Goal: Task Accomplishment & Management: Manage account settings

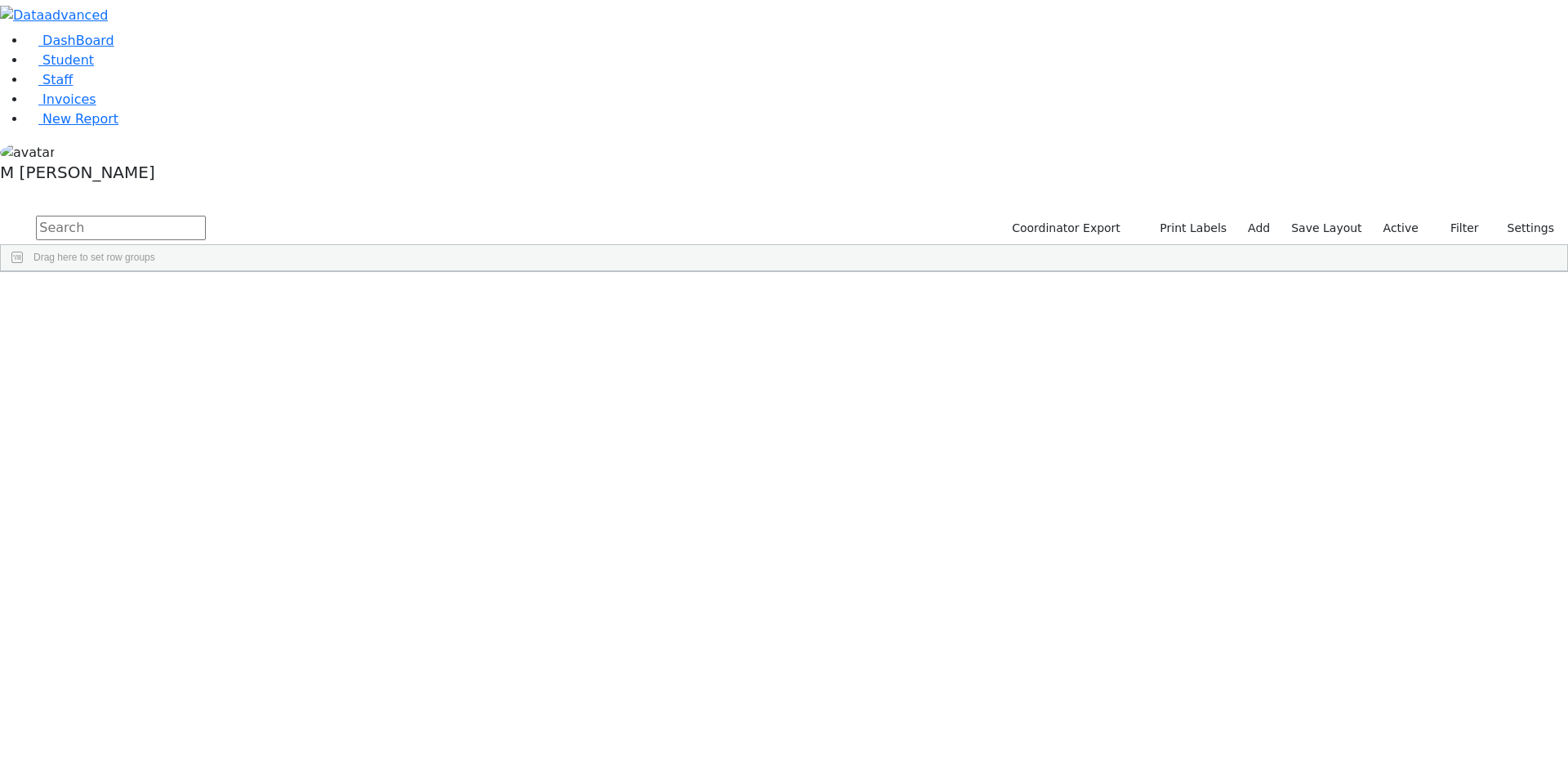
click at [1398, 216] on label "Active" at bounding box center [1400, 228] width 49 height 26
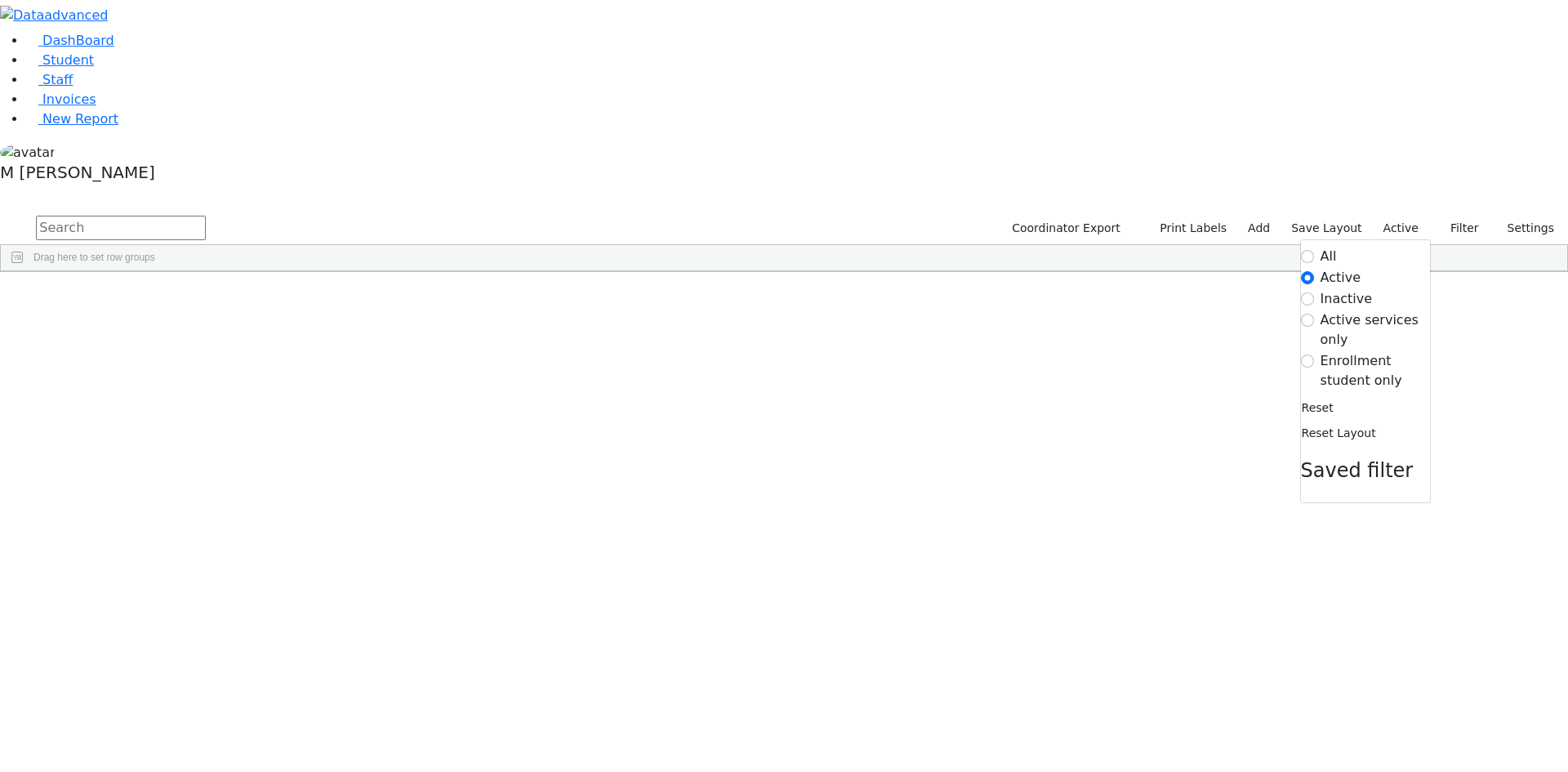
click at [1324, 239] on div "All Active Inactive Active services only Enrollment student only Reset Reset La…" at bounding box center [1364, 372] width 130 height 264
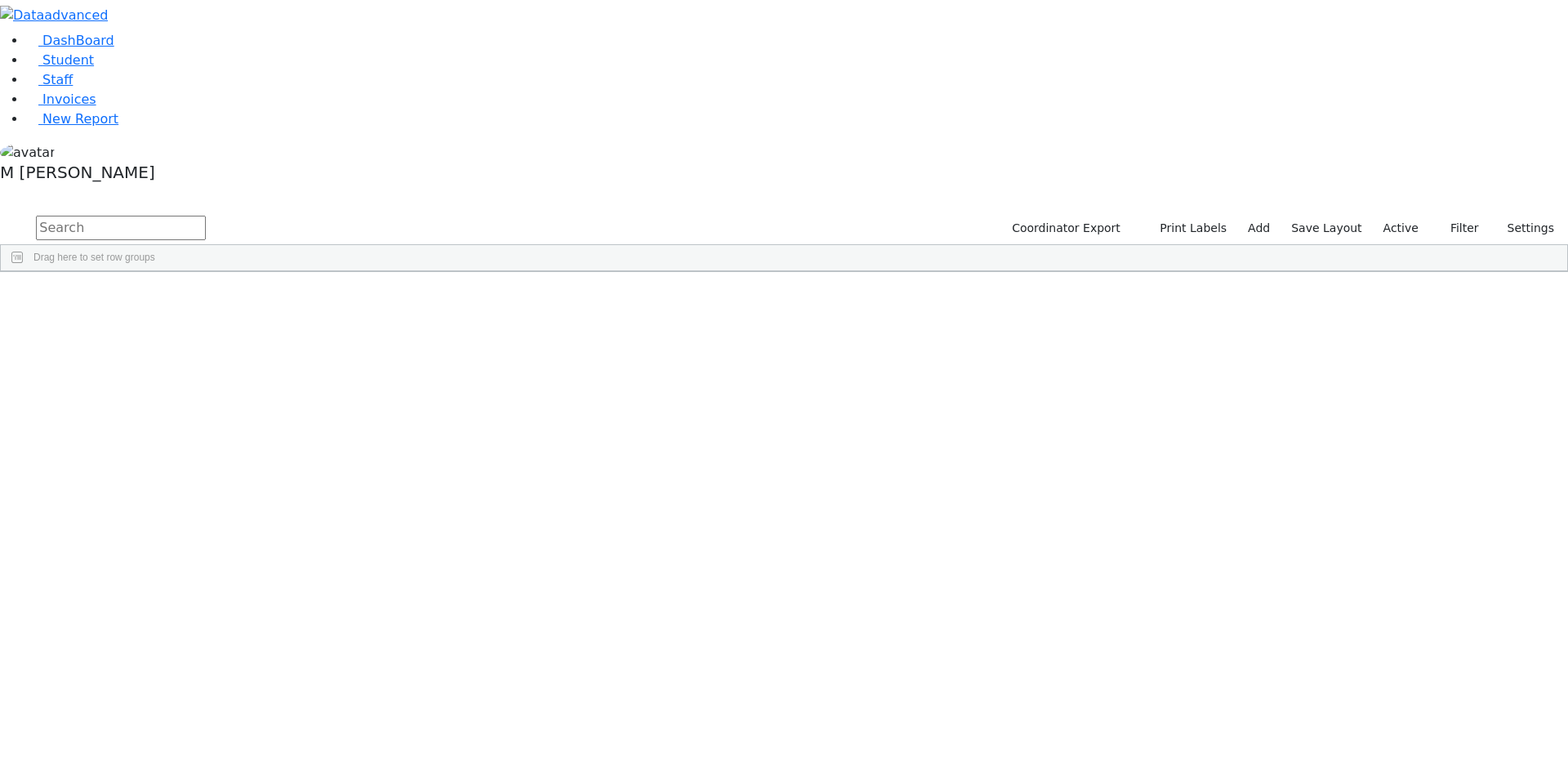
scroll to position [1471, 0]
click at [1459, 216] on button "Filter" at bounding box center [1457, 228] width 57 height 26
click at [1376, 310] on label "Active services only" at bounding box center [1430, 330] width 109 height 39
click at [1358, 314] on input "Active services only" at bounding box center [1362, 320] width 13 height 13
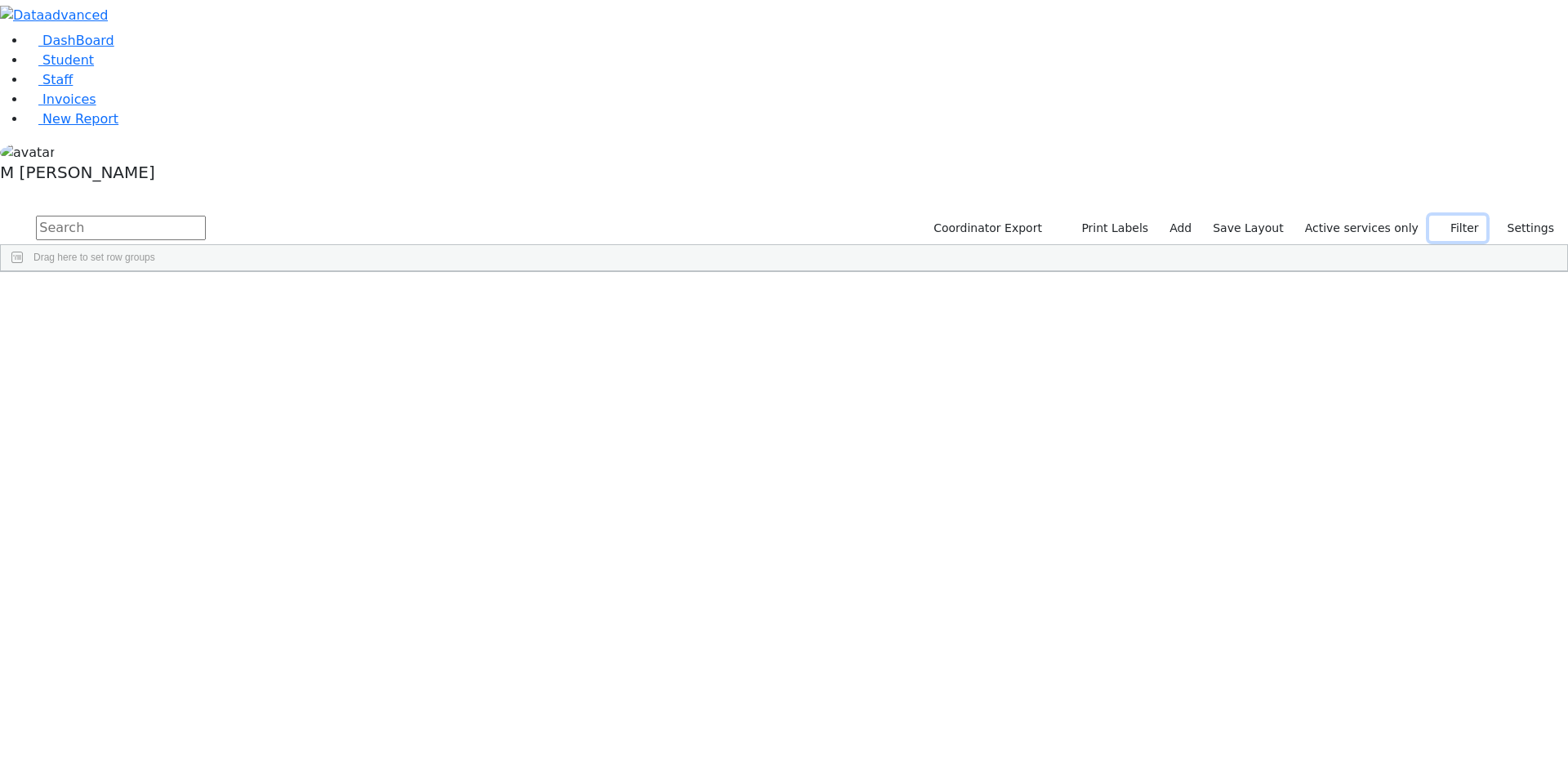
click at [1461, 216] on button "Filter" at bounding box center [1457, 228] width 57 height 26
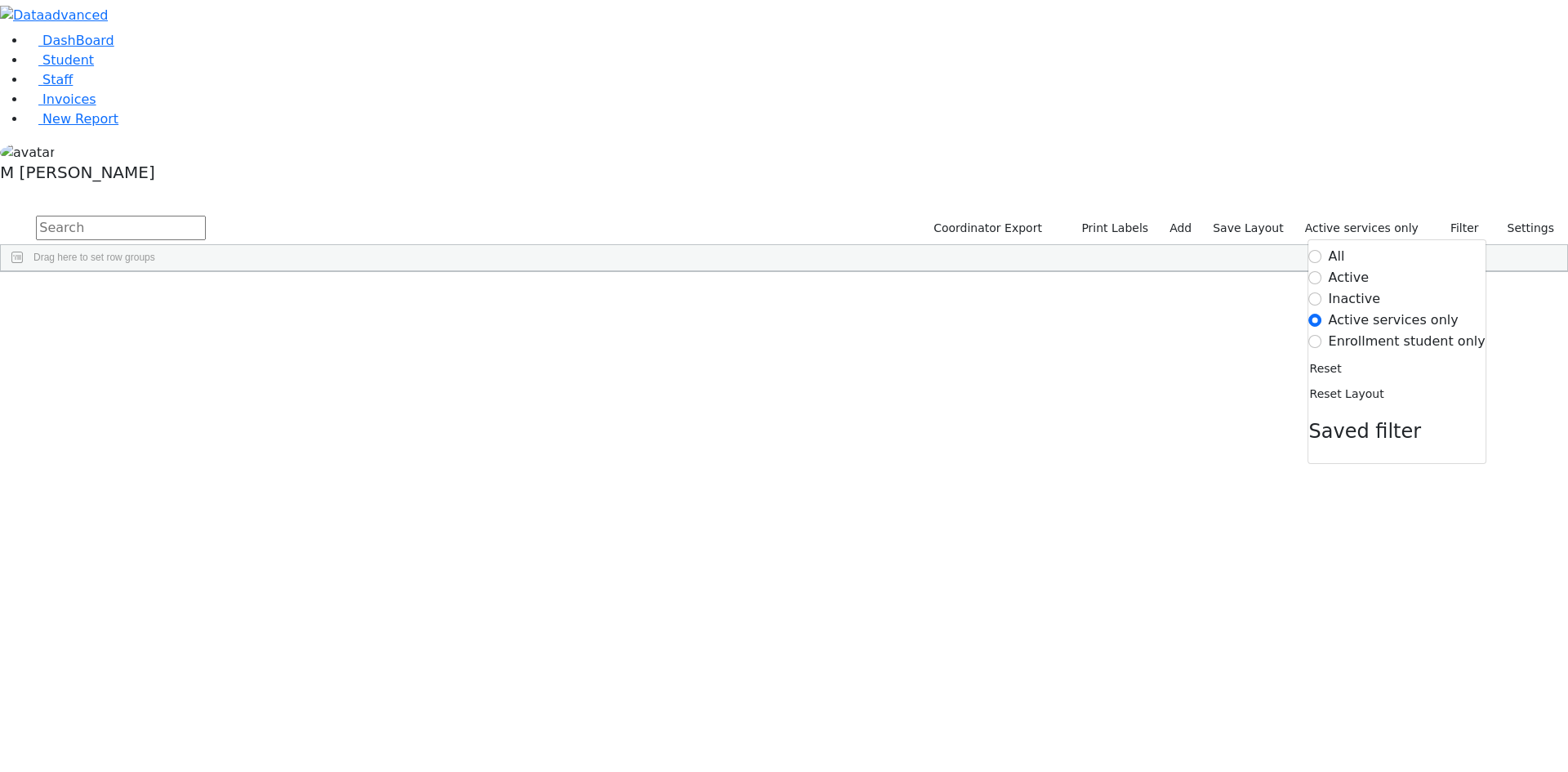
click at [1399, 331] on label "Enrollment student only" at bounding box center [1407, 341] width 157 height 20
click at [1322, 335] on input "Enrollment student only" at bounding box center [1315, 341] width 13 height 13
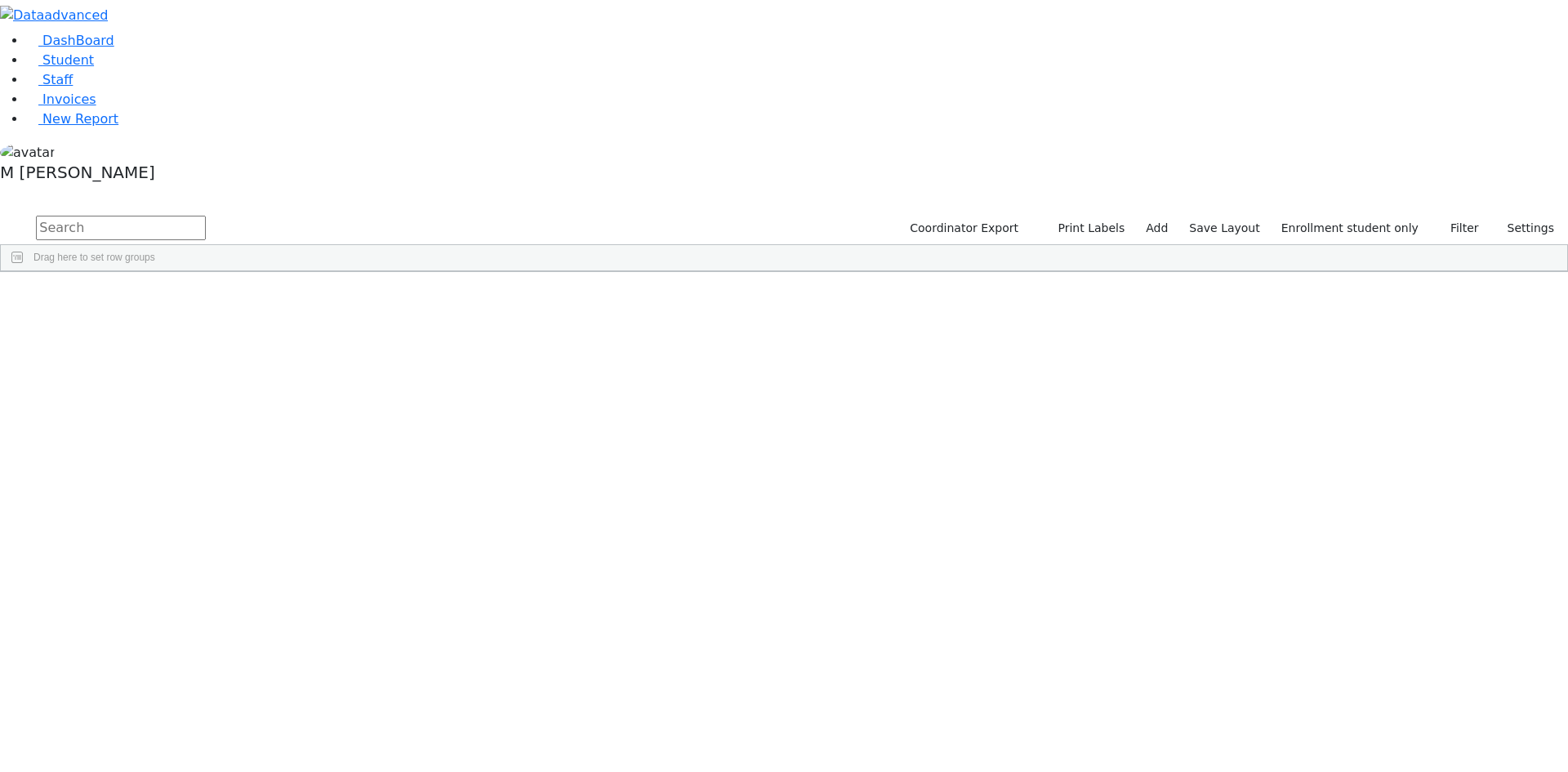
scroll to position [259, 0]
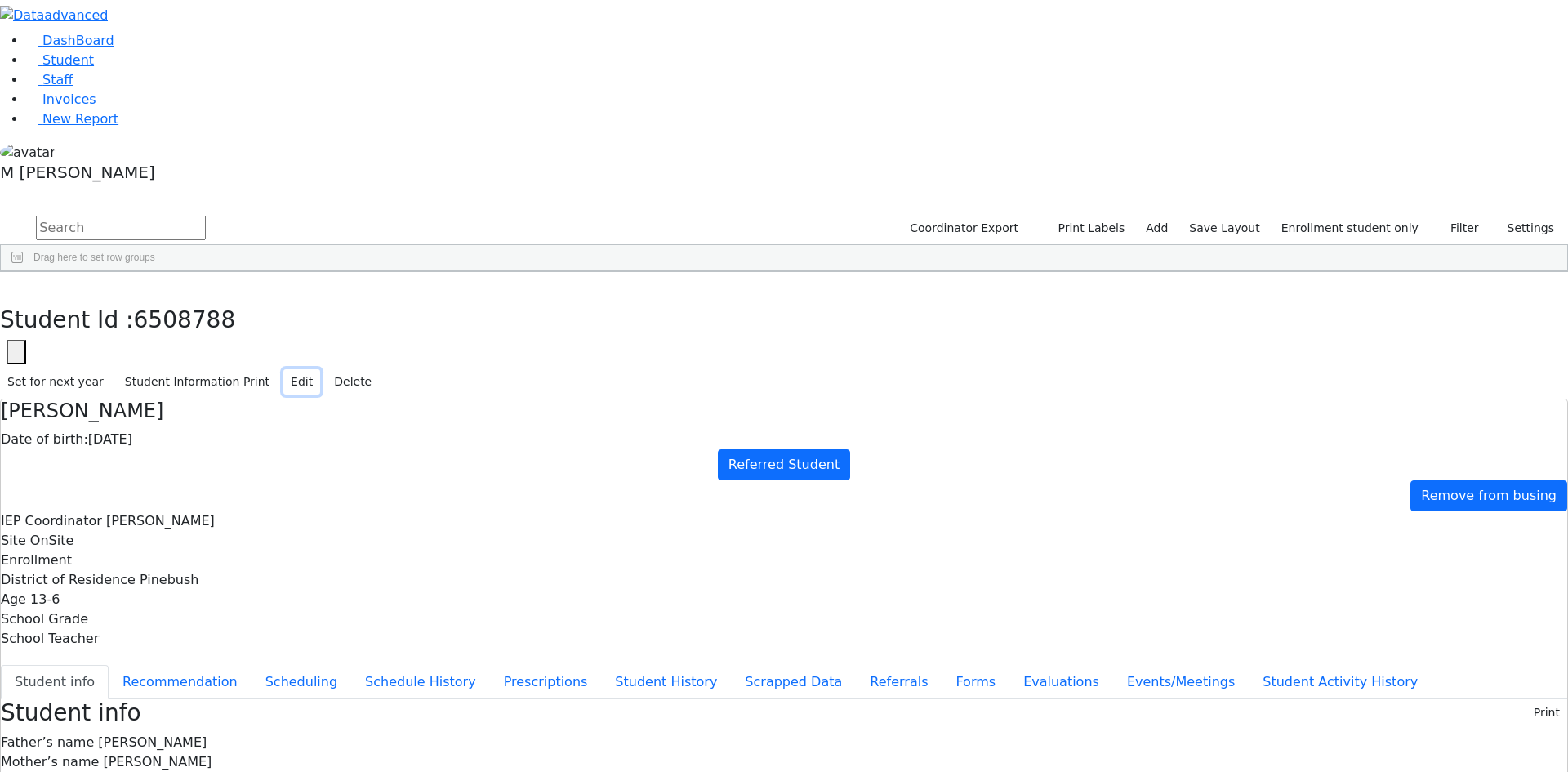
click at [320, 369] on button "Edit" at bounding box center [302, 382] width 37 height 26
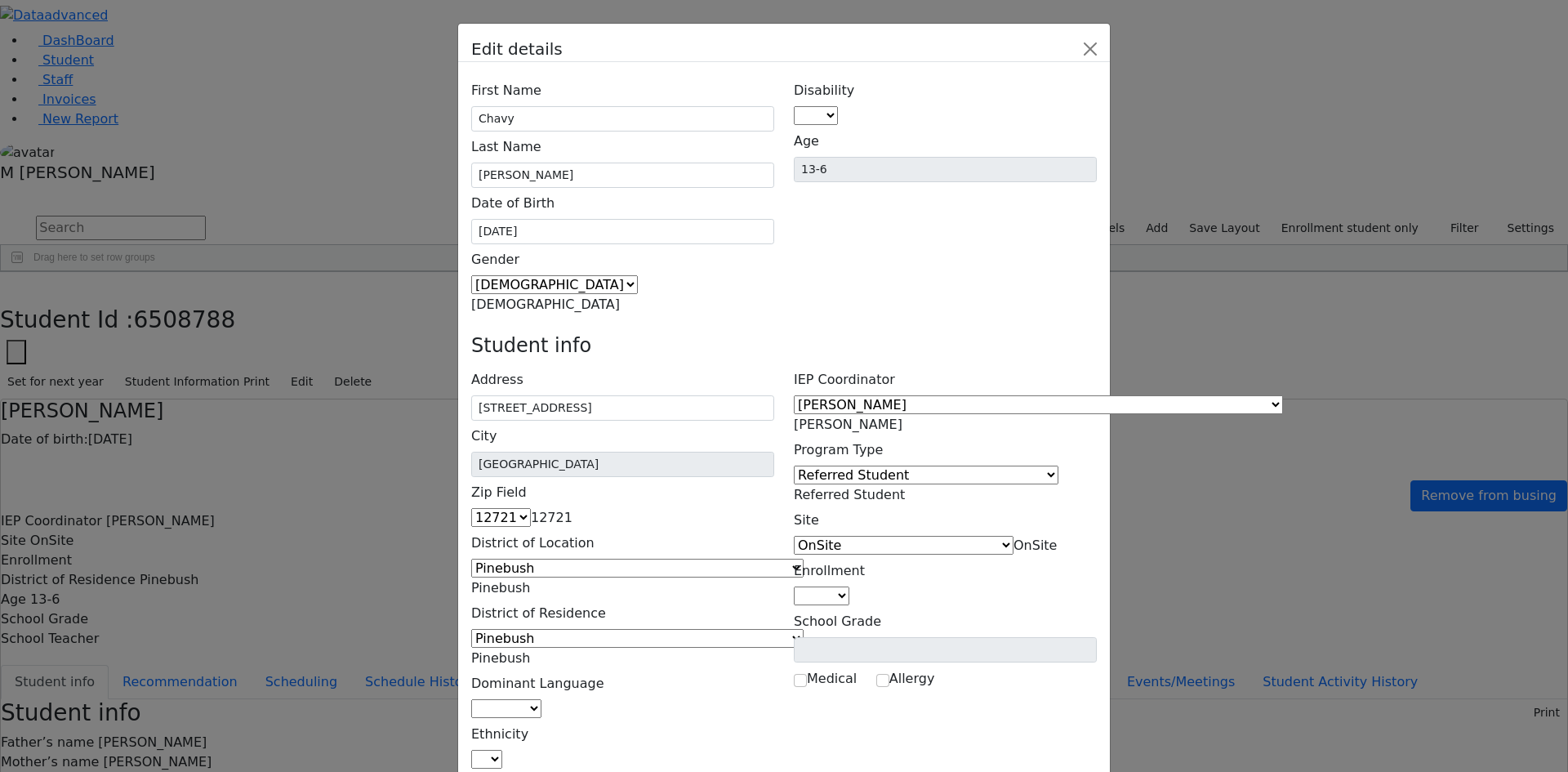
click at [902, 417] on span "Goldbrenner Shoshana" at bounding box center [847, 424] width 108 height 15
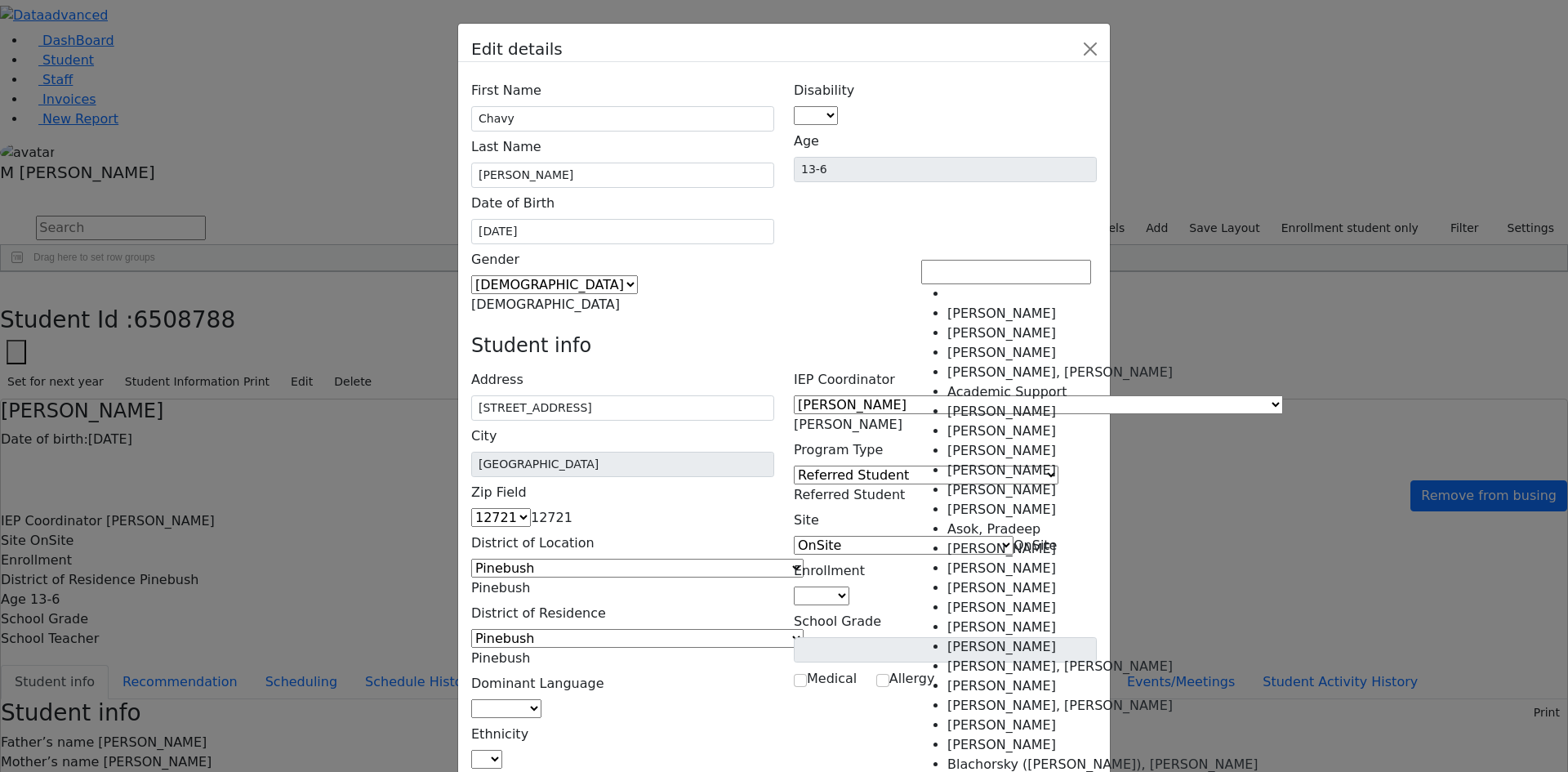
scroll to position [2701, 0]
select select "-1"
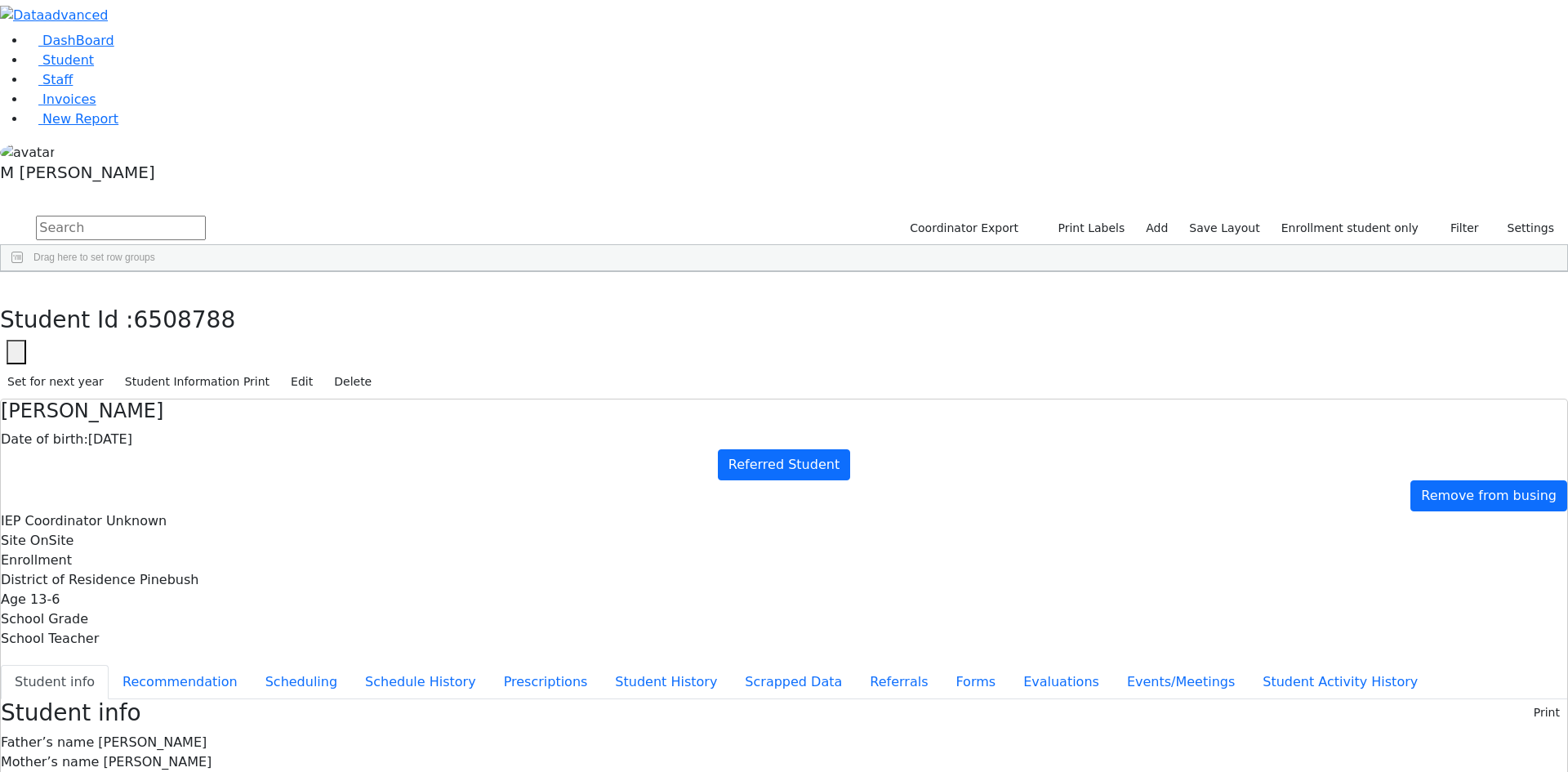
scroll to position [0, 0]
click at [320, 369] on button "Edit" at bounding box center [302, 382] width 37 height 26
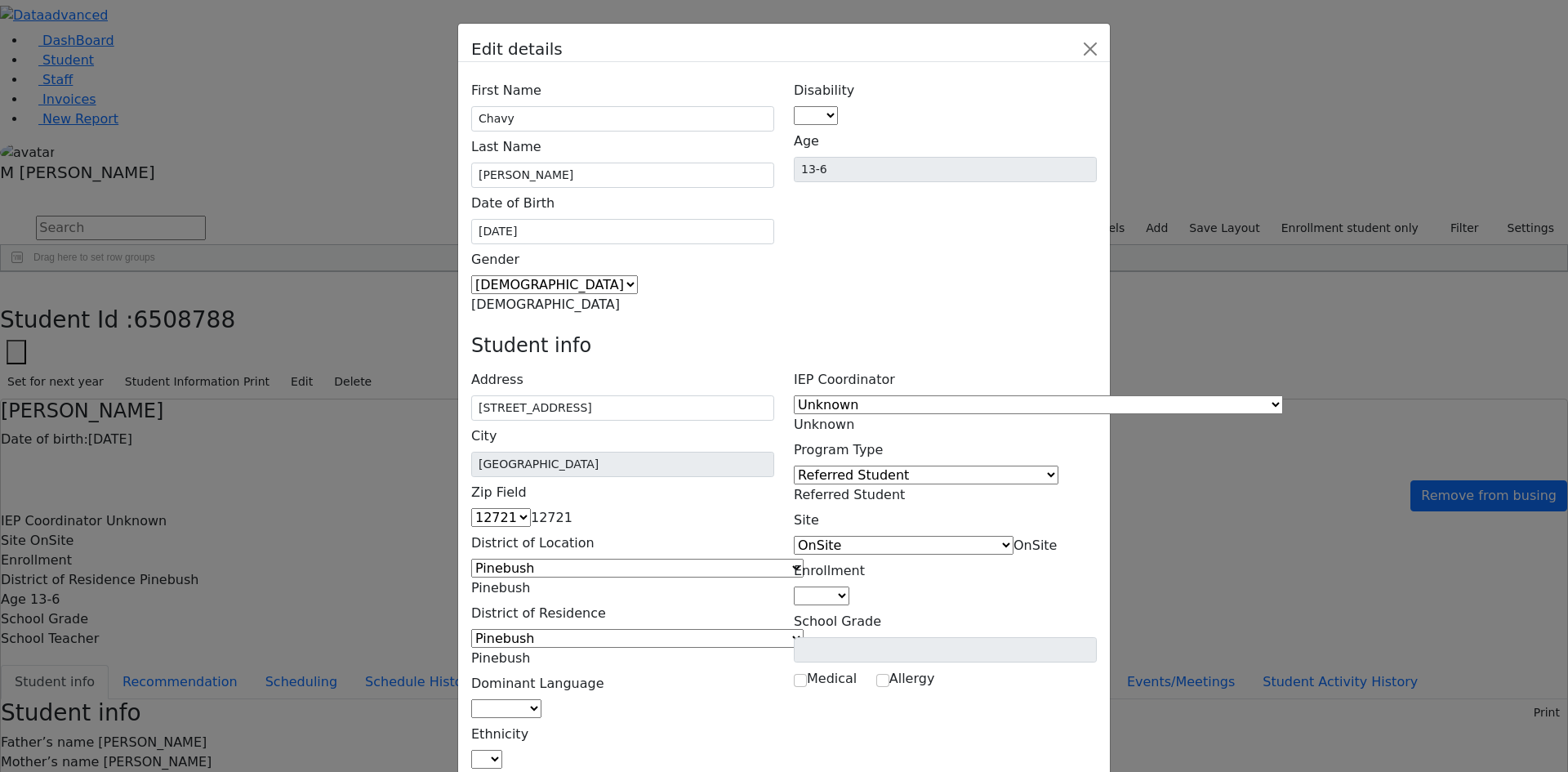
click at [503, 752] on span at bounding box center [503, 759] width 0 height 15
drag, startPoint x: 616, startPoint y: 491, endPoint x: 635, endPoint y: 455, distance: 40.7
select select "5"
click at [661, 365] on div "Address 20 Maple Ave. City Bloomingburg Zip Field 06390 10950 10034 10035 10036…" at bounding box center [623, 567] width 323 height 405
click at [542, 700] on span at bounding box center [542, 708] width 0 height 15
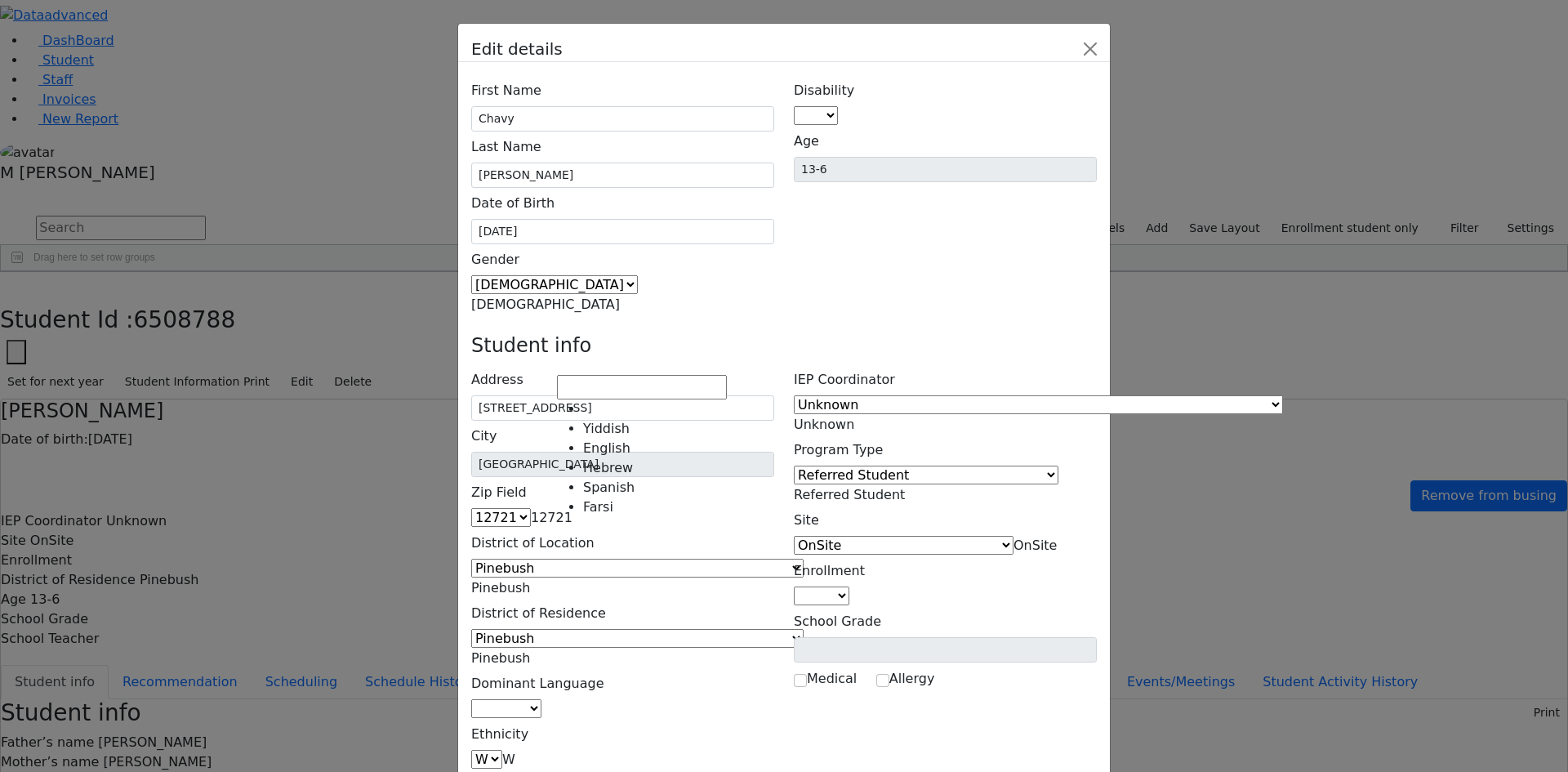
select select "1"
click at [849, 588] on span at bounding box center [849, 596] width 0 height 15
click at [864, 556] on label "Enrollment" at bounding box center [829, 571] width 71 height 31
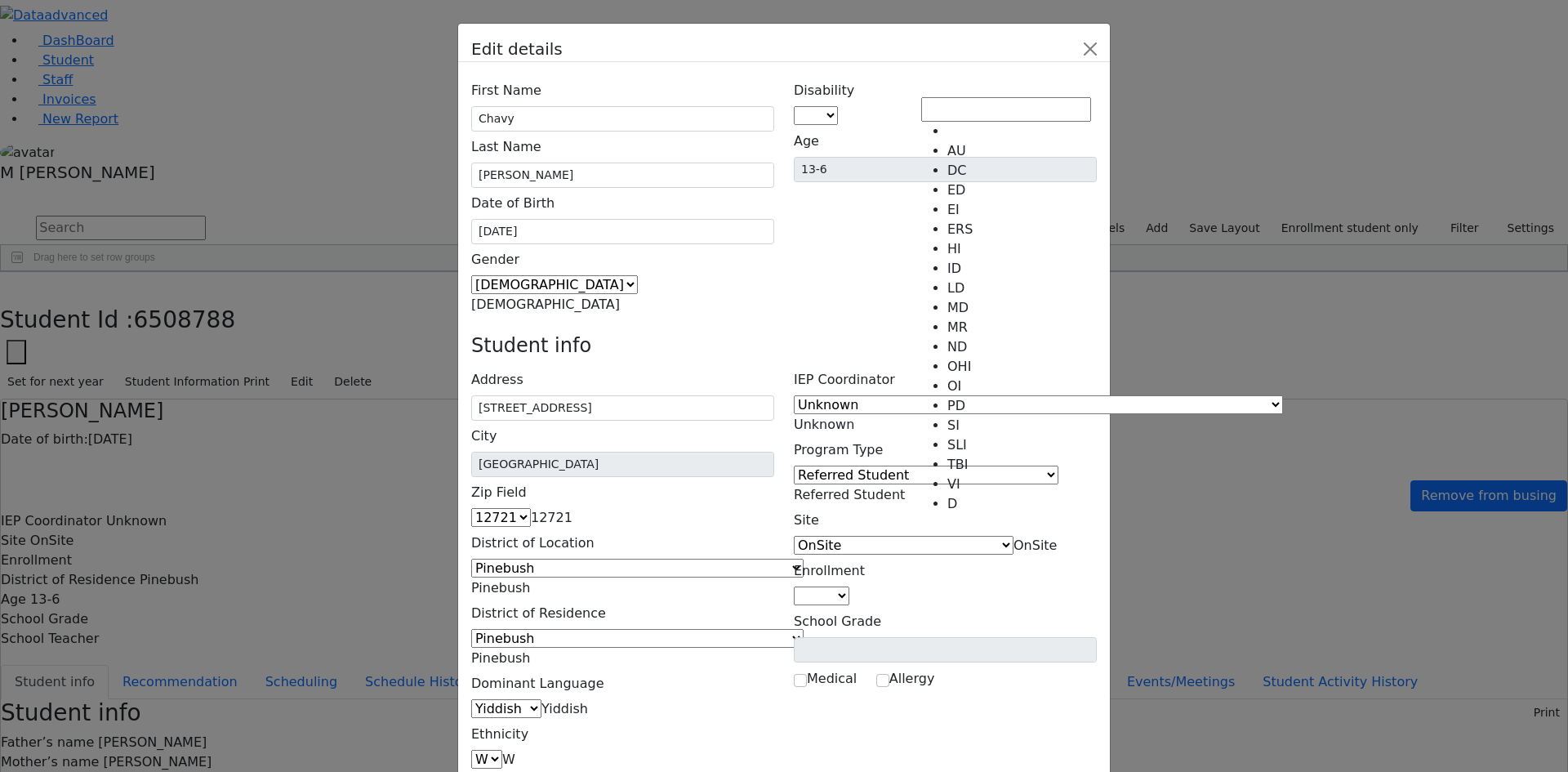
click at [838, 108] on span at bounding box center [838, 116] width 0 height 15
click at [854, 84] on label "Disability" at bounding box center [824, 90] width 60 height 31
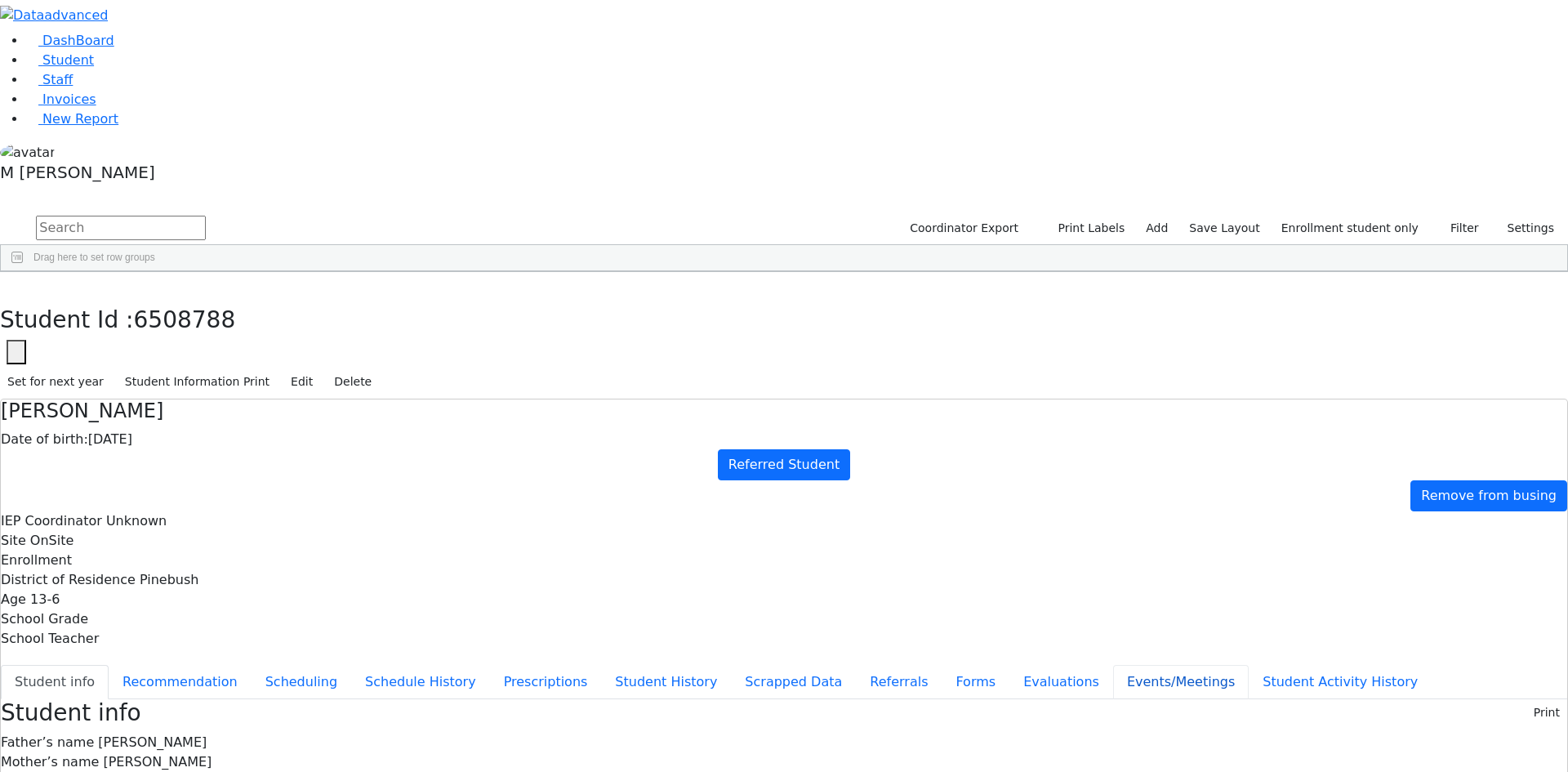
click at [1113, 665] on button "Events/Meetings" at bounding box center [1180, 682] width 135 height 34
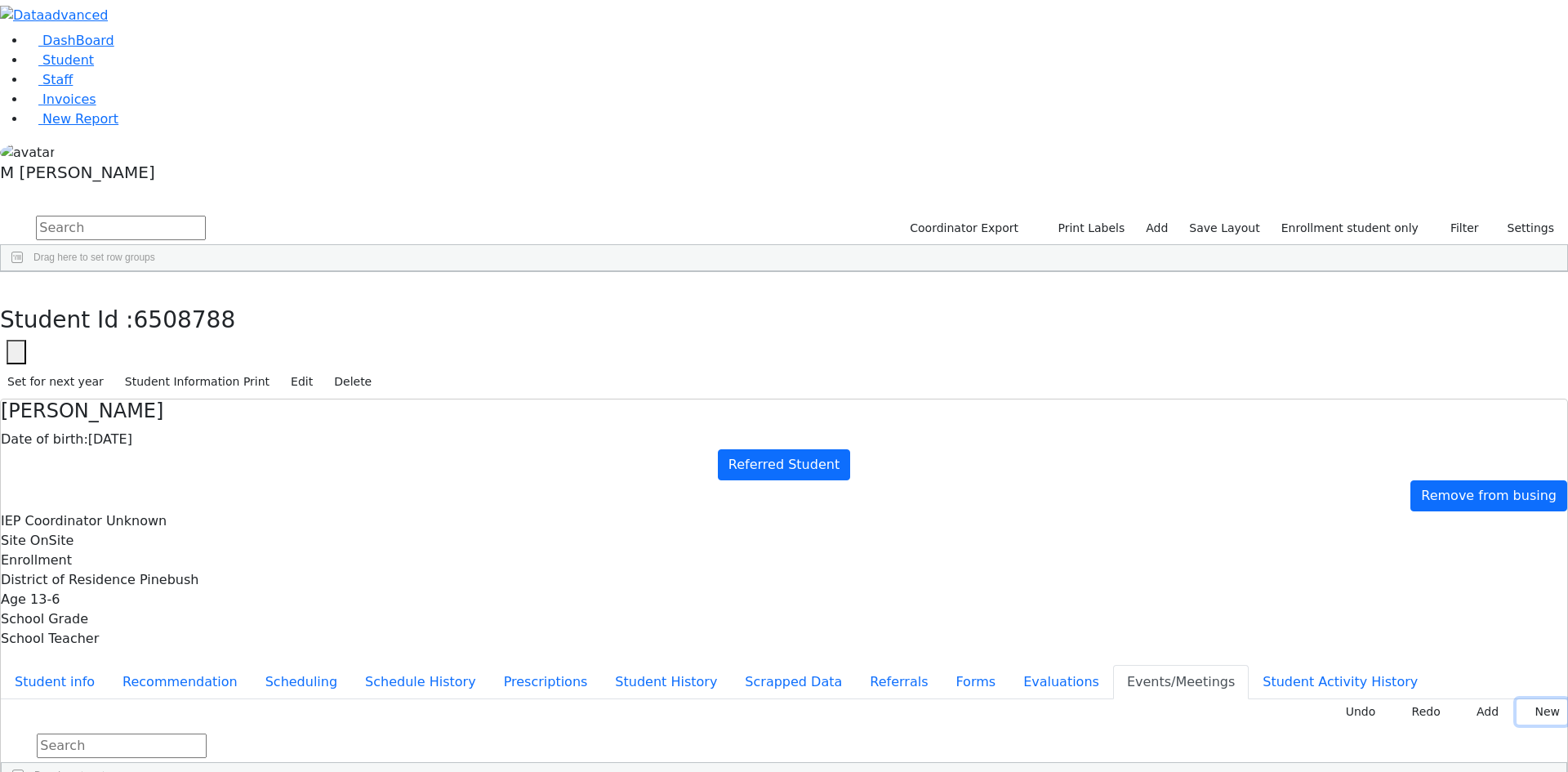
click at [1537, 700] on button "New" at bounding box center [1541, 712] width 50 height 26
type input "2025-10-08"
type input "2025-10-28"
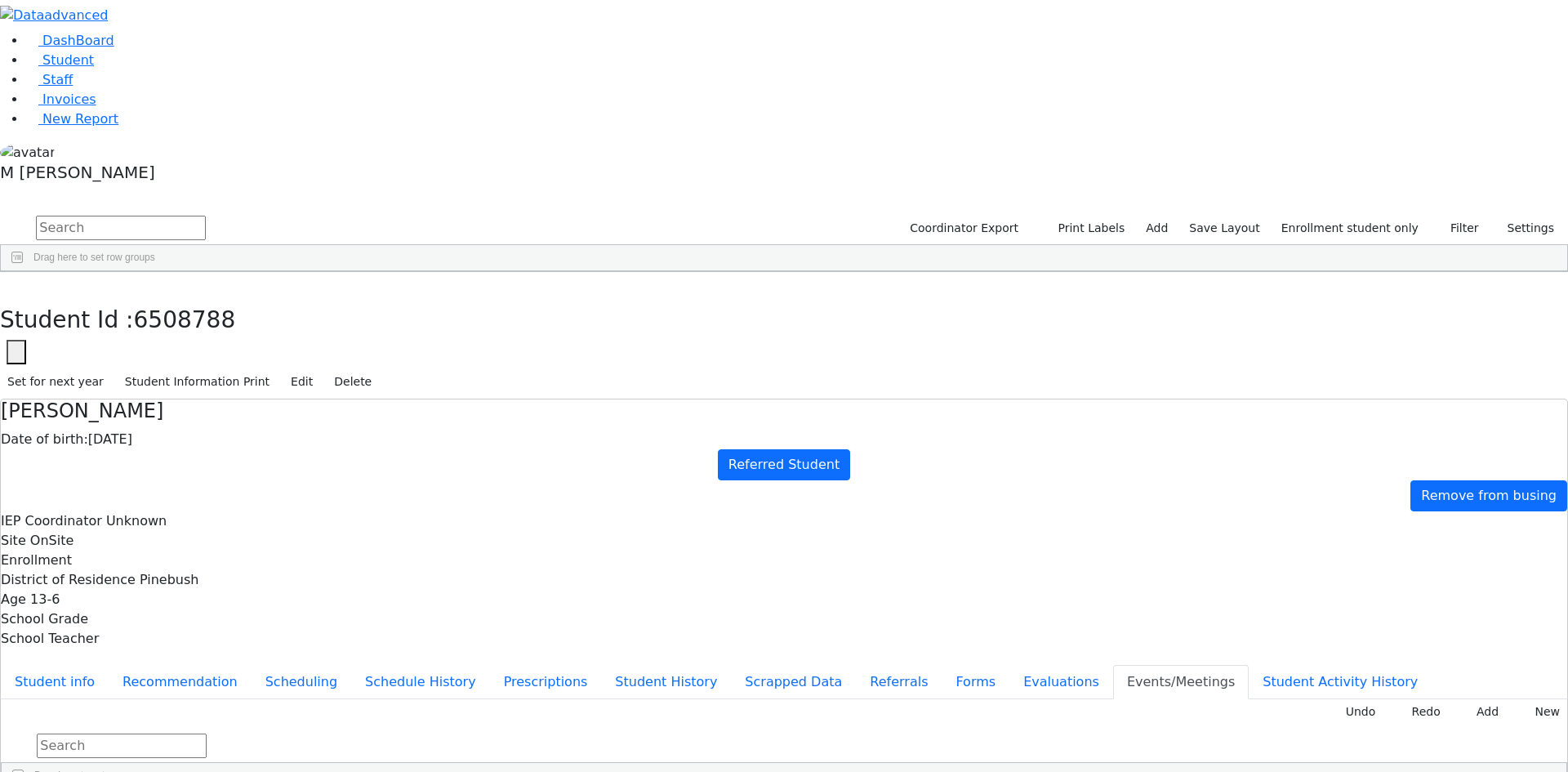
click at [856, 665] on button "Referrals" at bounding box center [899, 682] width 86 height 34
click at [1009, 665] on button "Evaluations" at bounding box center [1061, 682] width 104 height 34
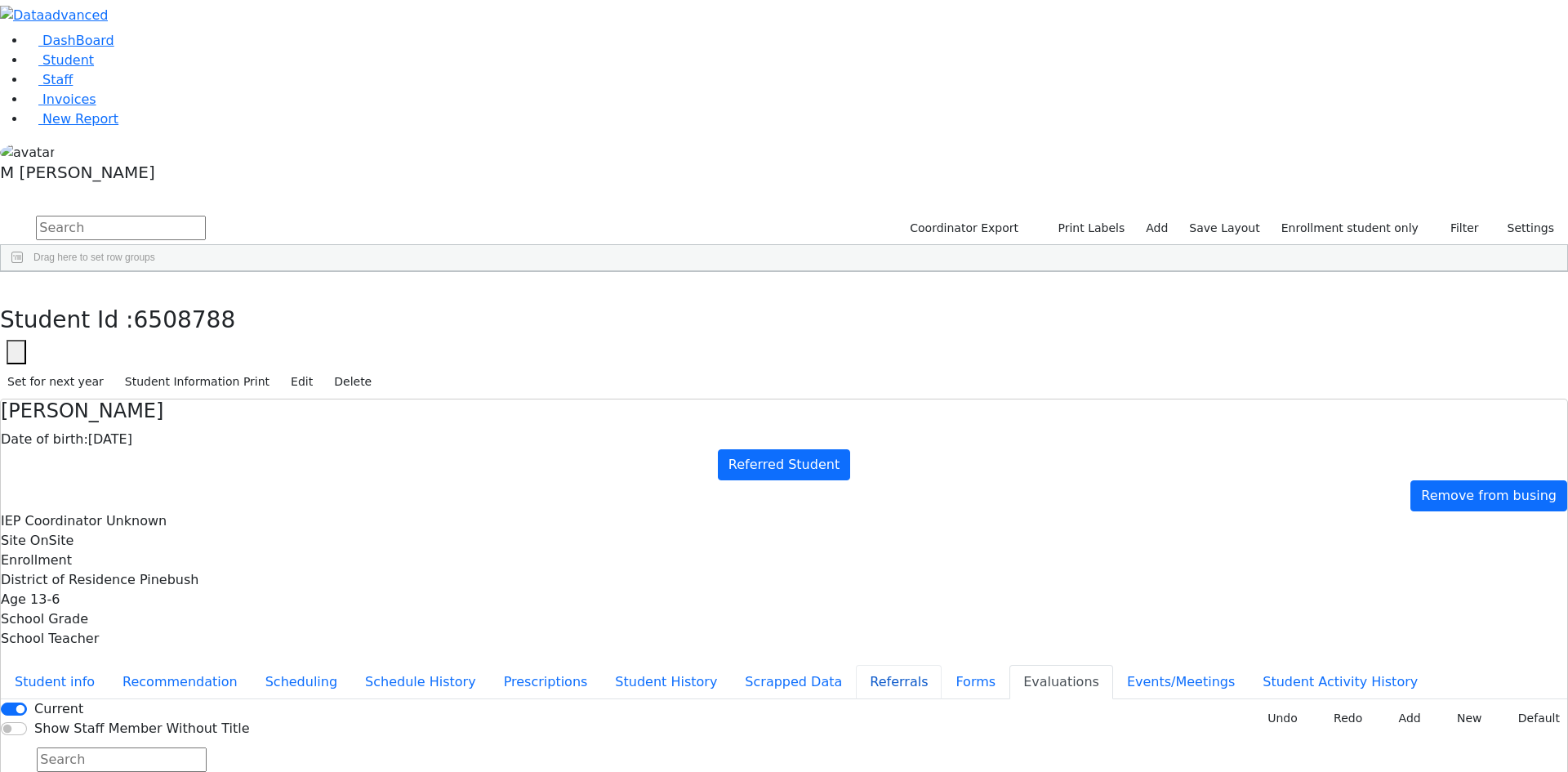
click at [856, 665] on button "Referrals" at bounding box center [899, 682] width 86 height 34
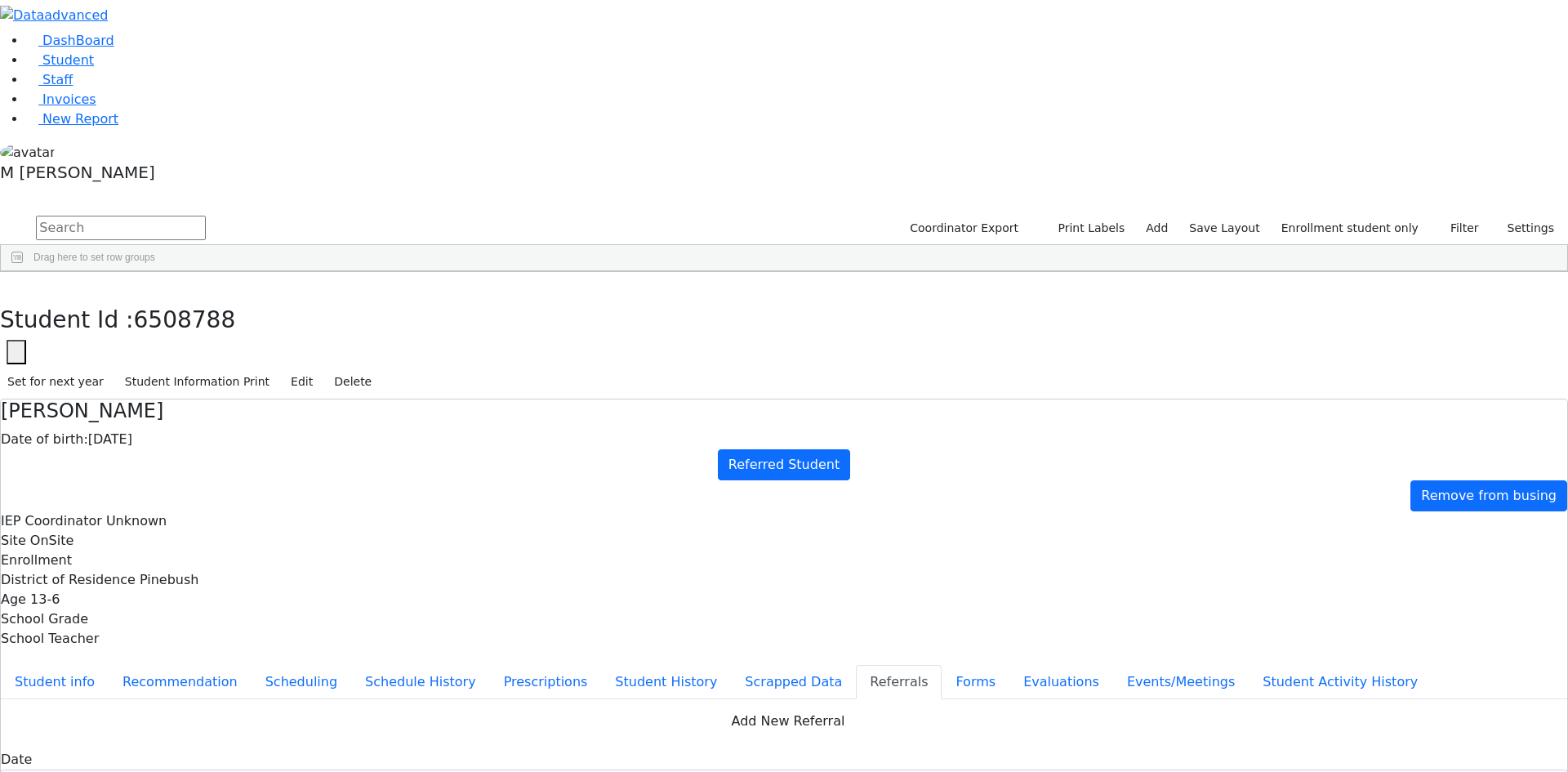
click at [1009, 665] on button "Evaluations" at bounding box center [1061, 682] width 104 height 34
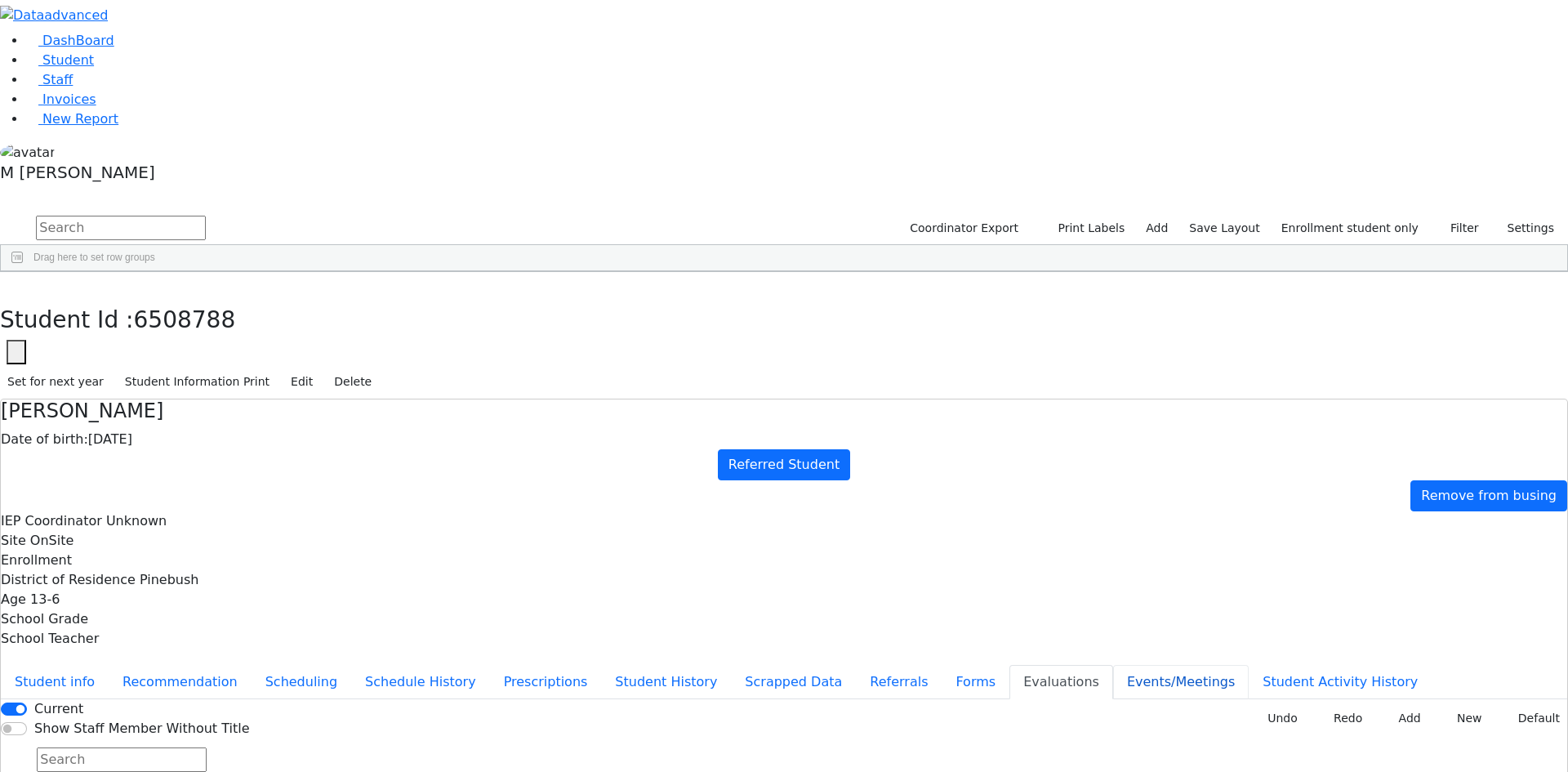
click at [1113, 665] on button "Events/Meetings" at bounding box center [1180, 682] width 135 height 34
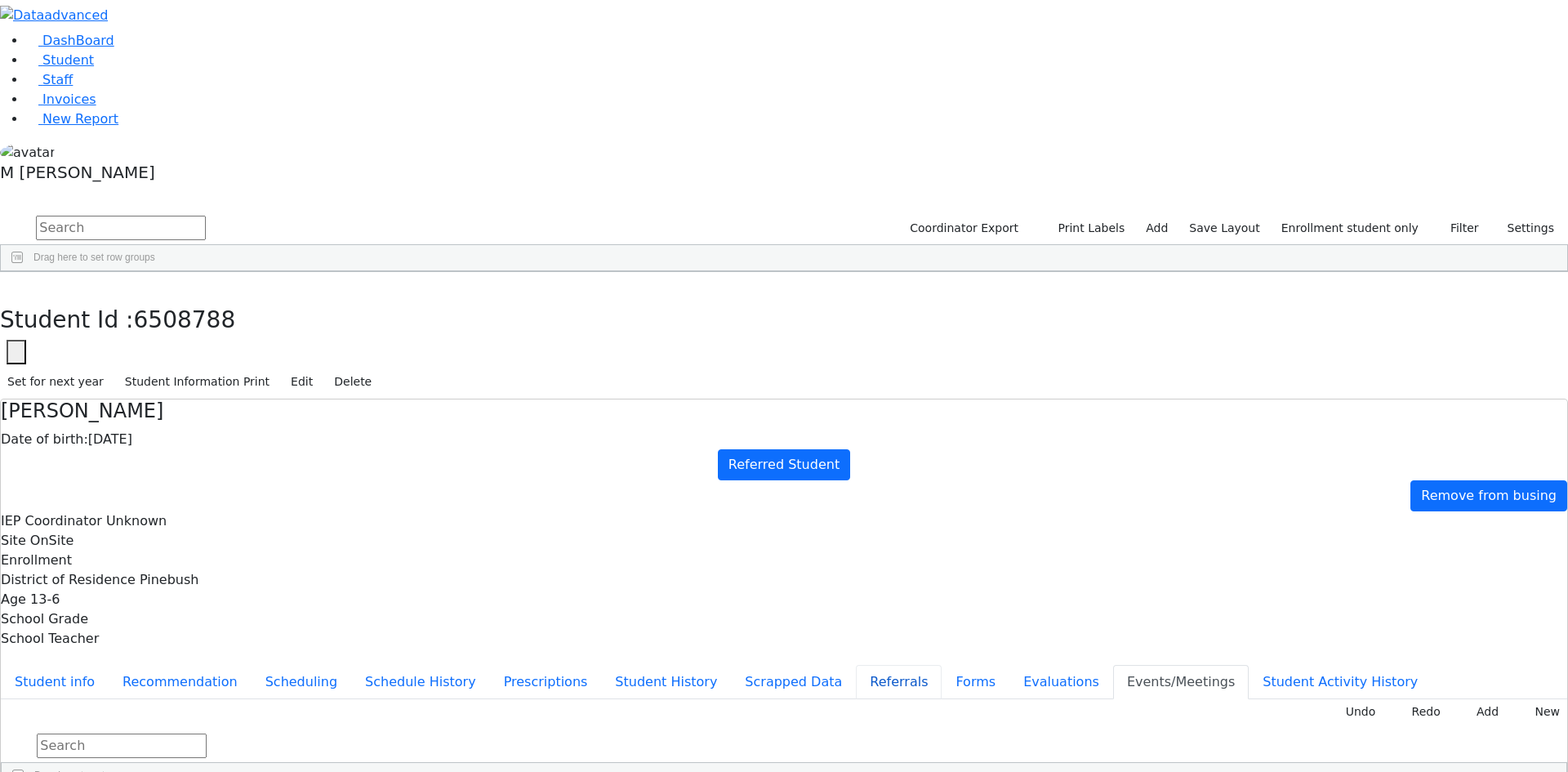
click at [856, 665] on button "Referrals" at bounding box center [899, 682] width 86 height 34
click at [50, 88] on span "Staff" at bounding box center [57, 79] width 30 height 15
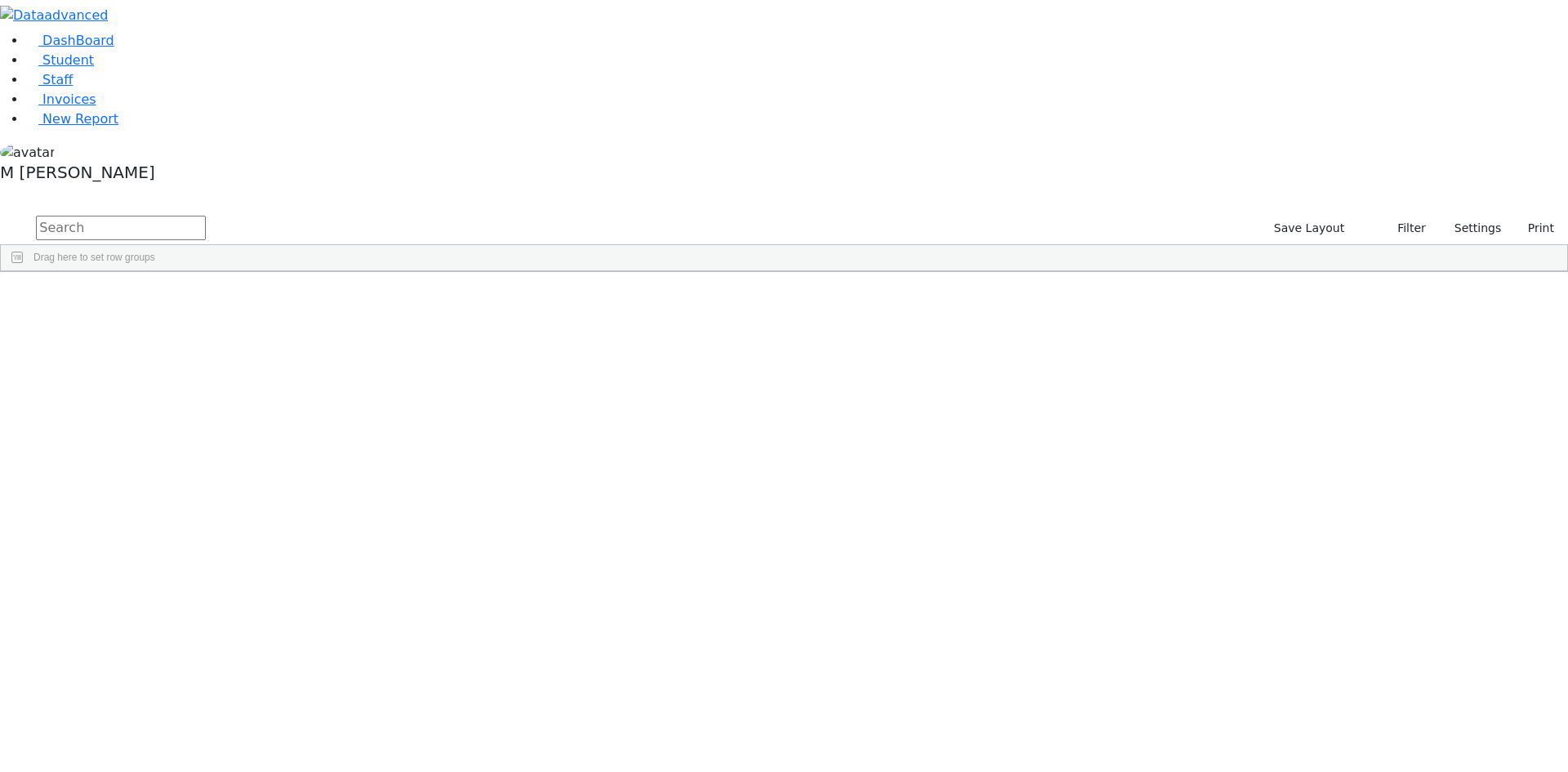
click at [206, 216] on input "text" at bounding box center [120, 228] width 169 height 25
type input "e"
type input "s\"
click at [54, 68] on span "Student" at bounding box center [68, 60] width 51 height 15
click at [361, 38] on div "DashBoard Student Staff Invoices New Report A" at bounding box center [784, 135] width 1568 height 272
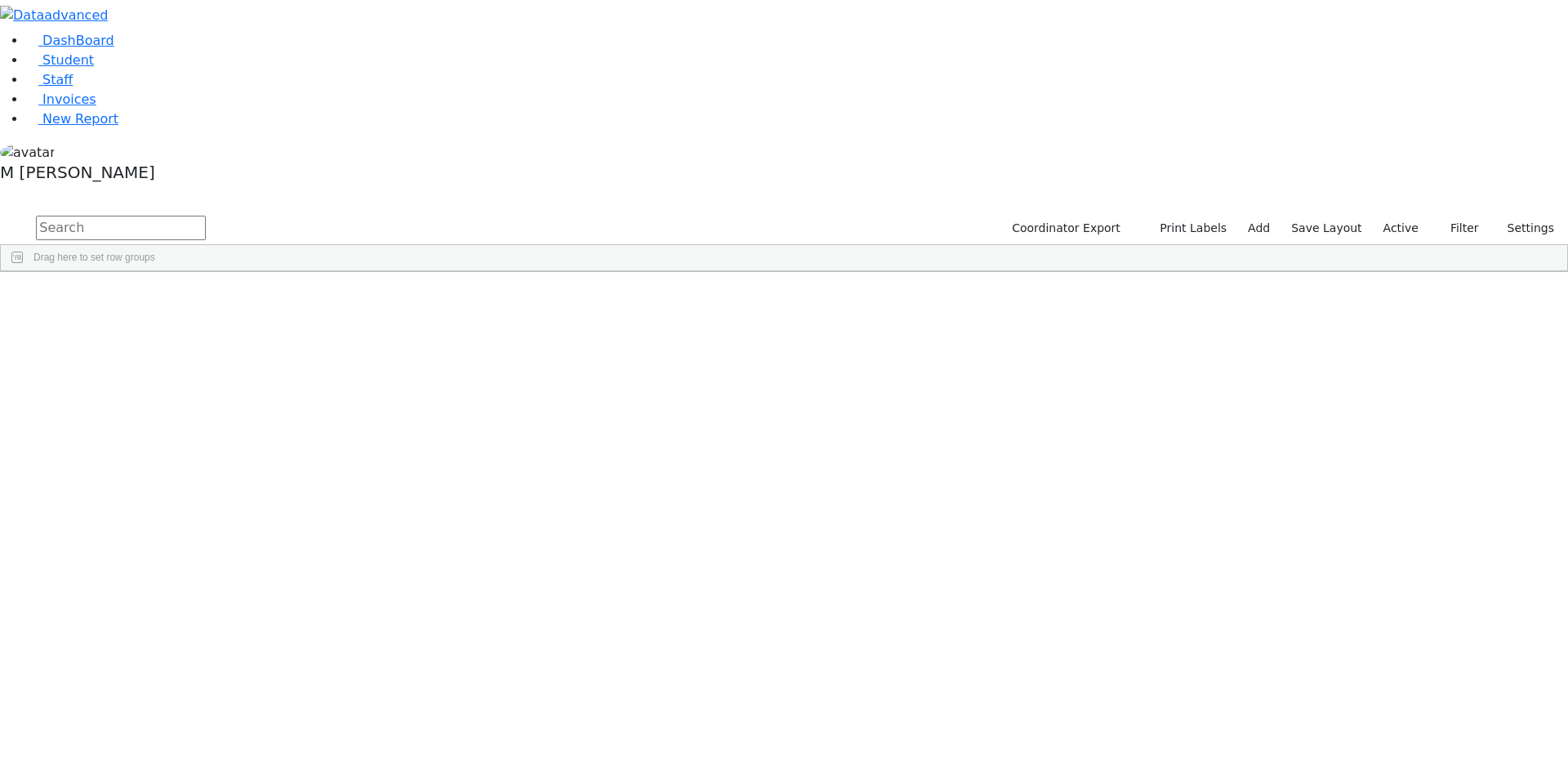
click at [206, 216] on input "text" at bounding box center [120, 228] width 169 height 25
click at [94, 68] on link "Student" at bounding box center [60, 60] width 68 height 15
click at [1556, 212] on div "DashBoard Student Staff Invoices New Report A" at bounding box center [784, 135] width 1568 height 272
click at [1553, 377] on span "Filters" at bounding box center [1558, 390] width 11 height 27
click at [385, 245] on div "Drag here to set row groups" at bounding box center [784, 258] width 1566 height 26
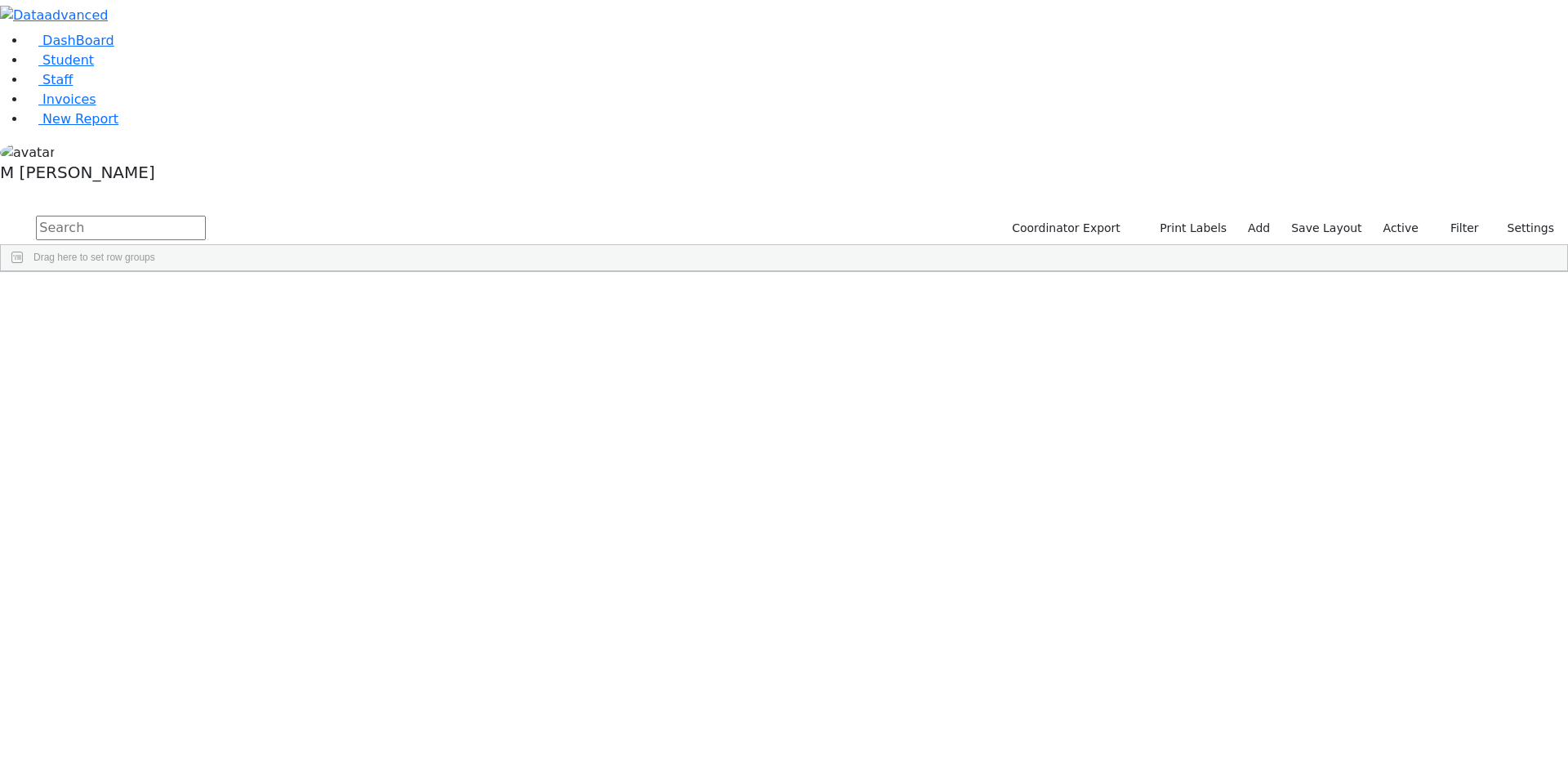
click at [206, 216] on input "text" at bounding box center [120, 228] width 169 height 25
type input "V"
click at [1387, 567] on div "Program Type" at bounding box center [1468, 580] width 163 height 26
click at [1392, 676] on input "checkbox" at bounding box center [1398, 682] width 13 height 13
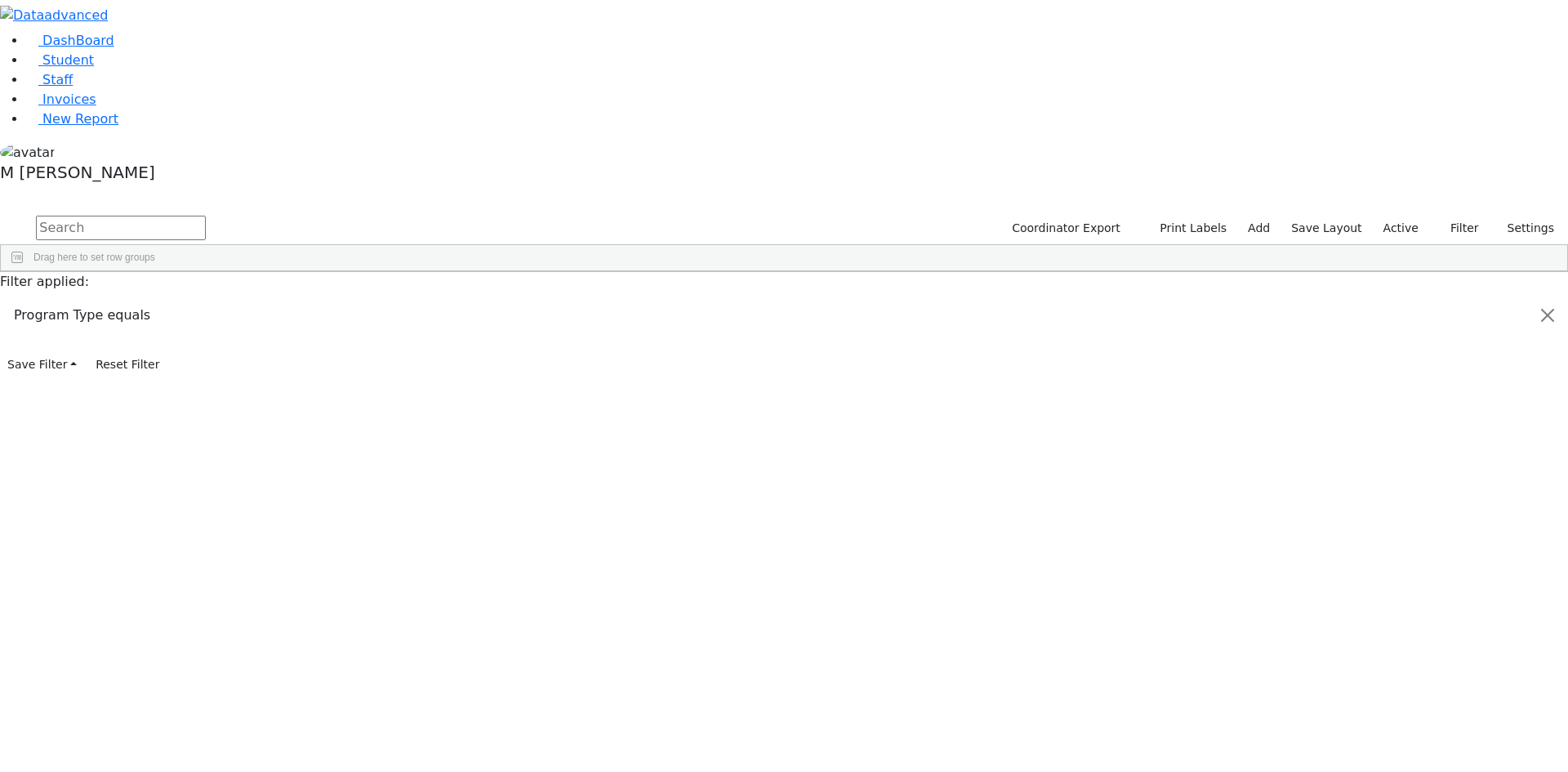
click at [1392, 751] on input "checkbox" at bounding box center [1398, 757] width 13 height 13
click at [1392, 767] on div "The Preschool Itinerant" at bounding box center [1467, 776] width 152 height 20
click at [1392, 770] on input "checkbox" at bounding box center [1398, 776] width 13 height 13
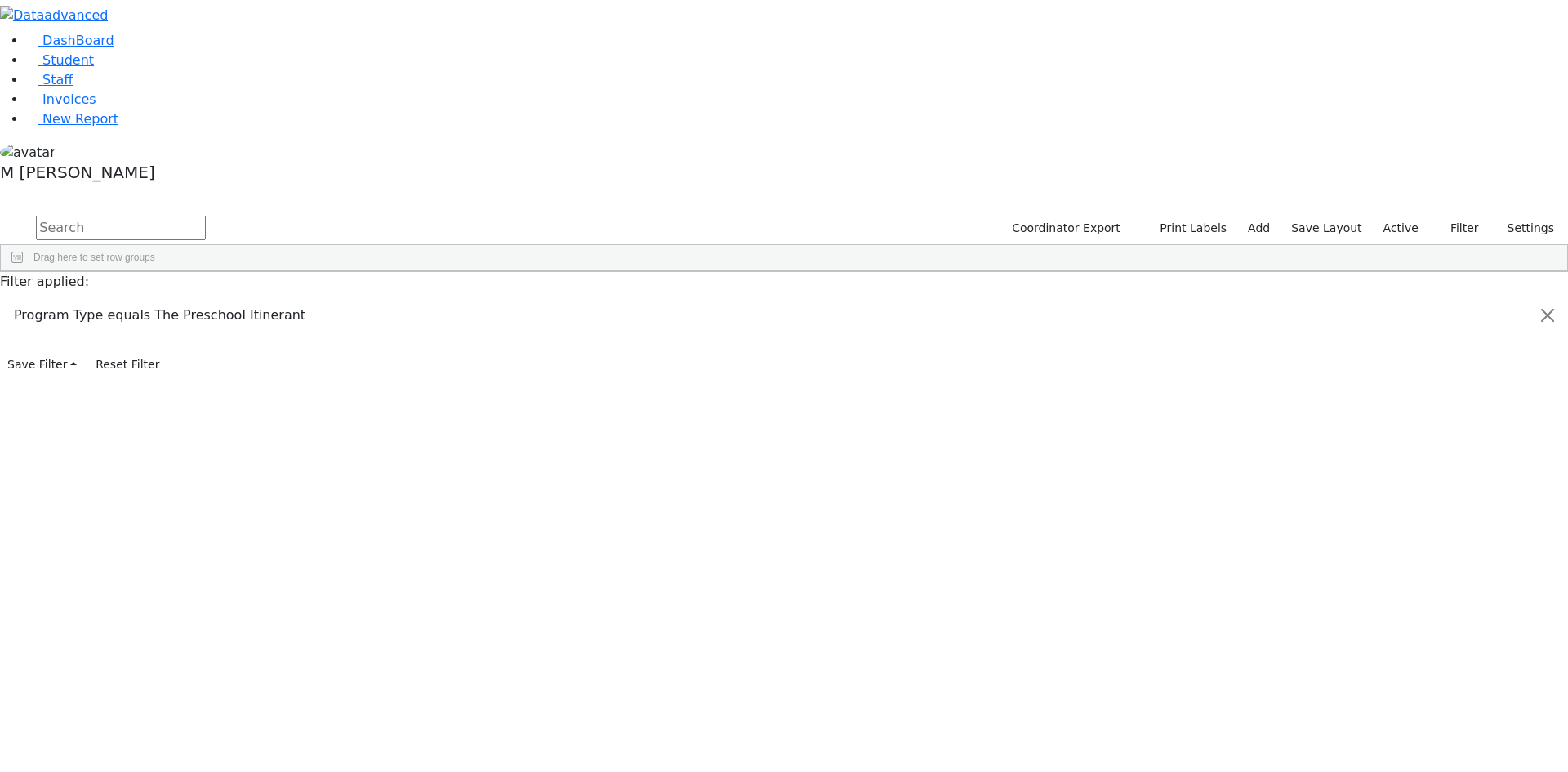
click at [1391, 644] on span at bounding box center [1397, 650] width 13 height 13
click at [1392, 746] on input "checkbox" at bounding box center [1398, 752] width 13 height 13
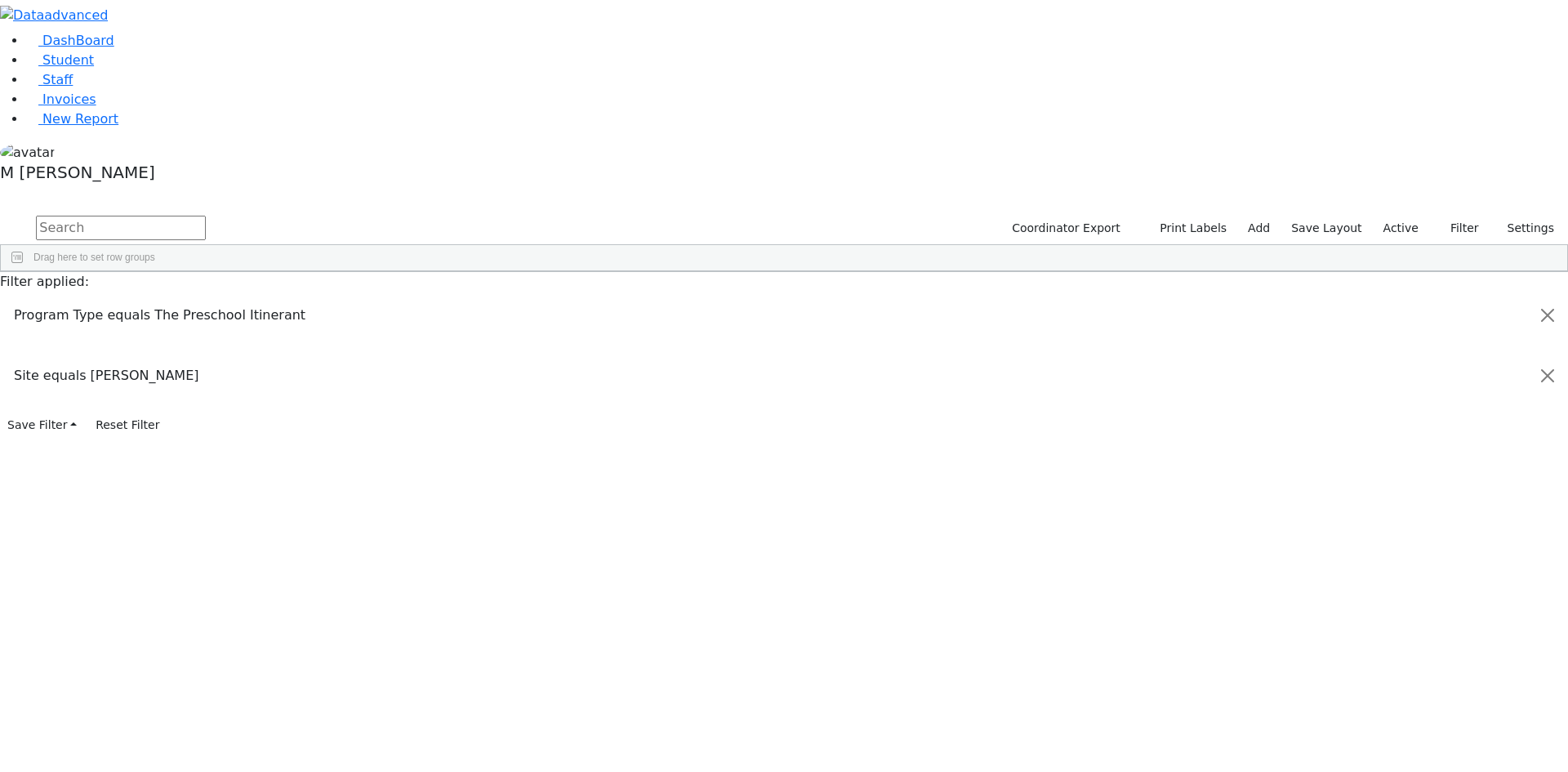
scroll to position [396, 0]
click at [1392, 338] on input "checkbox" at bounding box center [1398, 344] width 13 height 13
click at [1387, 271] on div "Location Enabled Location Student Id Enabled Student Id Last Name" at bounding box center [1469, 271] width 164 height 0
click at [1392, 338] on input "checkbox" at bounding box center [1398, 344] width 13 height 13
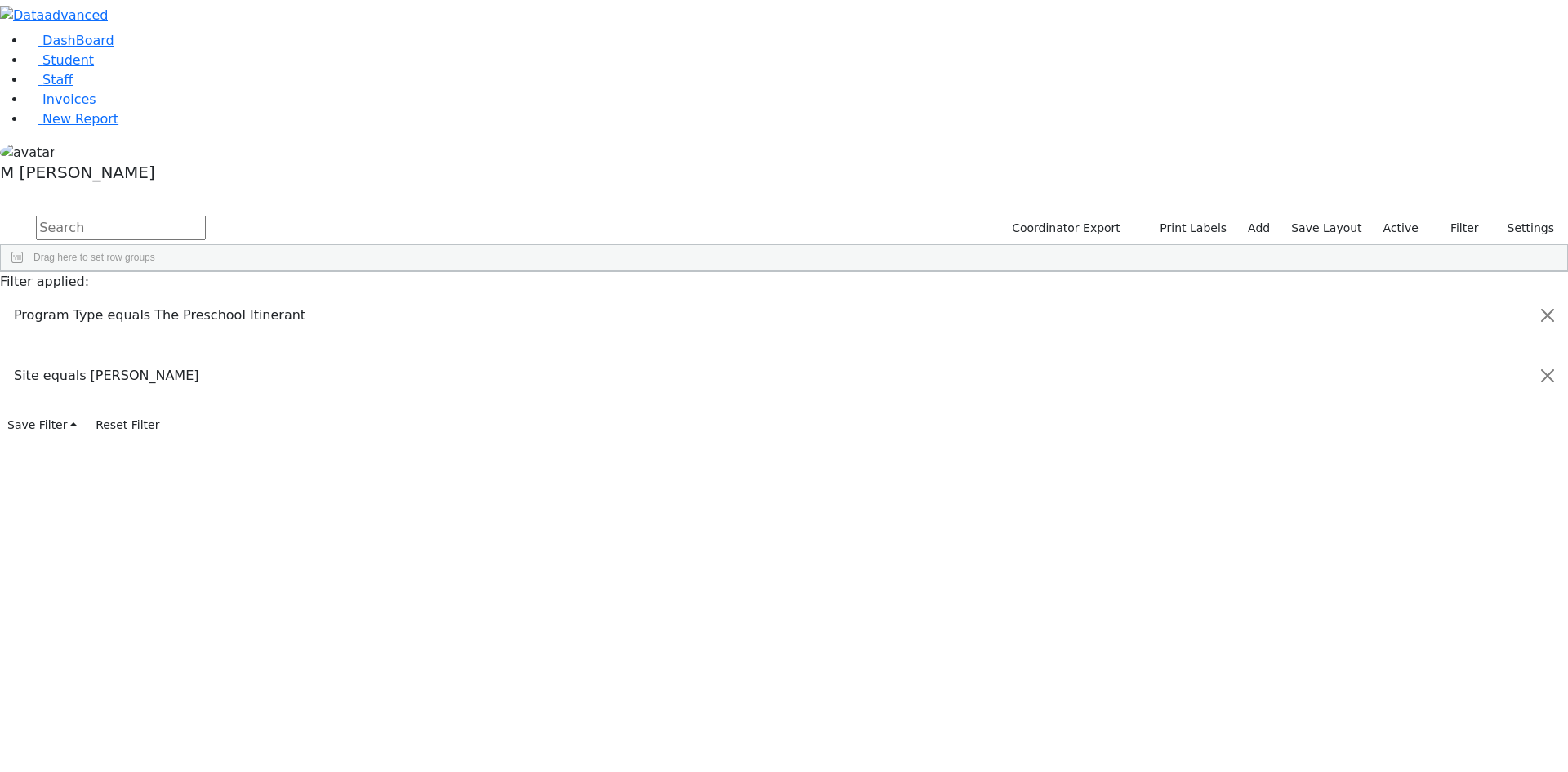
click at [1392, 315] on div "Itinerant Girls" at bounding box center [1467, 325] width 152 height 20
click at [1392, 319] on input "checkbox" at bounding box center [1398, 325] width 13 height 13
click at [135, 412] on div "Minz" at bounding box center [101, 423] width 69 height 23
click at [205, 412] on div "Mashy" at bounding box center [169, 423] width 69 height 23
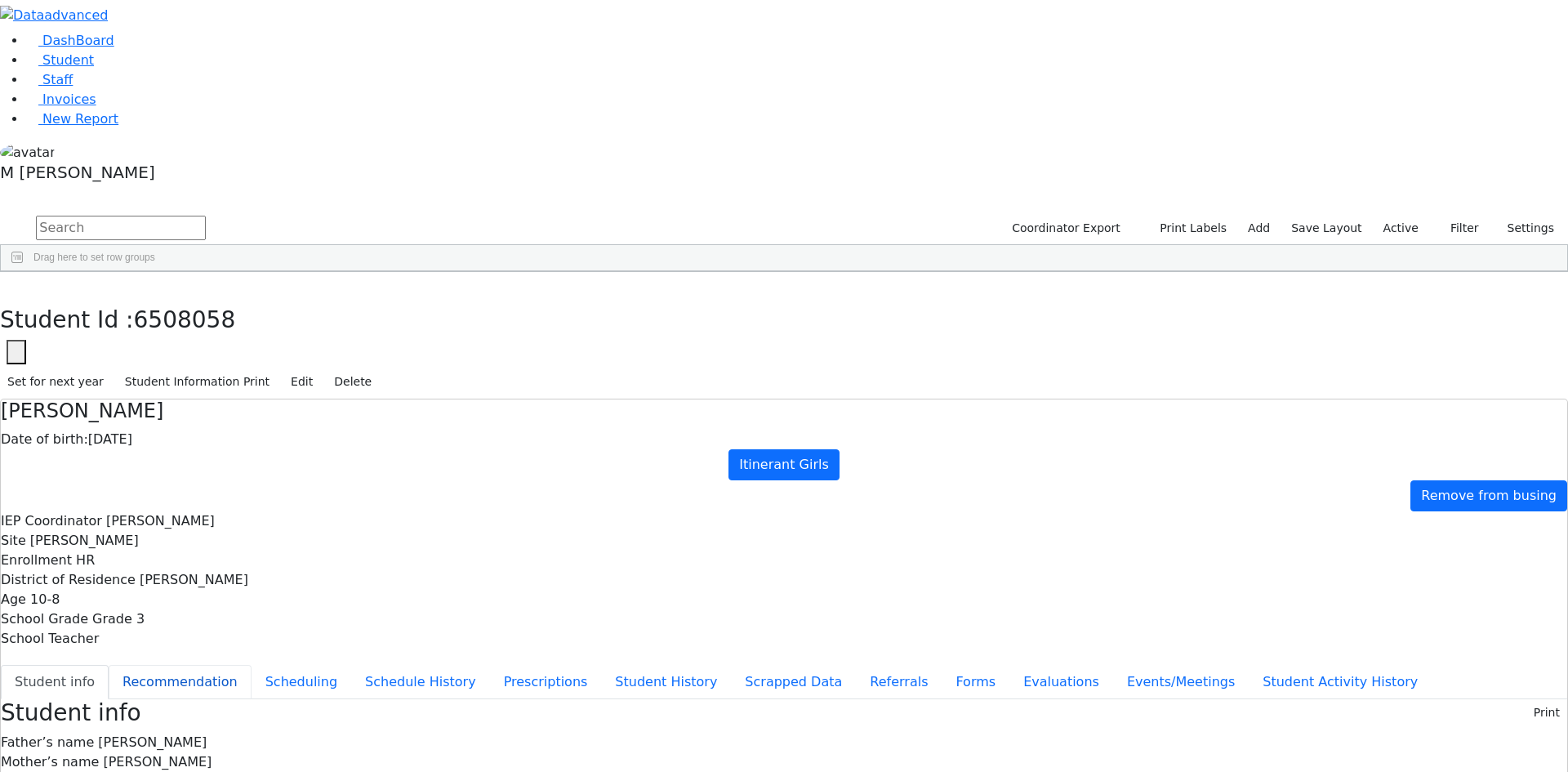
click at [251, 665] on button "Recommendation" at bounding box center [180, 682] width 143 height 34
checkbox input "true"
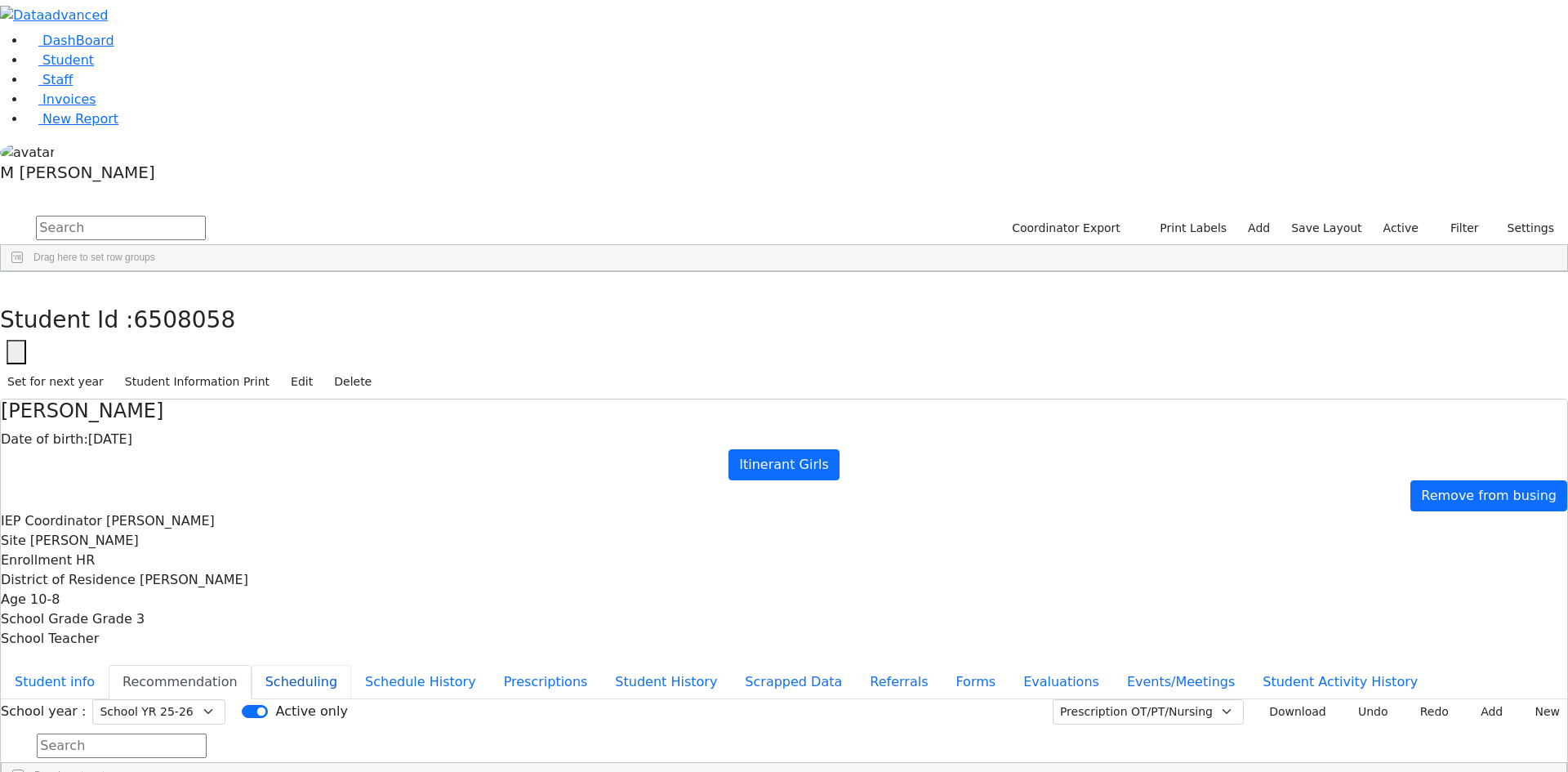
click at [351, 665] on button "Scheduling" at bounding box center [301, 682] width 100 height 34
click at [16, 285] on icon "button" at bounding box center [12, 290] width 9 height 10
click at [279, 366] on div "02/02/2022" at bounding box center [244, 377] width 69 height 23
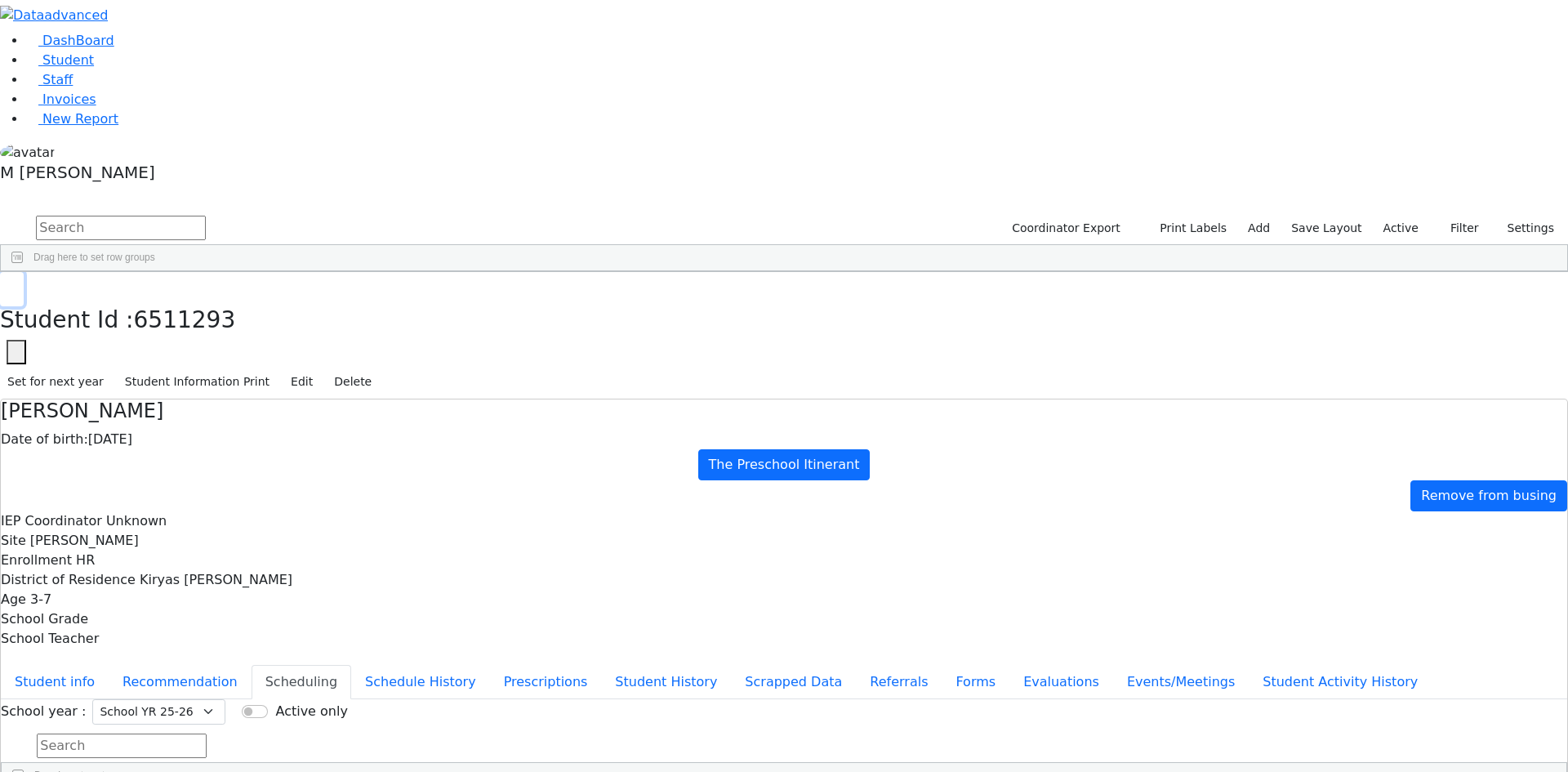
click at [24, 272] on button "button" at bounding box center [12, 289] width 24 height 34
click at [279, 321] on div "12/02/2015" at bounding box center [244, 332] width 69 height 23
drag, startPoint x: 318, startPoint y: 20, endPoint x: 342, endPoint y: 36, distance: 28.8
click at [24, 272] on button "button" at bounding box center [12, 289] width 24 height 34
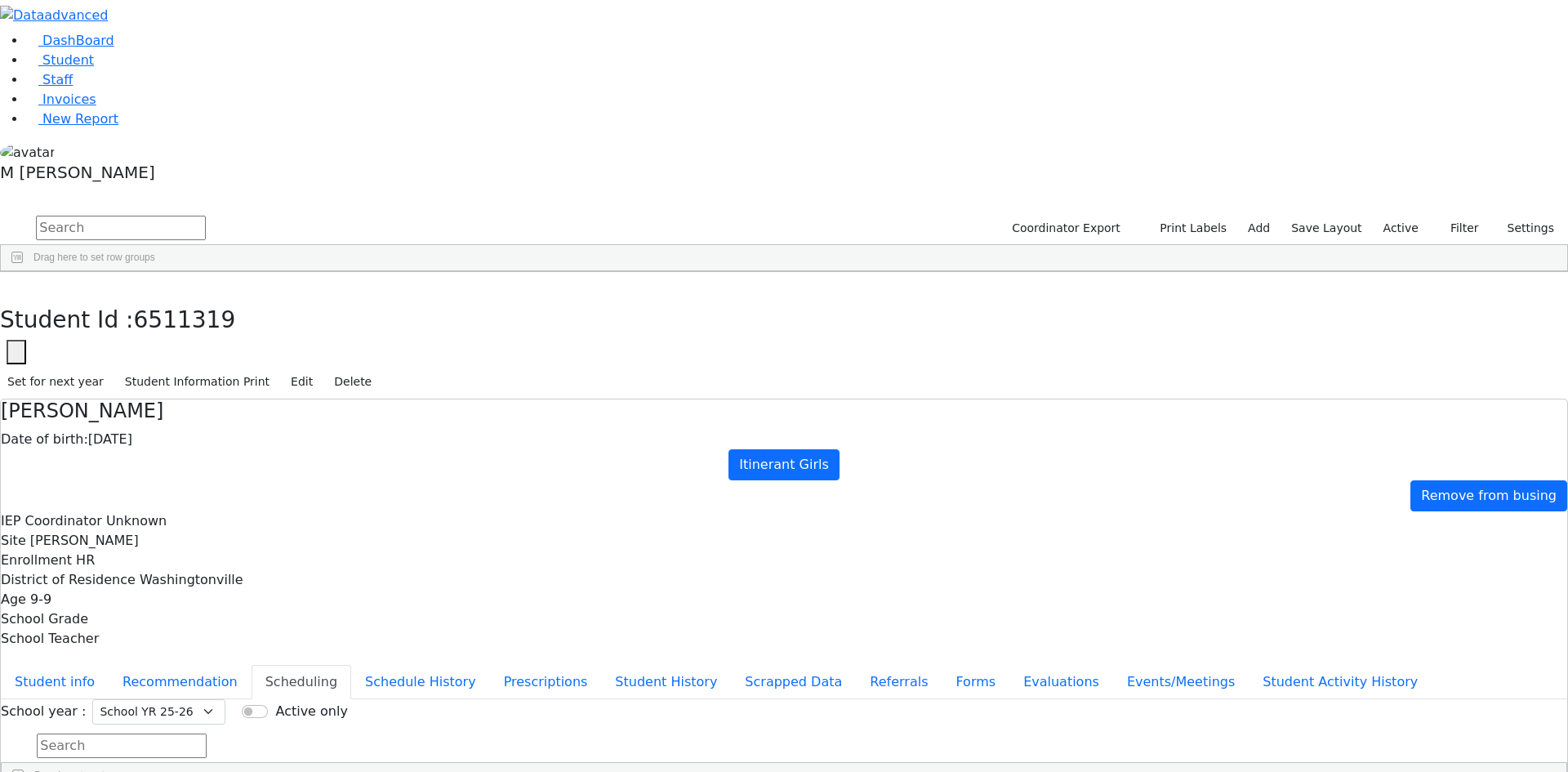
click at [210, 366] on div "Chany" at bounding box center [175, 377] width 69 height 23
click at [24, 272] on button "button" at bounding box center [12, 289] width 24 height 34
click at [141, 412] on div "Minz" at bounding box center [105, 423] width 69 height 23
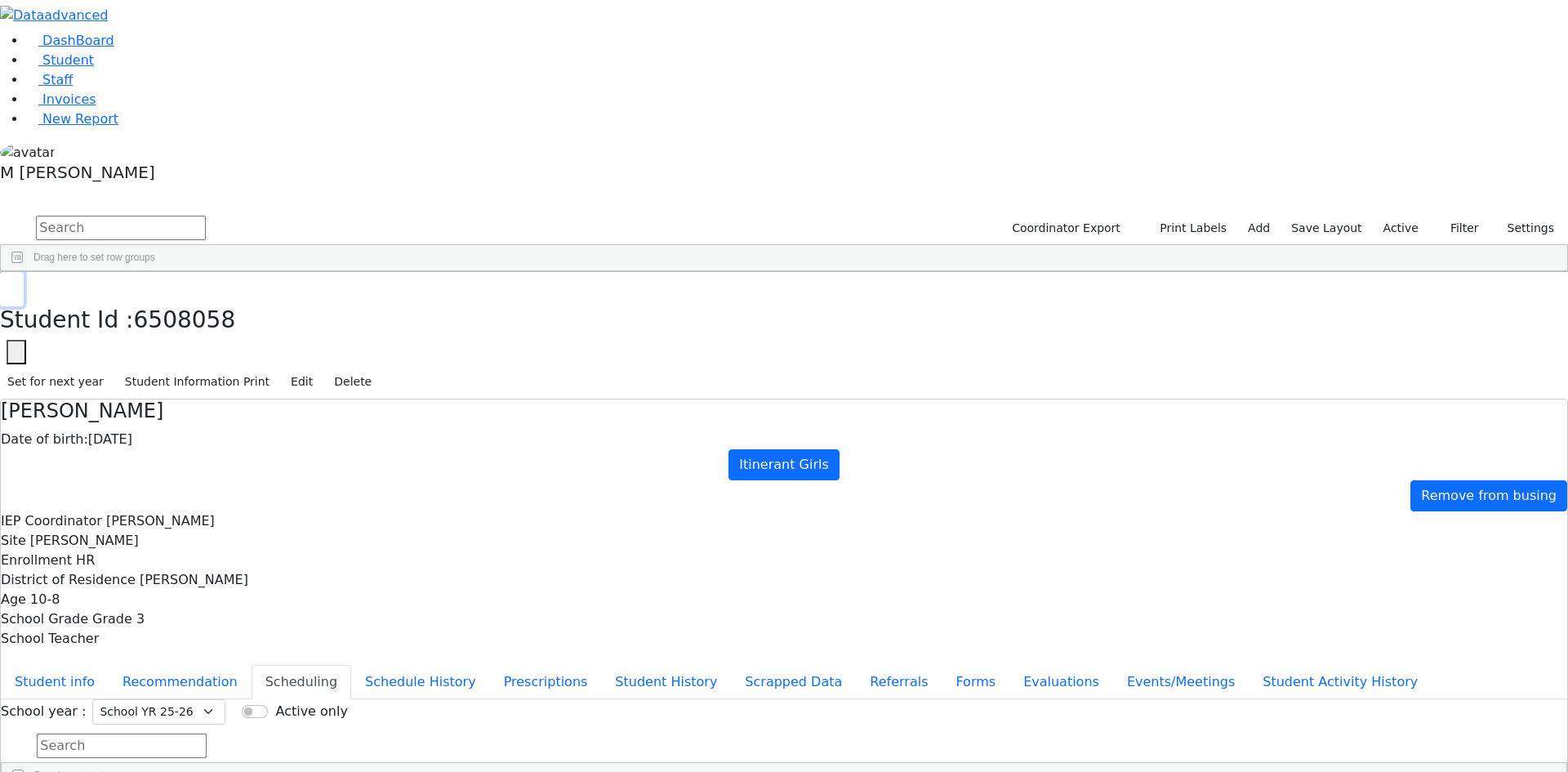
click at [24, 272] on button "button" at bounding box center [12, 289] width 24 height 34
click at [210, 321] on div "Nachuma" at bounding box center [175, 332] width 69 height 23
click at [24, 272] on button "button" at bounding box center [12, 289] width 24 height 34
click at [94, 68] on link "Student" at bounding box center [60, 60] width 68 height 15
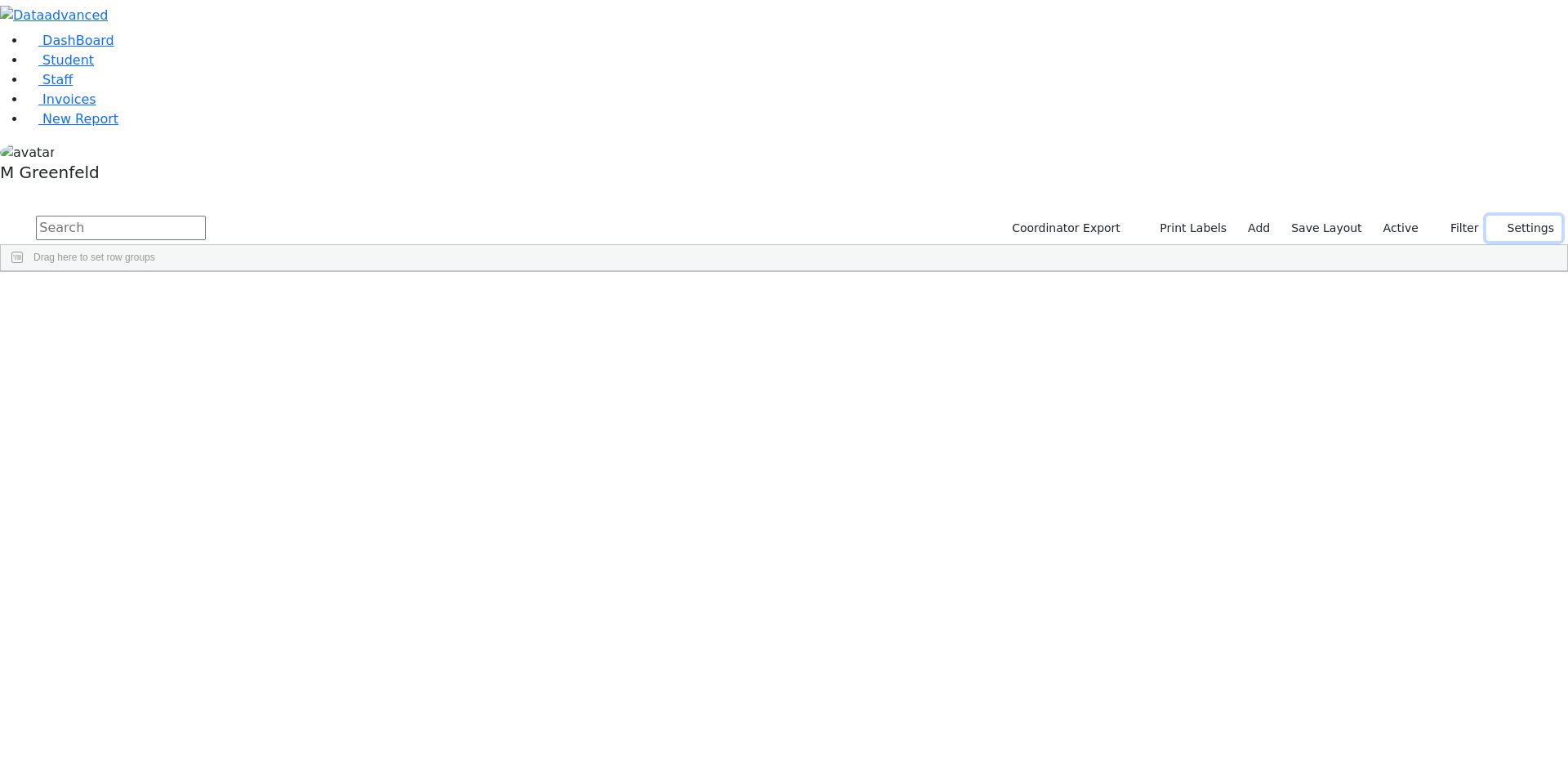
drag, startPoint x: 1479, startPoint y: 66, endPoint x: 1469, endPoint y: 61, distance: 11.2
click at [1477, 213] on div "Coordinator Export Print Labels Add Save Layout Active Filter All Active Inacti…" at bounding box center [1281, 228] width 573 height 31
click at [1468, 216] on button "Filter" at bounding box center [1457, 228] width 57 height 26
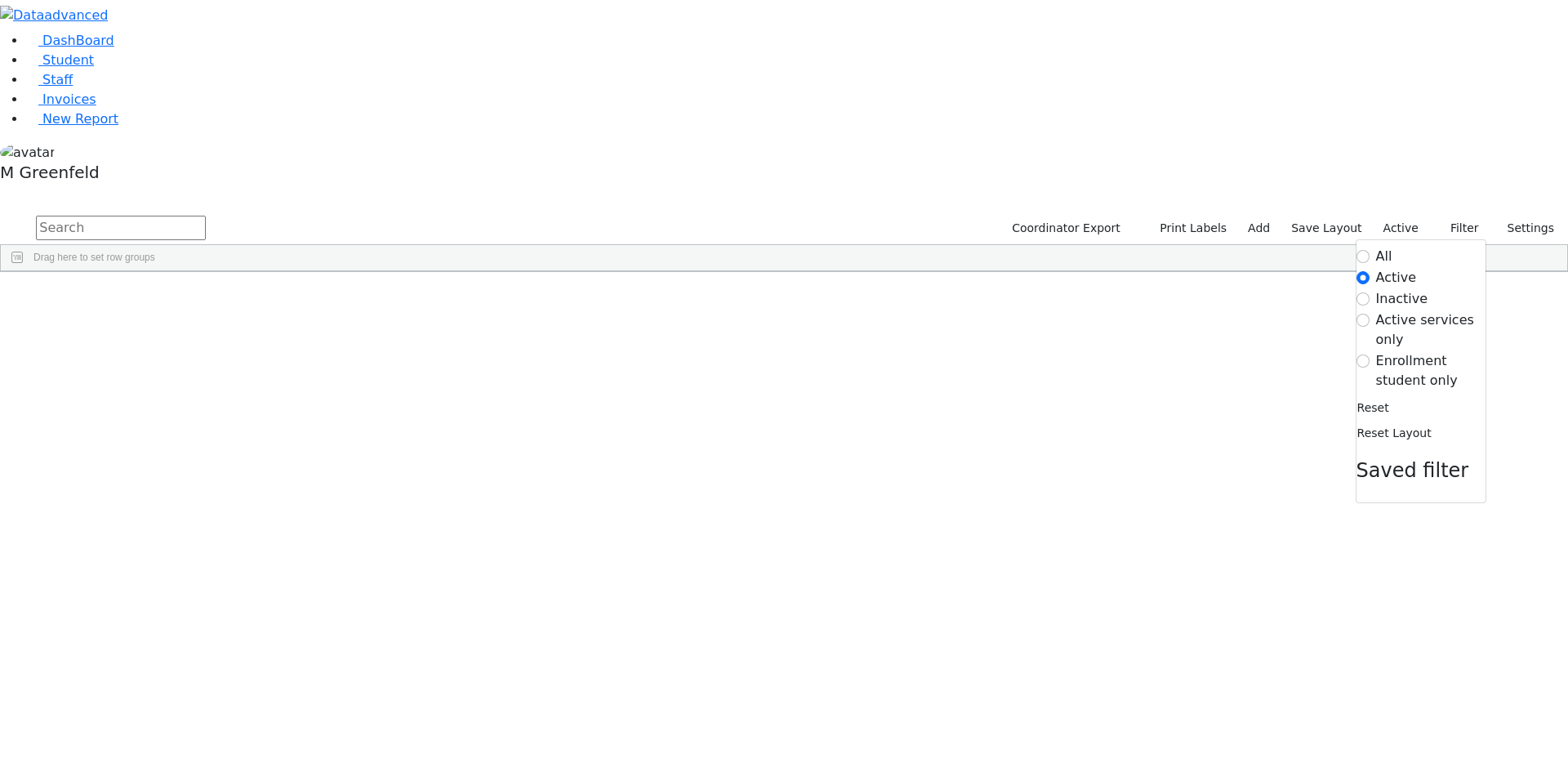
click at [1393, 351] on label "Enrollment student only" at bounding box center [1430, 371] width 109 height 39
click at [1370, 354] on input "Enrollment student only" at bounding box center [1362, 360] width 13 height 13
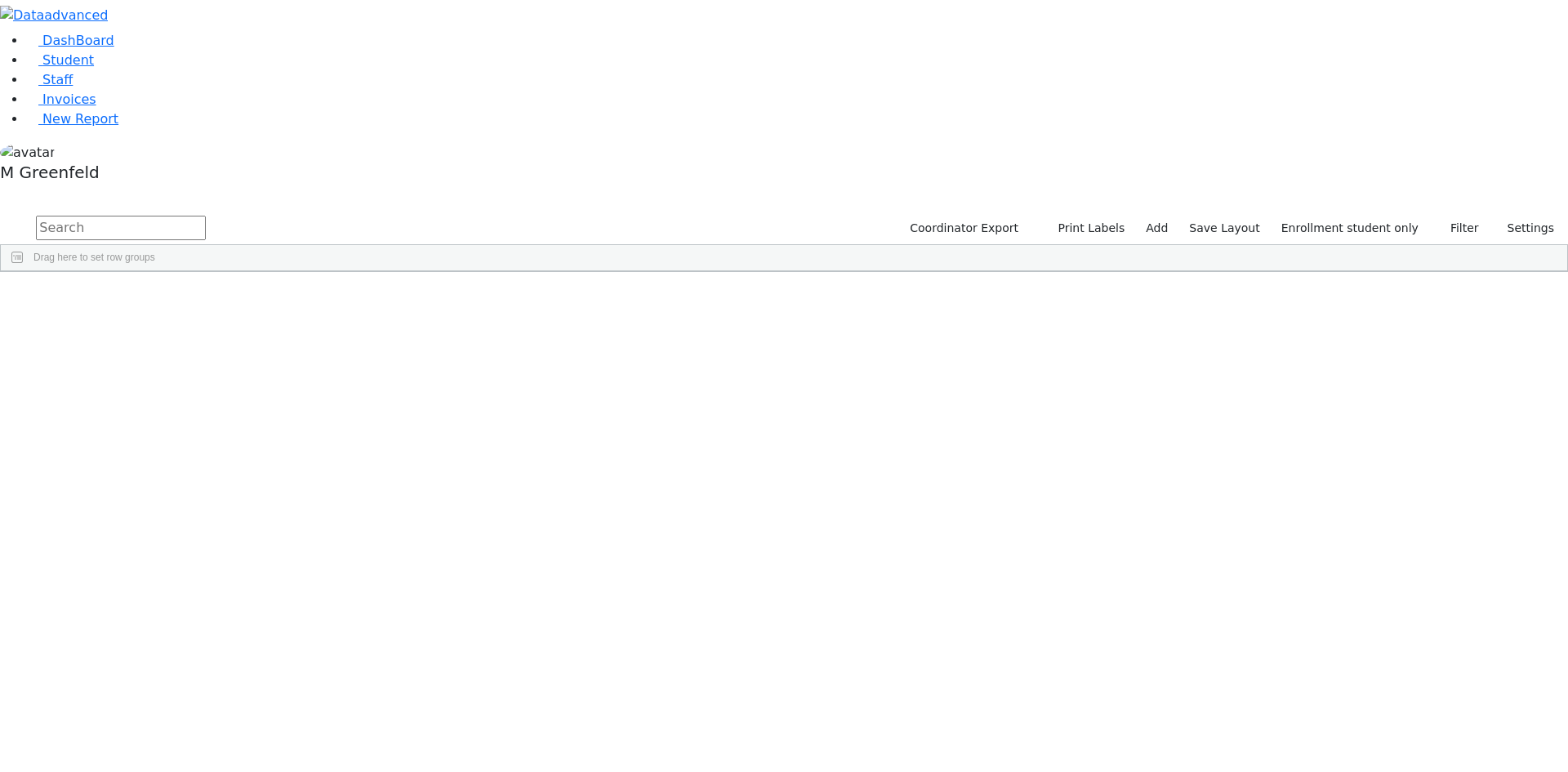
scroll to position [282, 0]
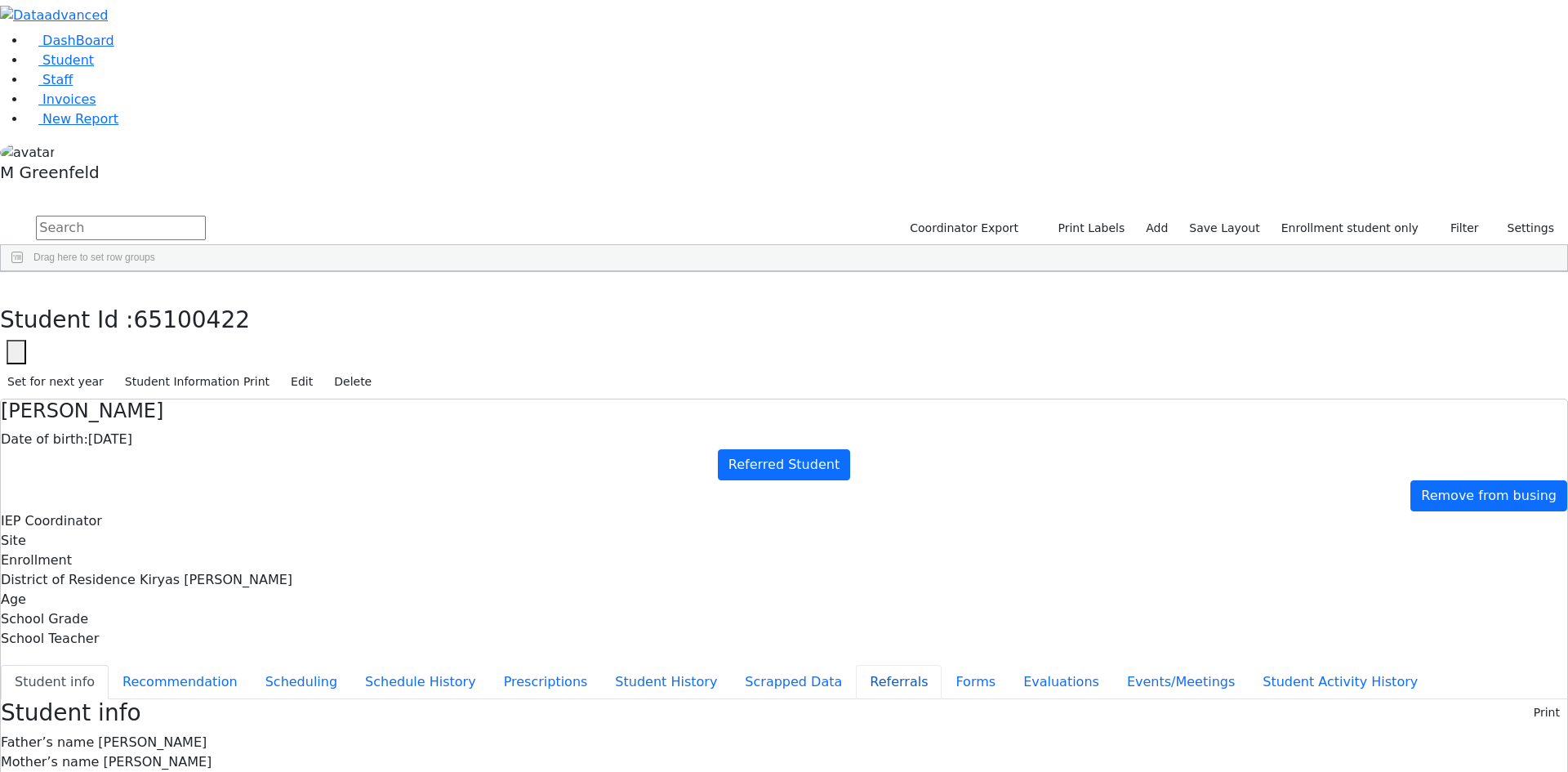
click at [856, 665] on button "Referrals" at bounding box center [899, 682] width 86 height 34
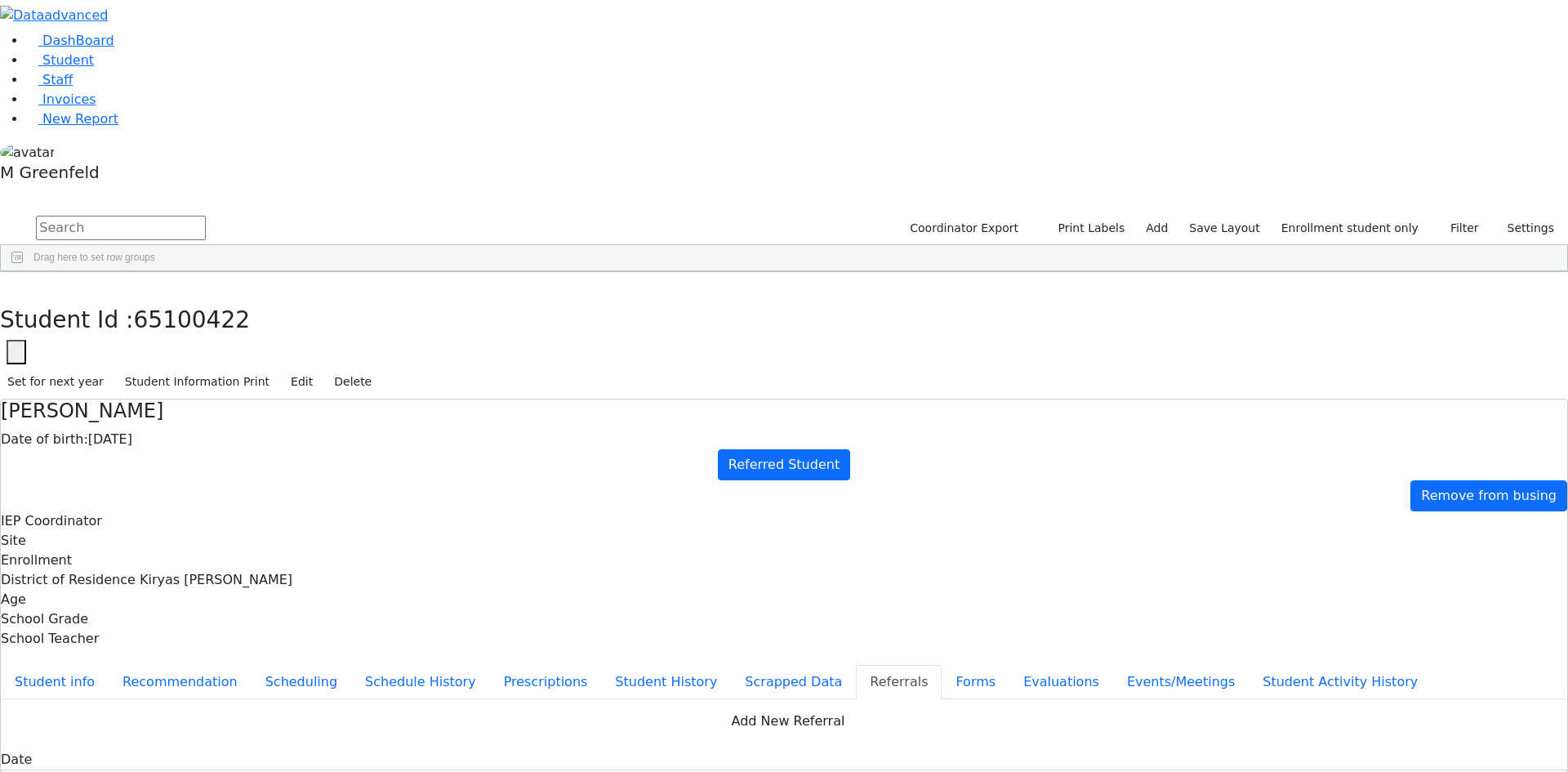
click at [108, 665] on button "Student info" at bounding box center [55, 682] width 108 height 34
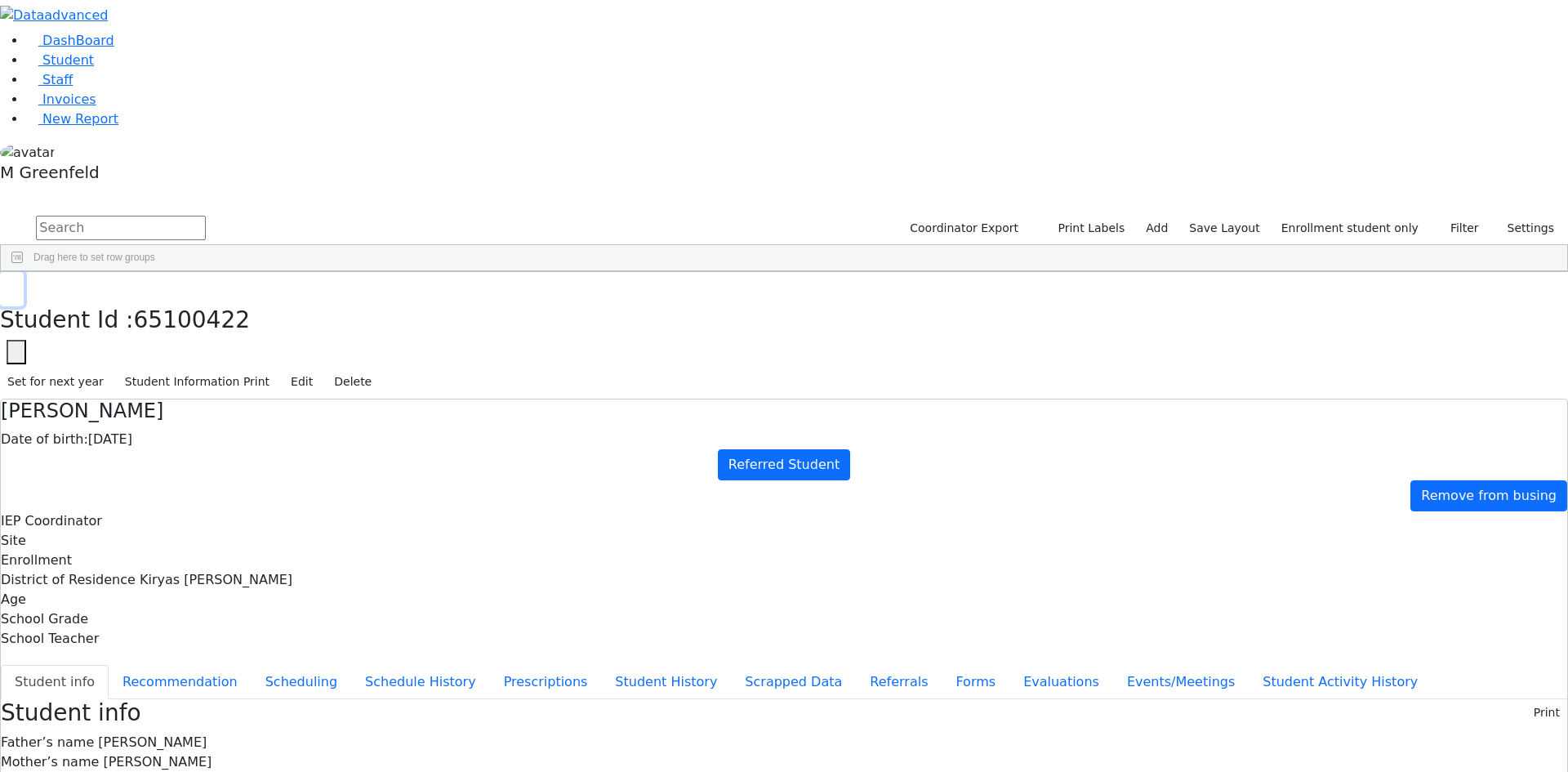
click at [8, 285] on use "button" at bounding box center [8, 285] width 0 height 0
click at [206, 216] on input "text" at bounding box center [120, 228] width 169 height 25
drag, startPoint x: 248, startPoint y: 67, endPoint x: 203, endPoint y: 81, distance: 47.1
click at [203, 213] on form "est" at bounding box center [103, 228] width 206 height 31
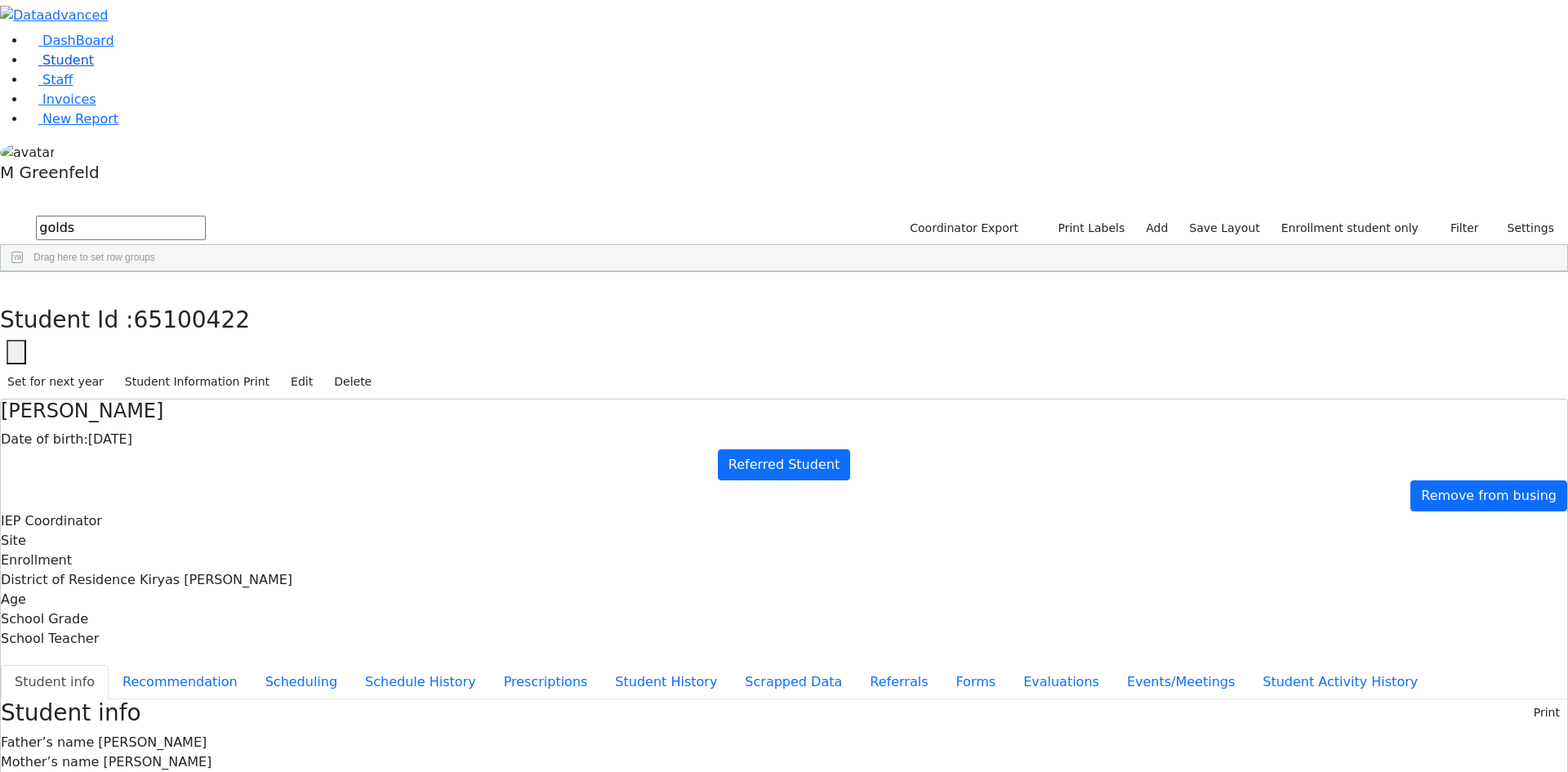
type input "golds"
drag, startPoint x: 96, startPoint y: 118, endPoint x: 104, endPoint y: 113, distance: 9.4
click at [94, 68] on link "Student" at bounding box center [60, 60] width 68 height 15
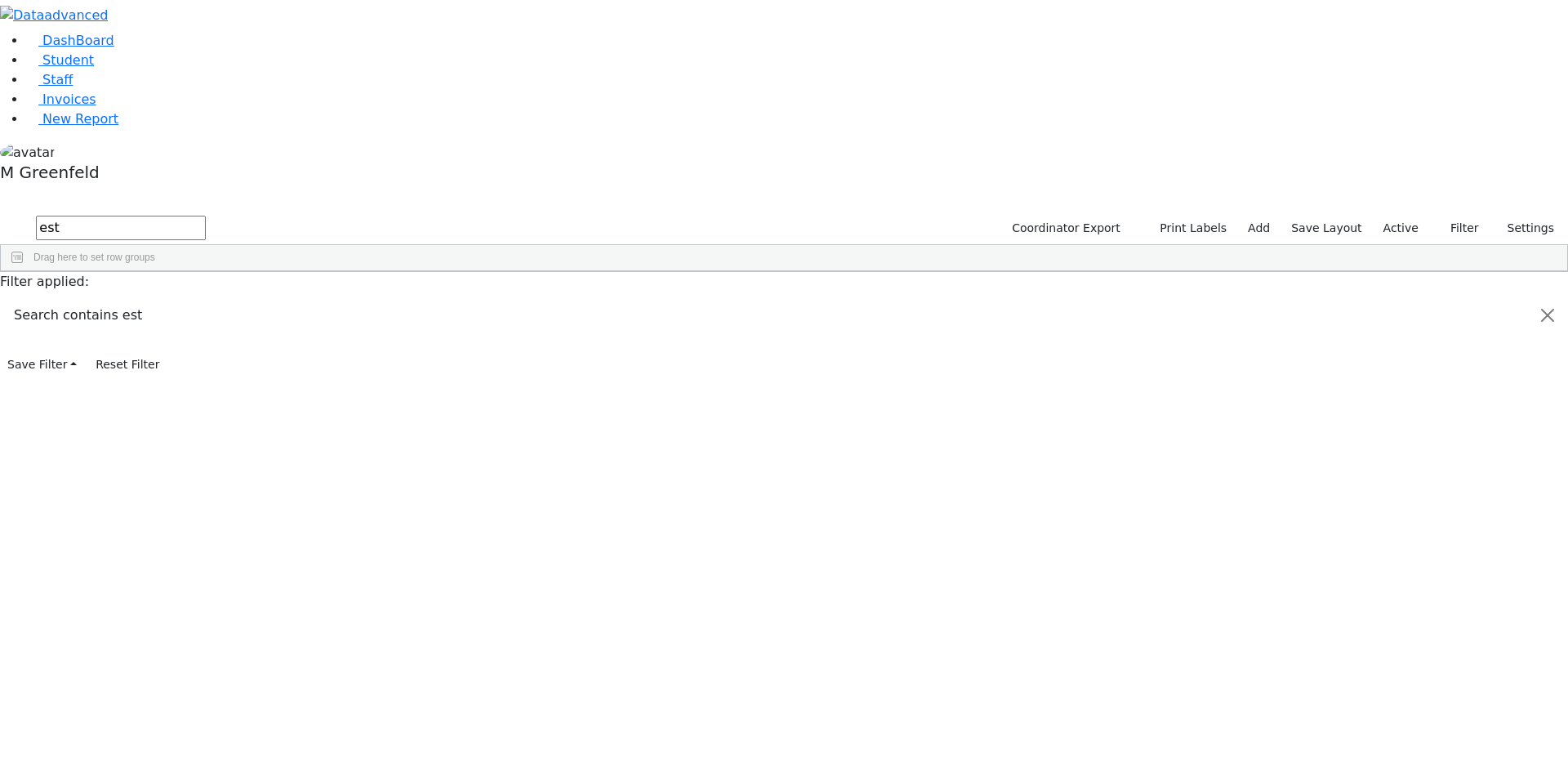
scroll to position [490, 0]
type input "est"
click at [243, 357] on div "[PERSON_NAME]" at bounding box center [204, 368] width 78 height 23
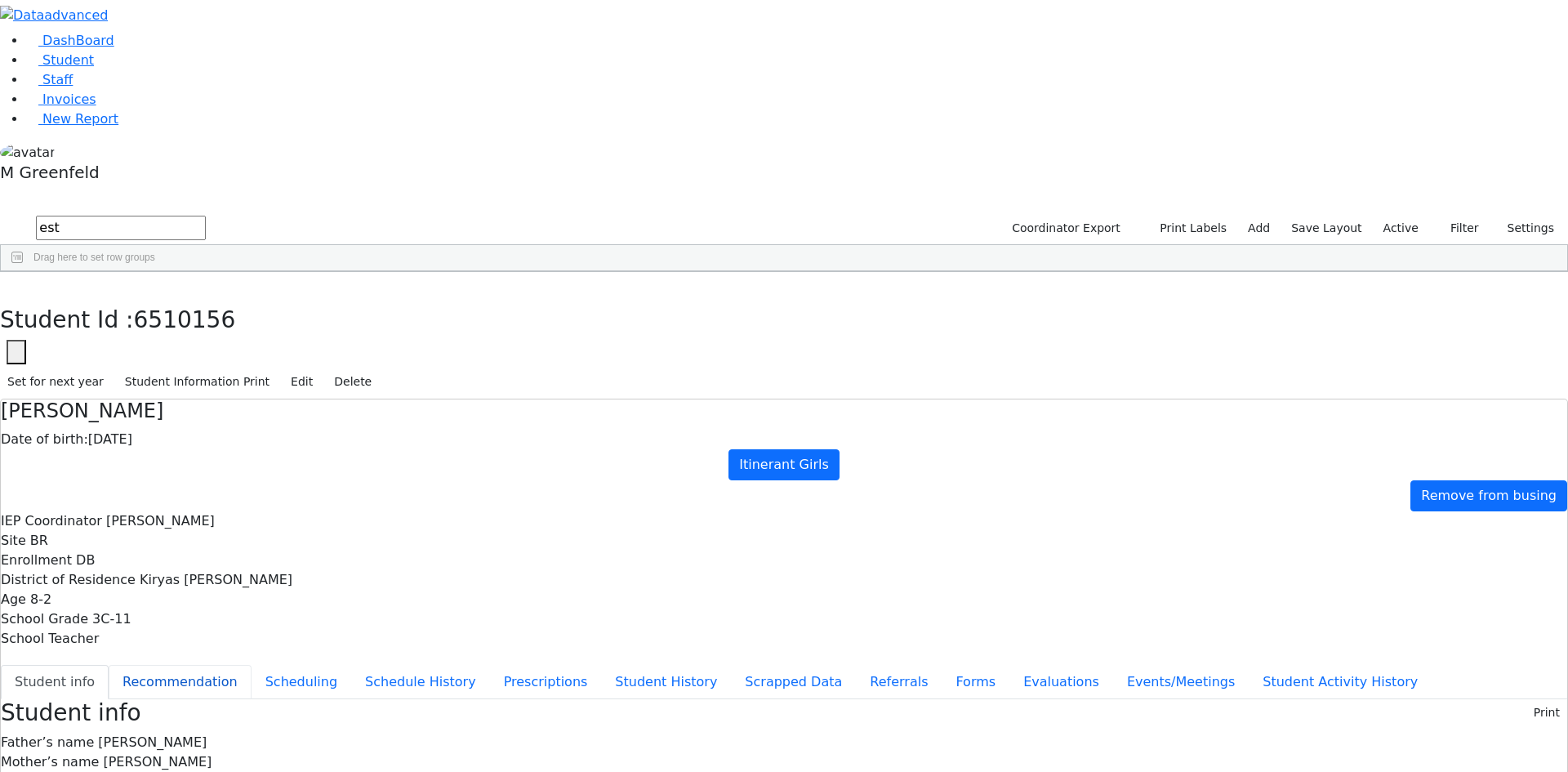
click at [251, 665] on button "Recommendation" at bounding box center [180, 682] width 143 height 34
checkbox input "true"
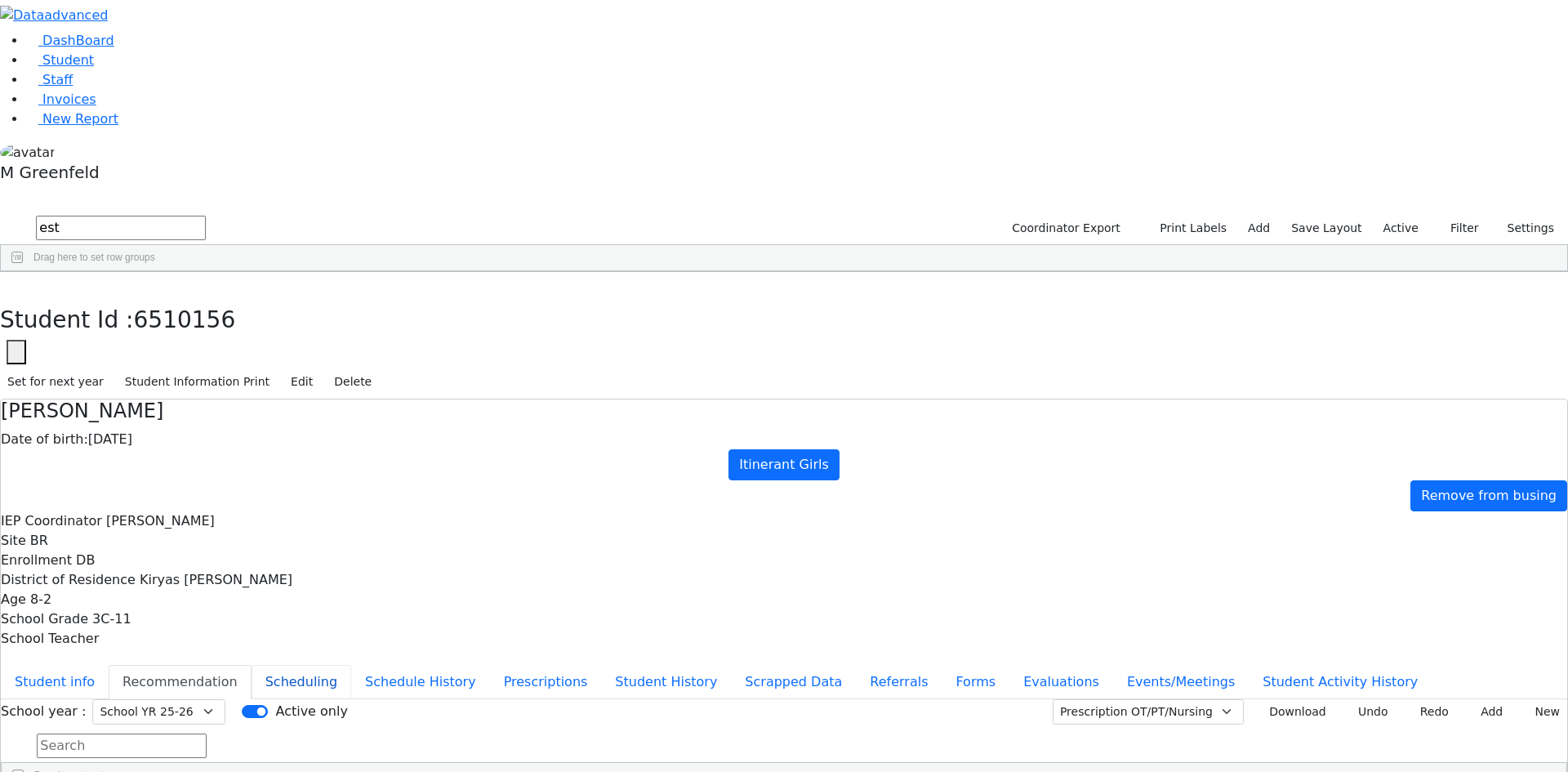
click at [351, 665] on button "Scheduling" at bounding box center [301, 682] width 100 height 34
click at [24, 272] on button "button" at bounding box center [12, 289] width 24 height 34
click at [206, 216] on input "est" at bounding box center [120, 228] width 169 height 25
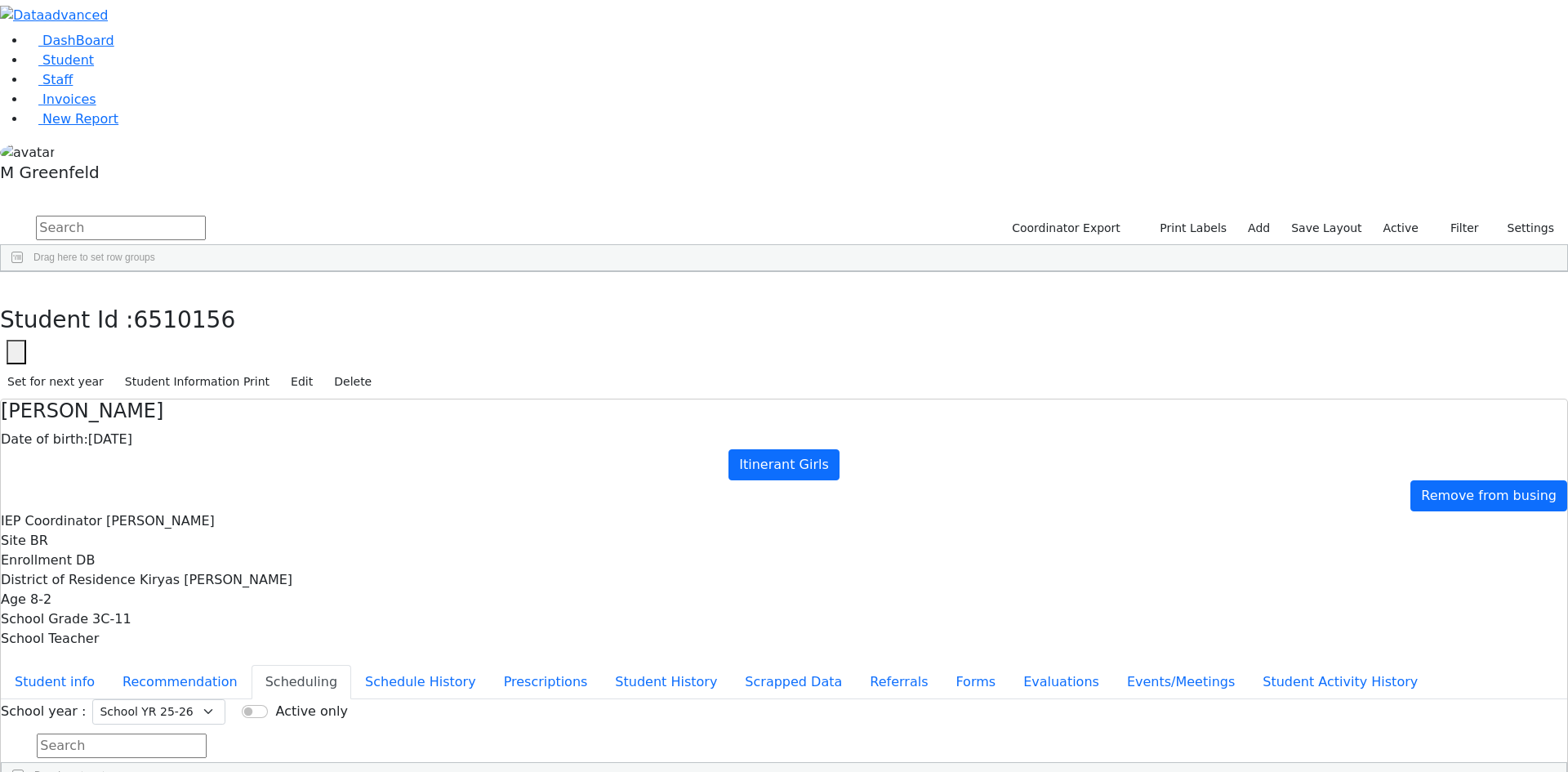
click at [1403, 216] on label "Active" at bounding box center [1400, 228] width 49 height 26
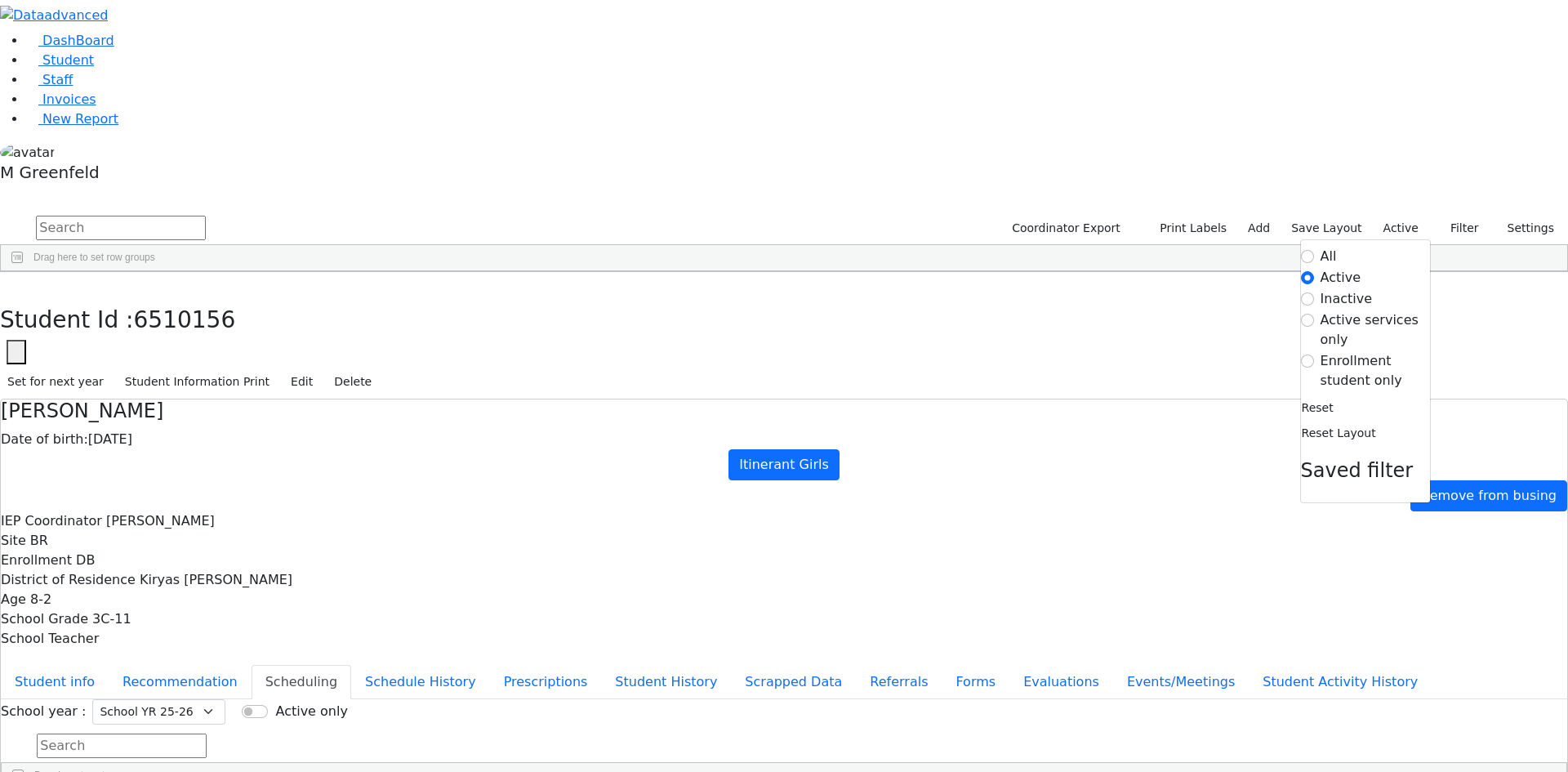
click at [1373, 247] on form "All Active Inactive Active services only Enrollment student only" at bounding box center [1364, 319] width 129 height 144
click at [1376, 351] on label "Enrollment student only" at bounding box center [1375, 371] width 109 height 39
click at [1313, 354] on input "Enrollment student only" at bounding box center [1307, 360] width 13 height 13
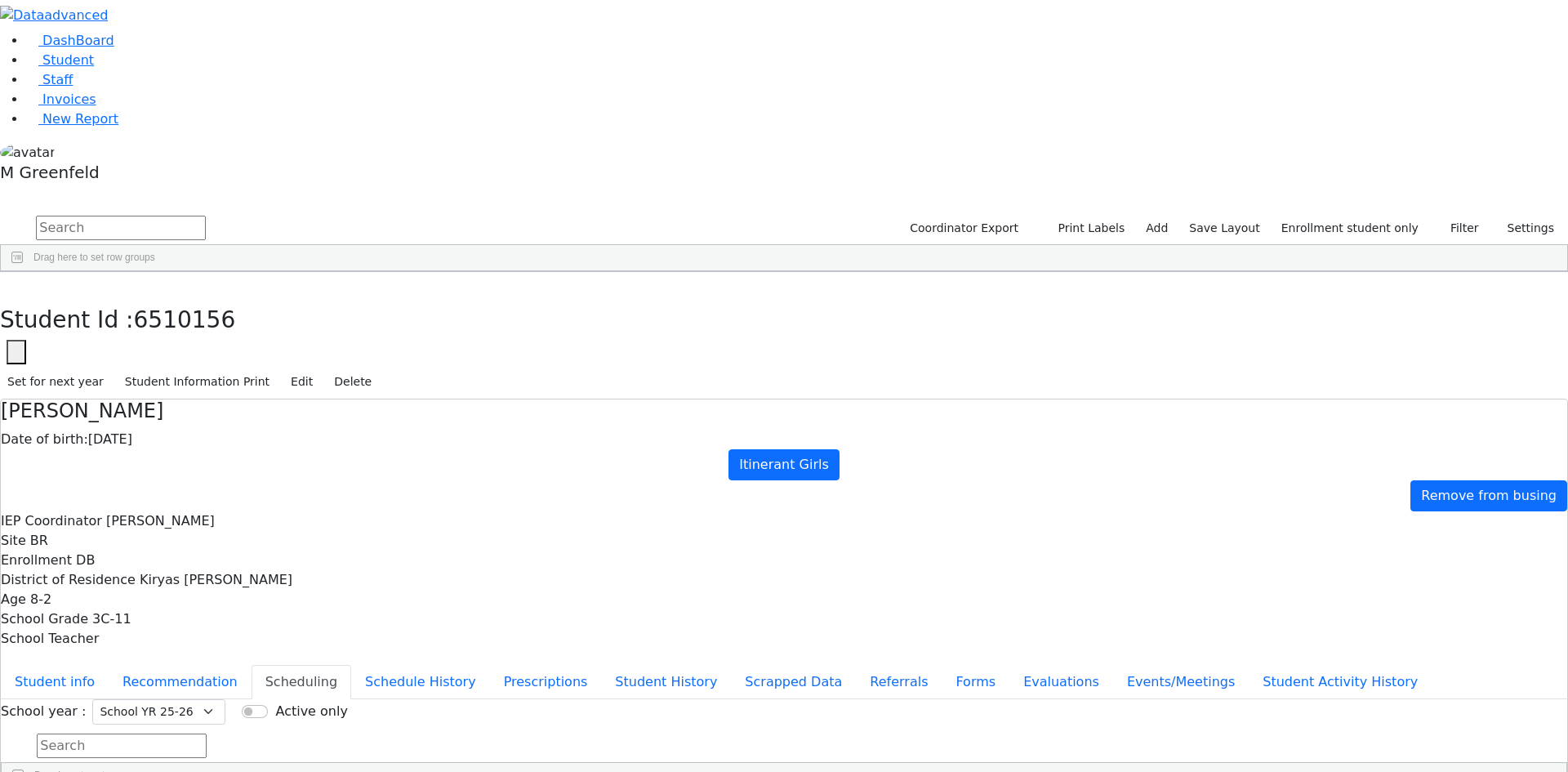
scroll to position [282, 0]
click at [108, 665] on button "Student info" at bounding box center [55, 682] width 108 height 34
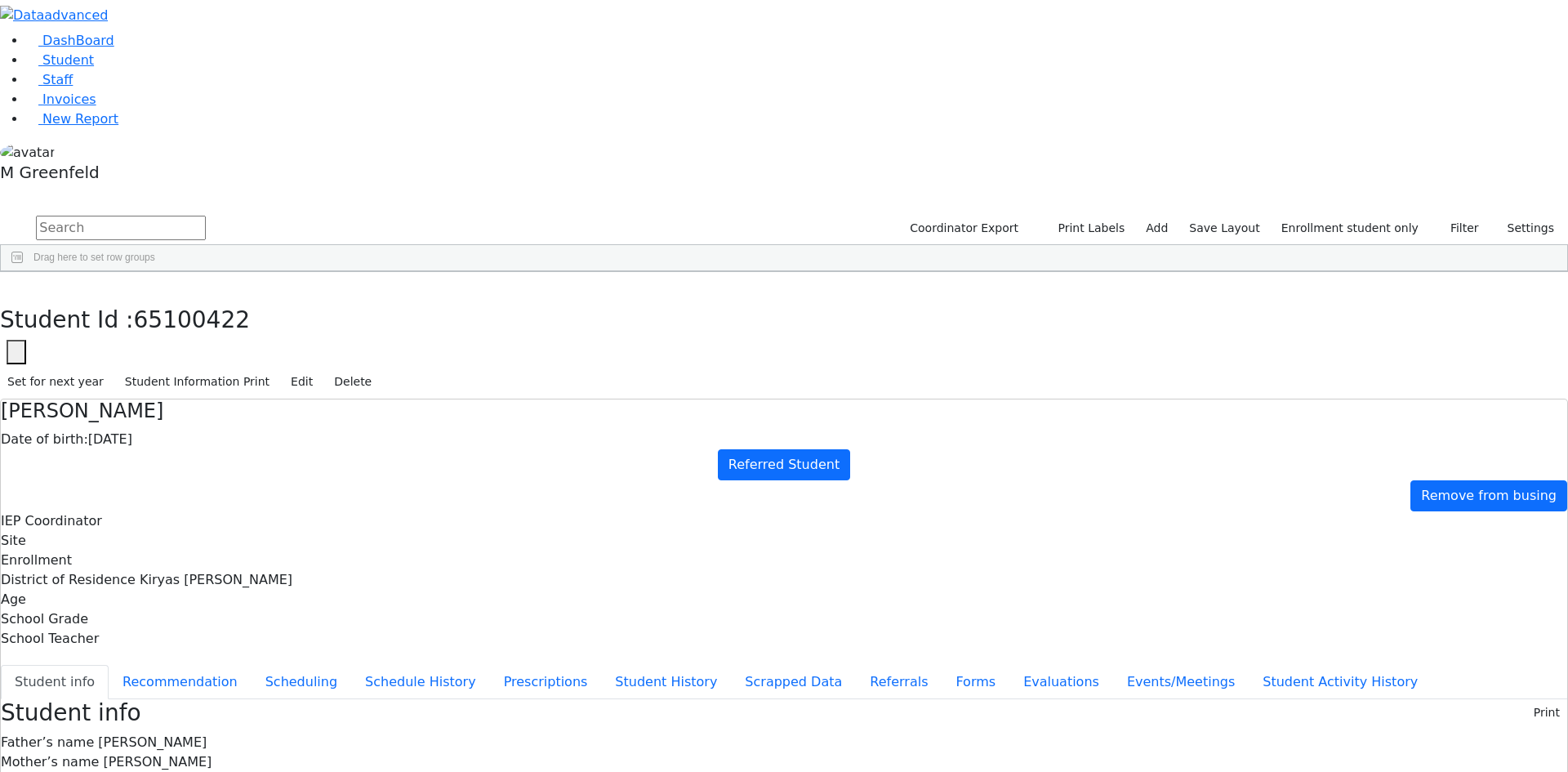
click at [1, 665] on button "Student info" at bounding box center [55, 682] width 108 height 34
drag, startPoint x: 312, startPoint y: 20, endPoint x: 306, endPoint y: 27, distance: 9.2
click at [8, 285] on use "button" at bounding box center [8, 285] width 0 height 0
click at [83, 68] on link "Student" at bounding box center [60, 60] width 68 height 15
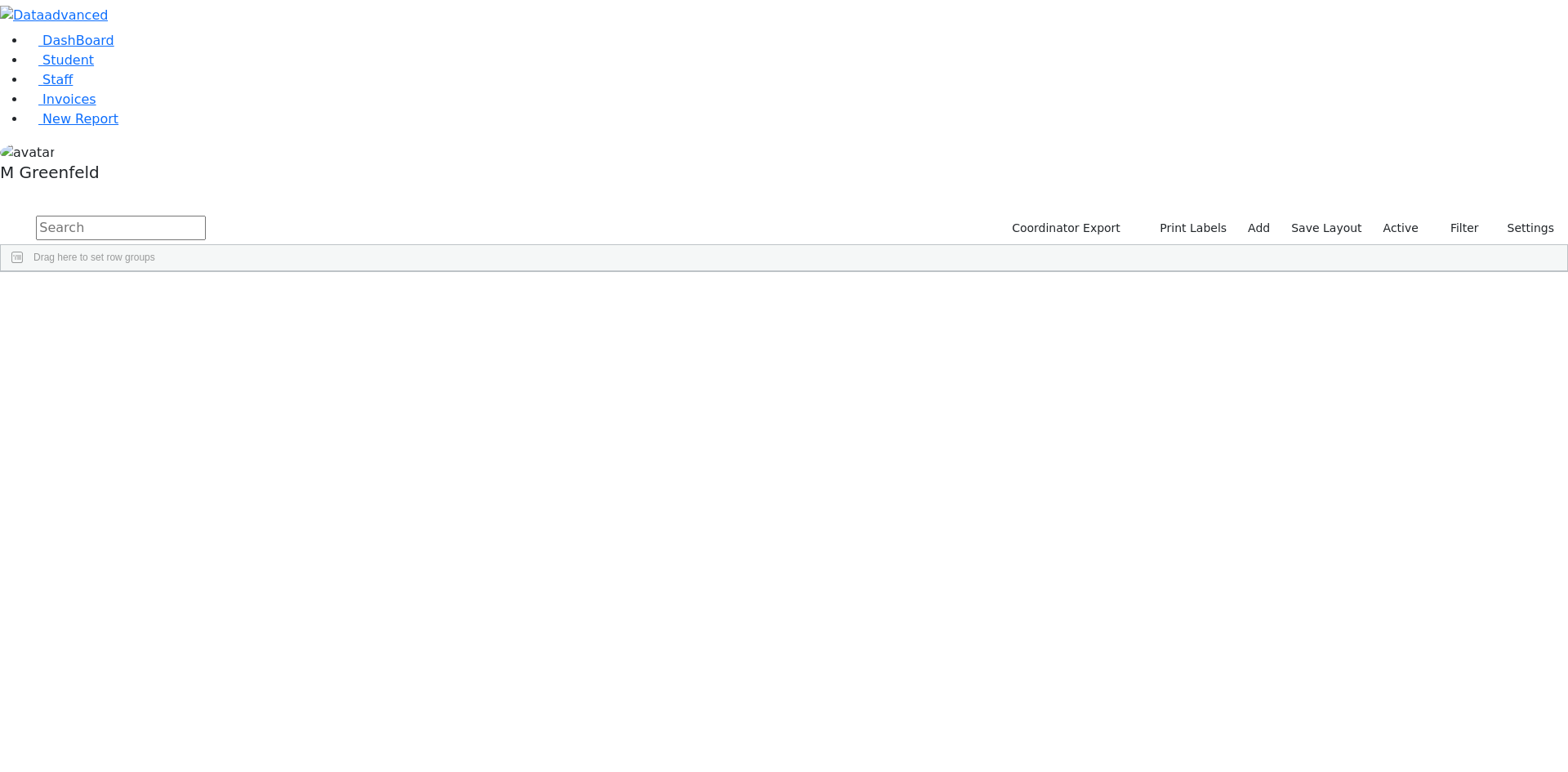
scroll to position [2532, 0]
click at [1454, 216] on button "Filter" at bounding box center [1457, 228] width 57 height 26
click at [1376, 351] on label "Enrollment student only" at bounding box center [1430, 371] width 109 height 39
click at [1370, 354] on input "Enrollment student only" at bounding box center [1362, 360] width 13 height 13
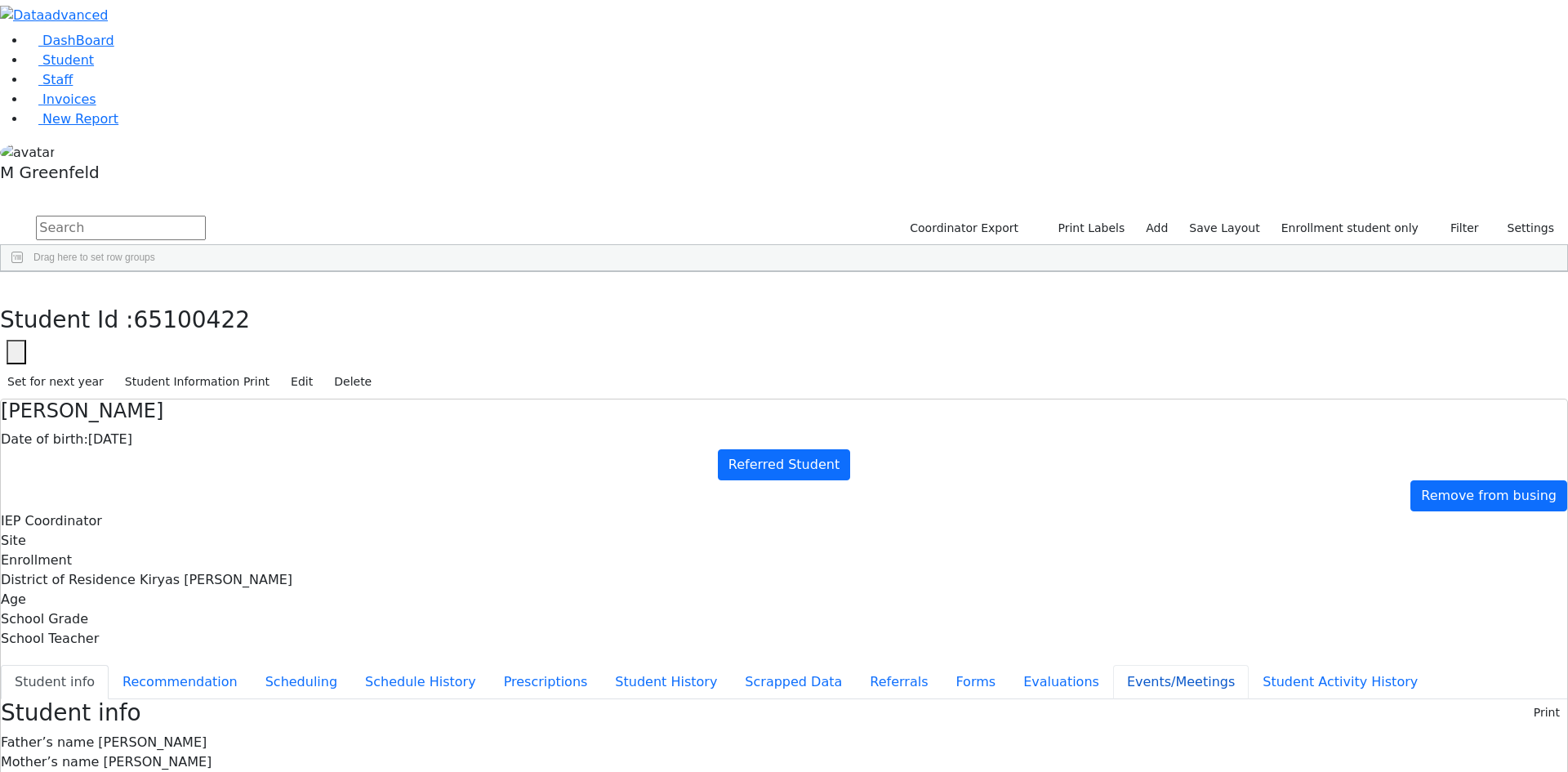
click at [1113, 665] on button "Events/Meetings" at bounding box center [1180, 682] width 135 height 34
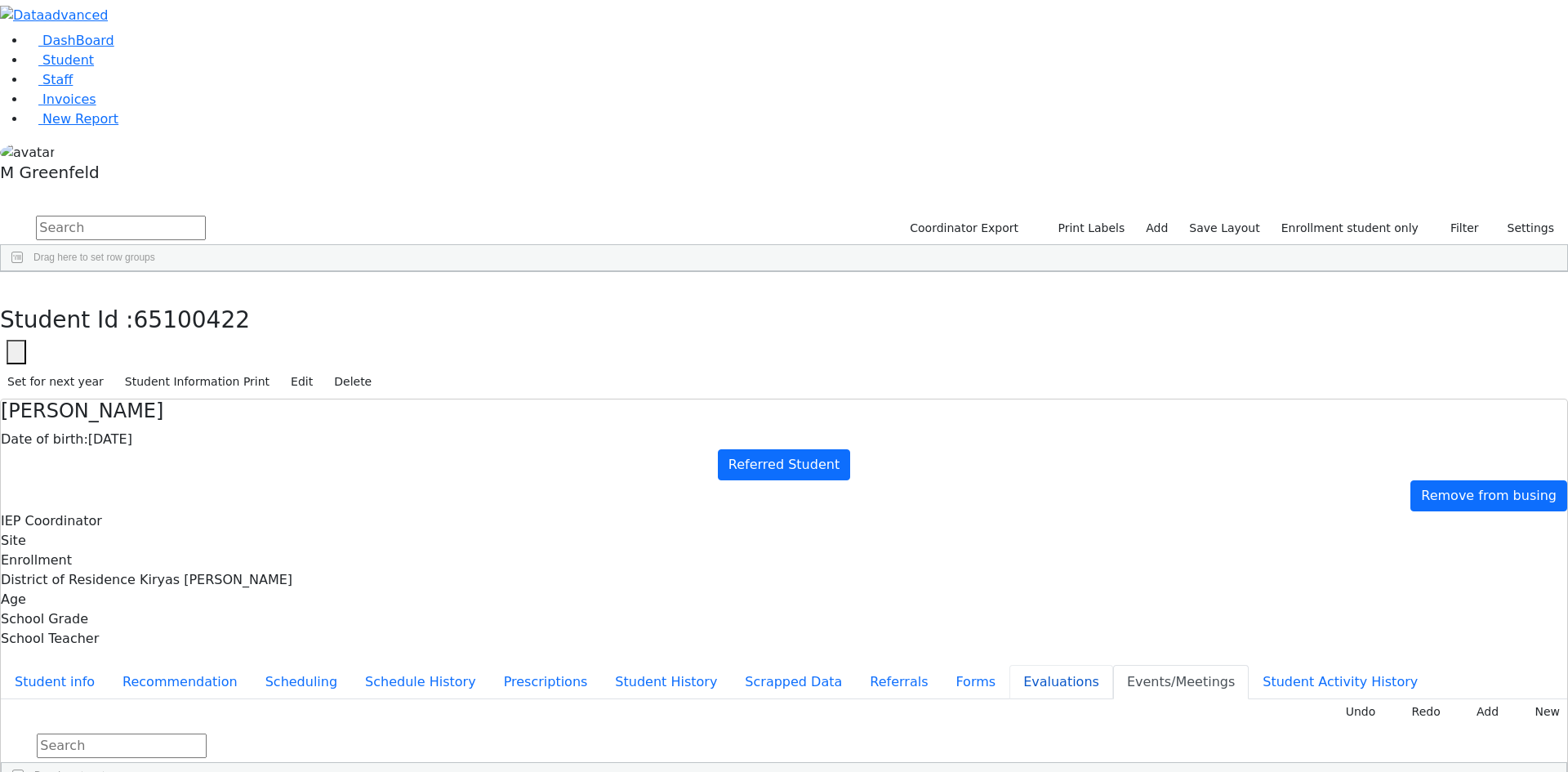
click at [1009, 665] on button "Evaluations" at bounding box center [1061, 682] width 104 height 34
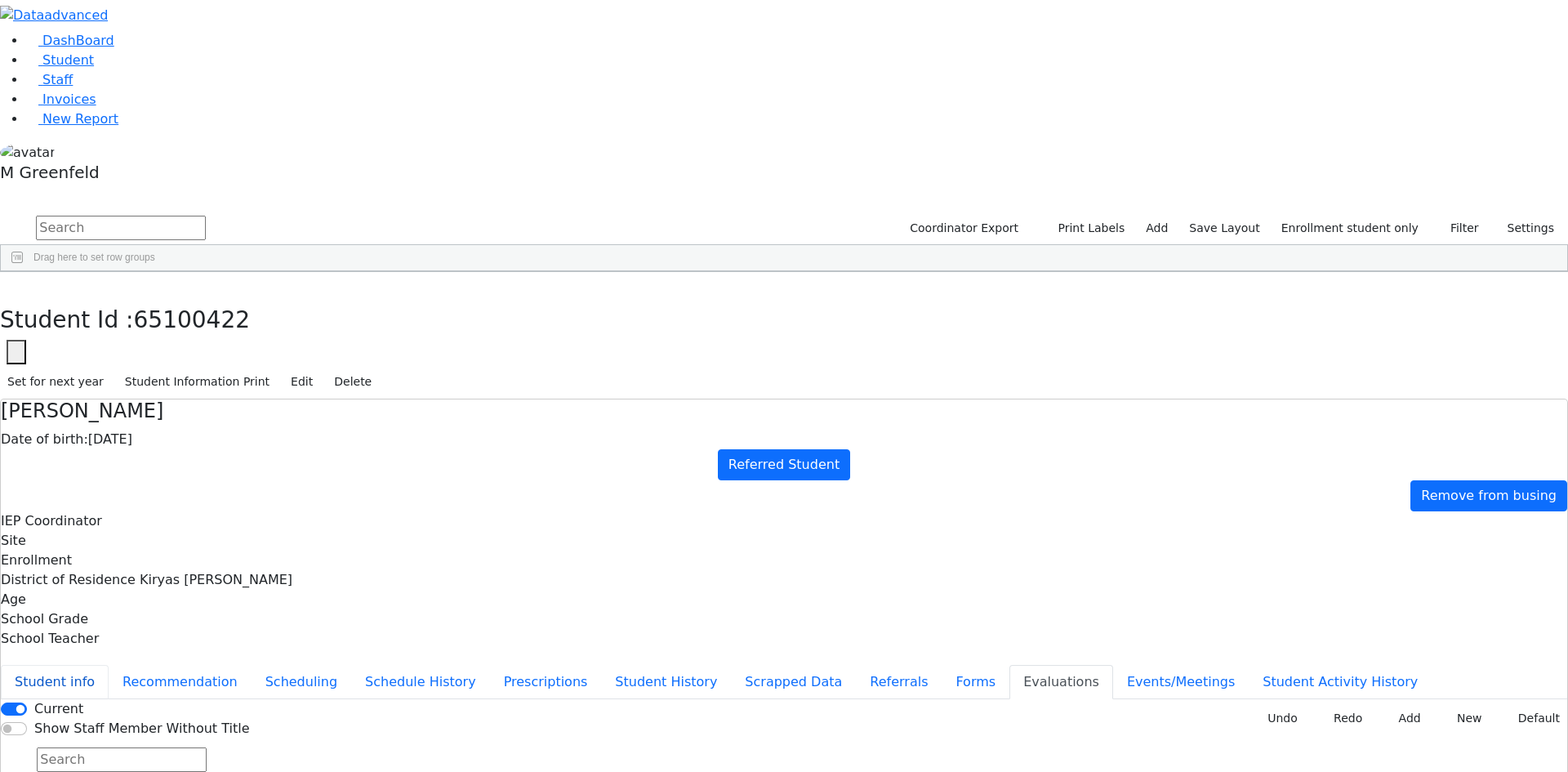
click at [108, 665] on button "Student info" at bounding box center [55, 682] width 108 height 34
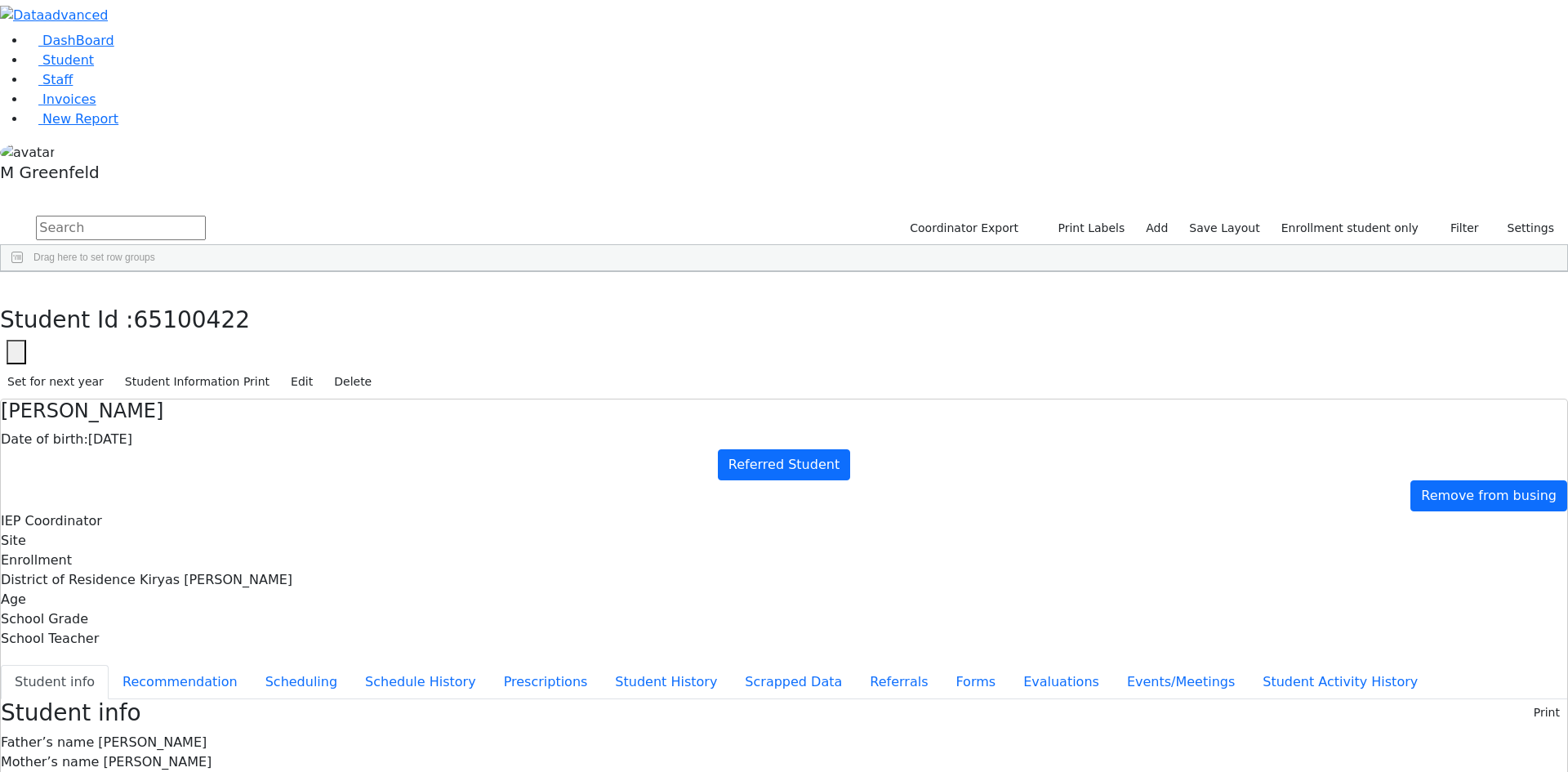
click at [20, 349] on icon "button" at bounding box center [16, 353] width 7 height 7
drag, startPoint x: 439, startPoint y: 94, endPoint x: 487, endPoint y: 96, distance: 48.0
click at [192, 385] on input "65100422" at bounding box center [100, 400] width 185 height 31
paste input "100"
click at [192, 385] on input "6511002" at bounding box center [100, 400] width 185 height 31
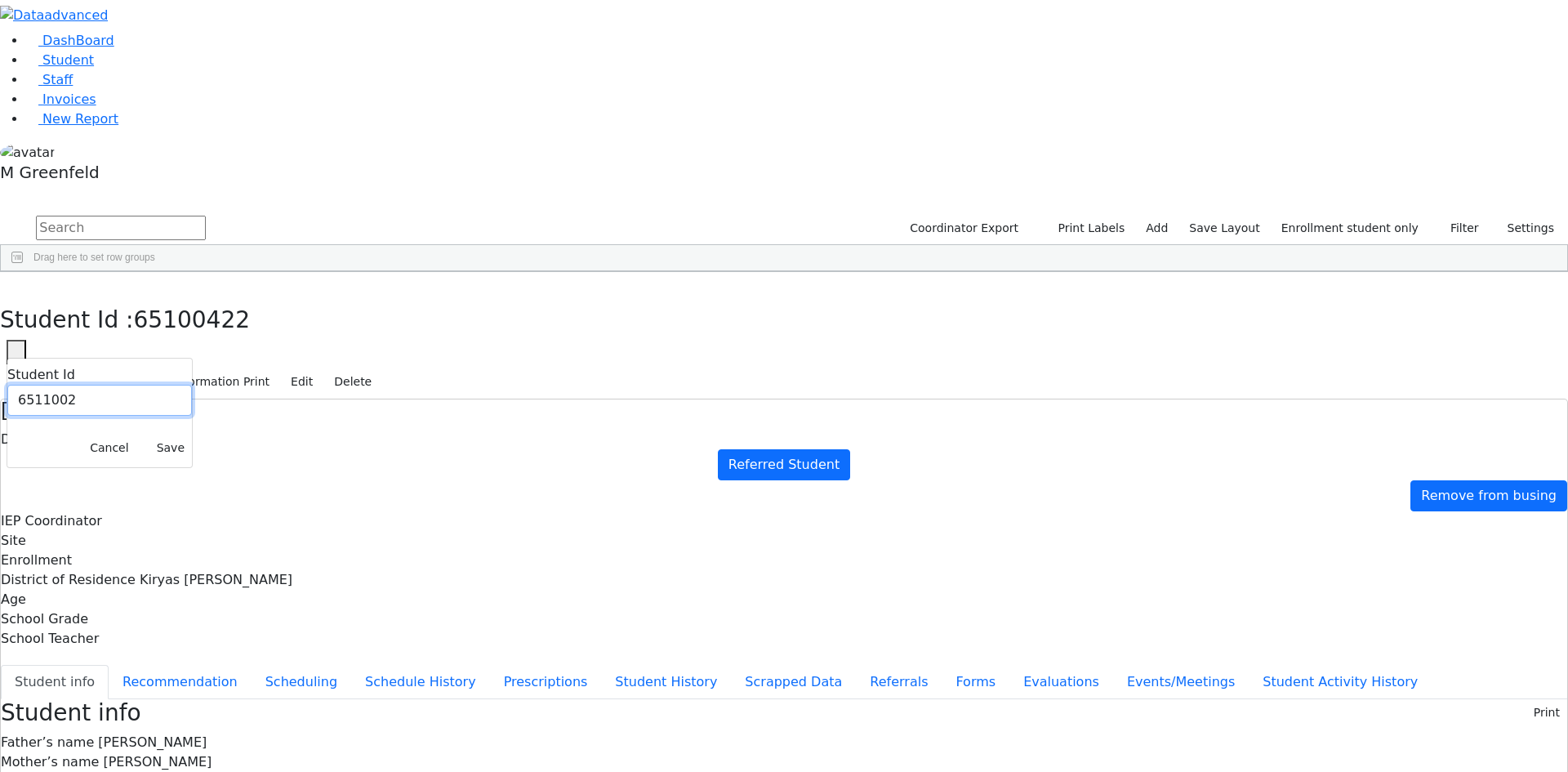
type input "6511002"
click at [192, 435] on button "Save" at bounding box center [170, 448] width 43 height 26
drag, startPoint x: 858, startPoint y: 646, endPoint x: 937, endPoint y: 642, distance: 79.1
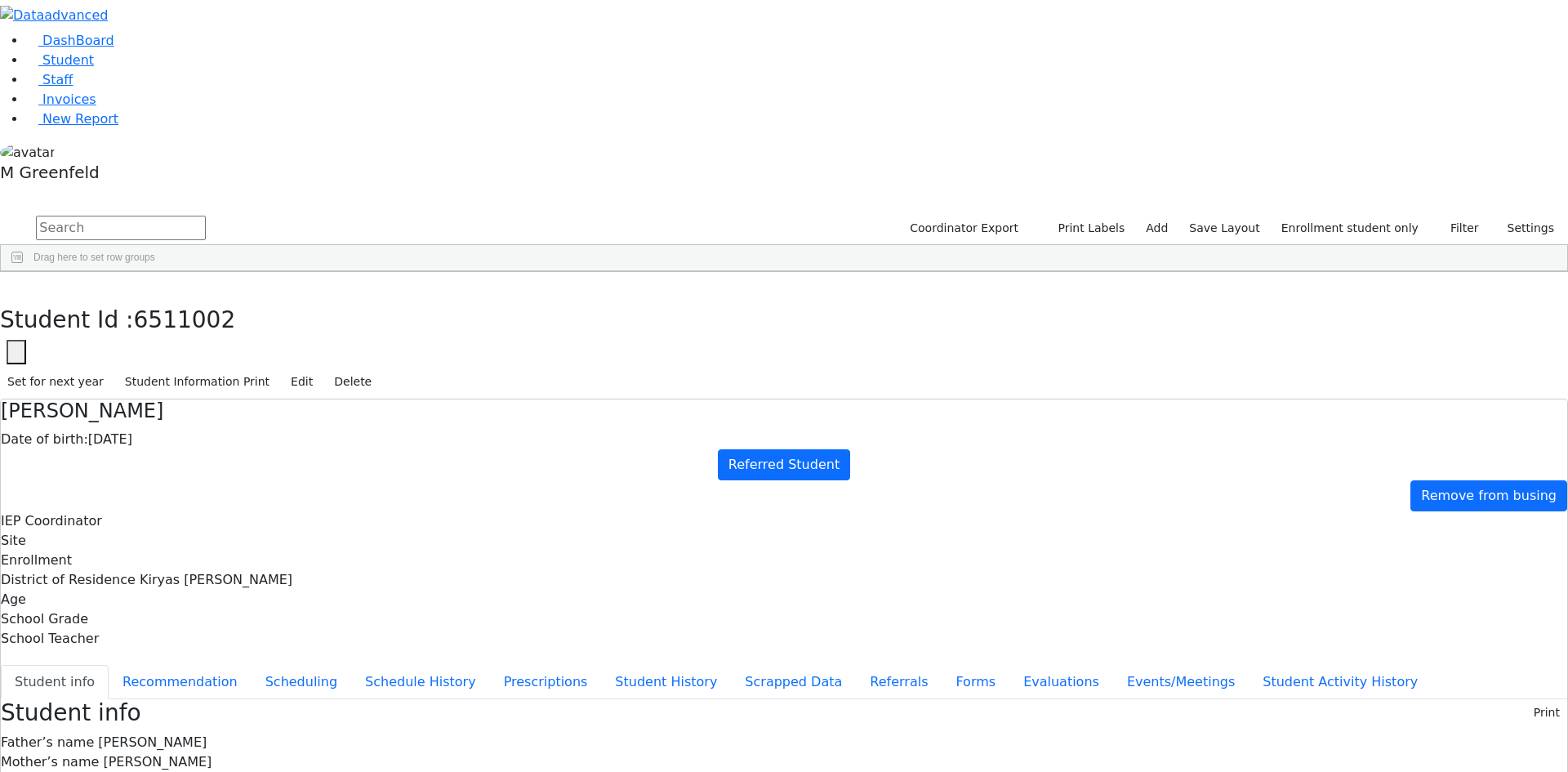
drag, startPoint x: 949, startPoint y: 681, endPoint x: 902, endPoint y: 654, distance: 54.2
drag, startPoint x: 855, startPoint y: 640, endPoint x: 962, endPoint y: 642, distance: 107.0
copy div "[PHONE_NUMBER]"
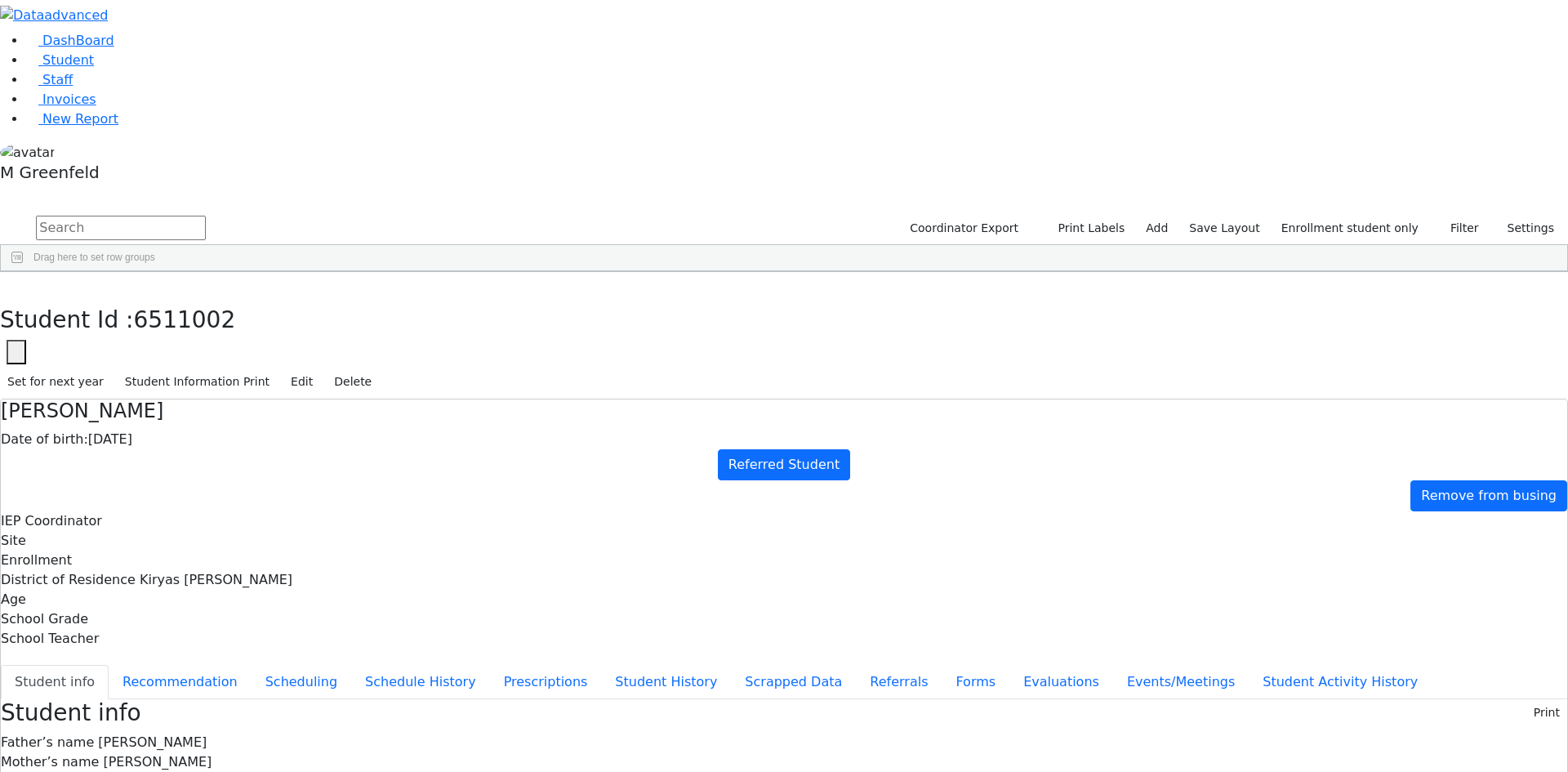
scroll to position [3, 0]
drag, startPoint x: 855, startPoint y: 704, endPoint x: 942, endPoint y: 703, distance: 87.0
copy div "[PHONE_NUMBER]"
click at [856, 665] on button "Referrals" at bounding box center [899, 682] width 86 height 34
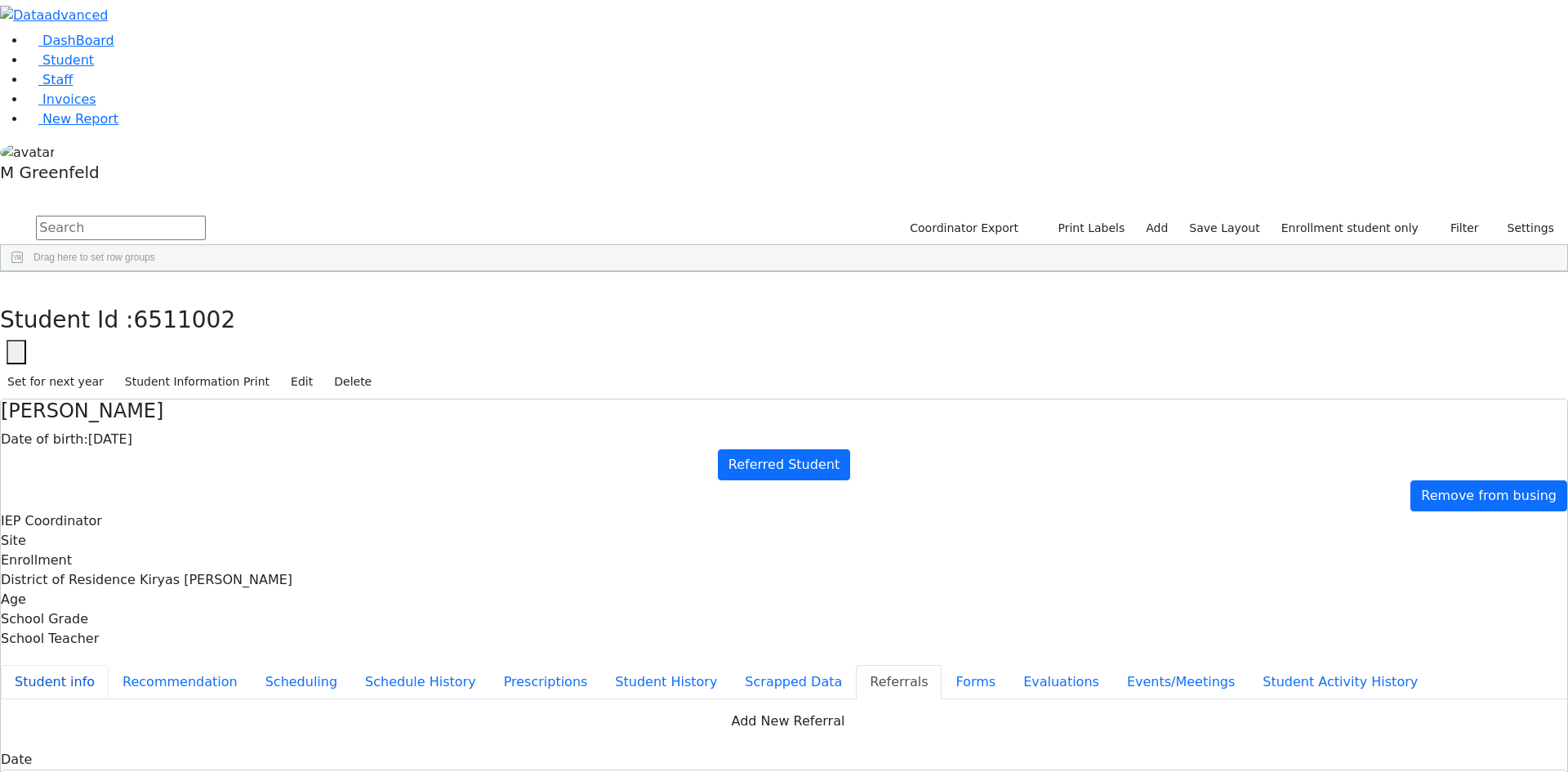
click at [108, 665] on button "Student info" at bounding box center [55, 682] width 108 height 34
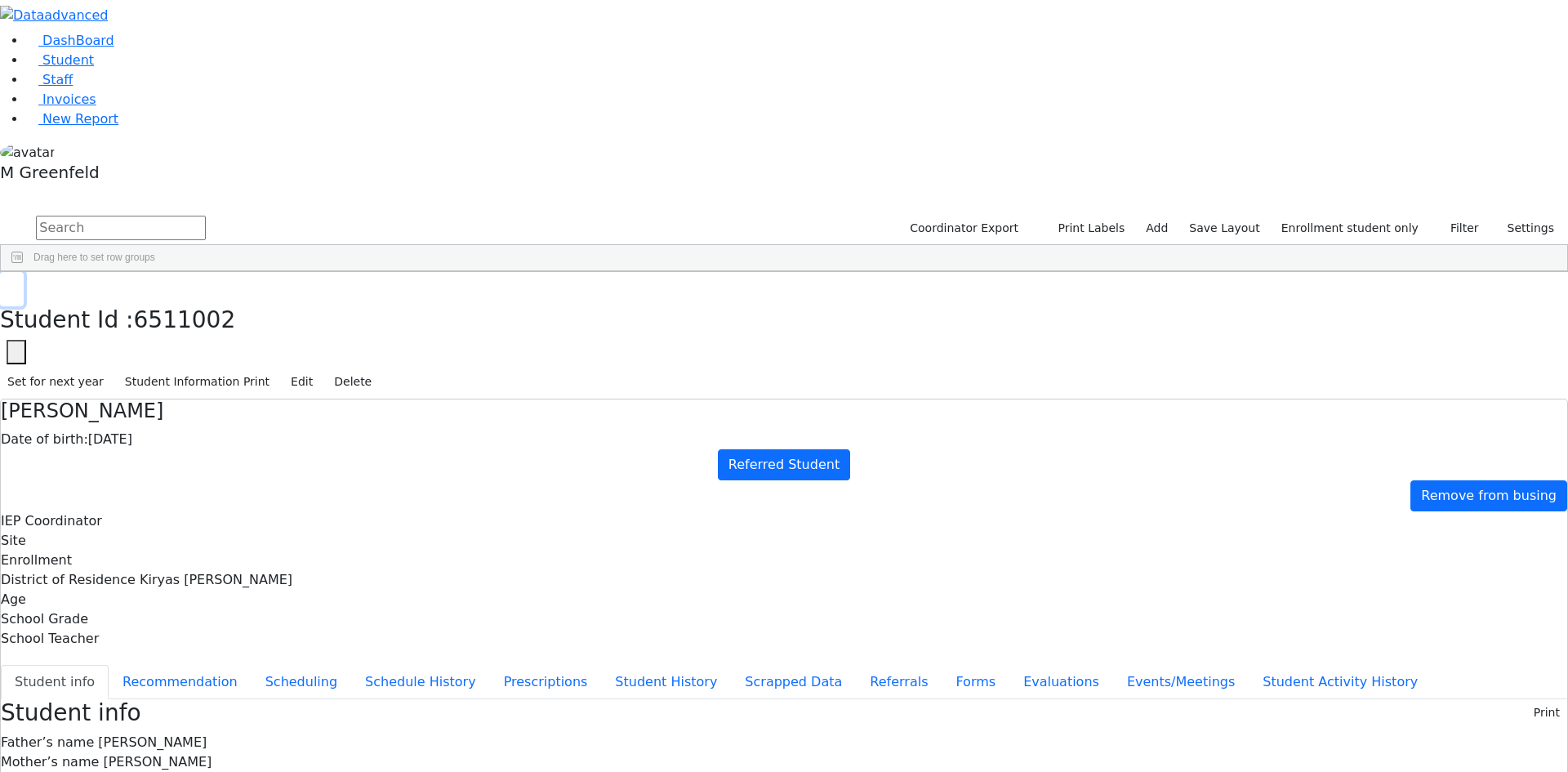
click at [24, 272] on button "button" at bounding box center [12, 289] width 24 height 34
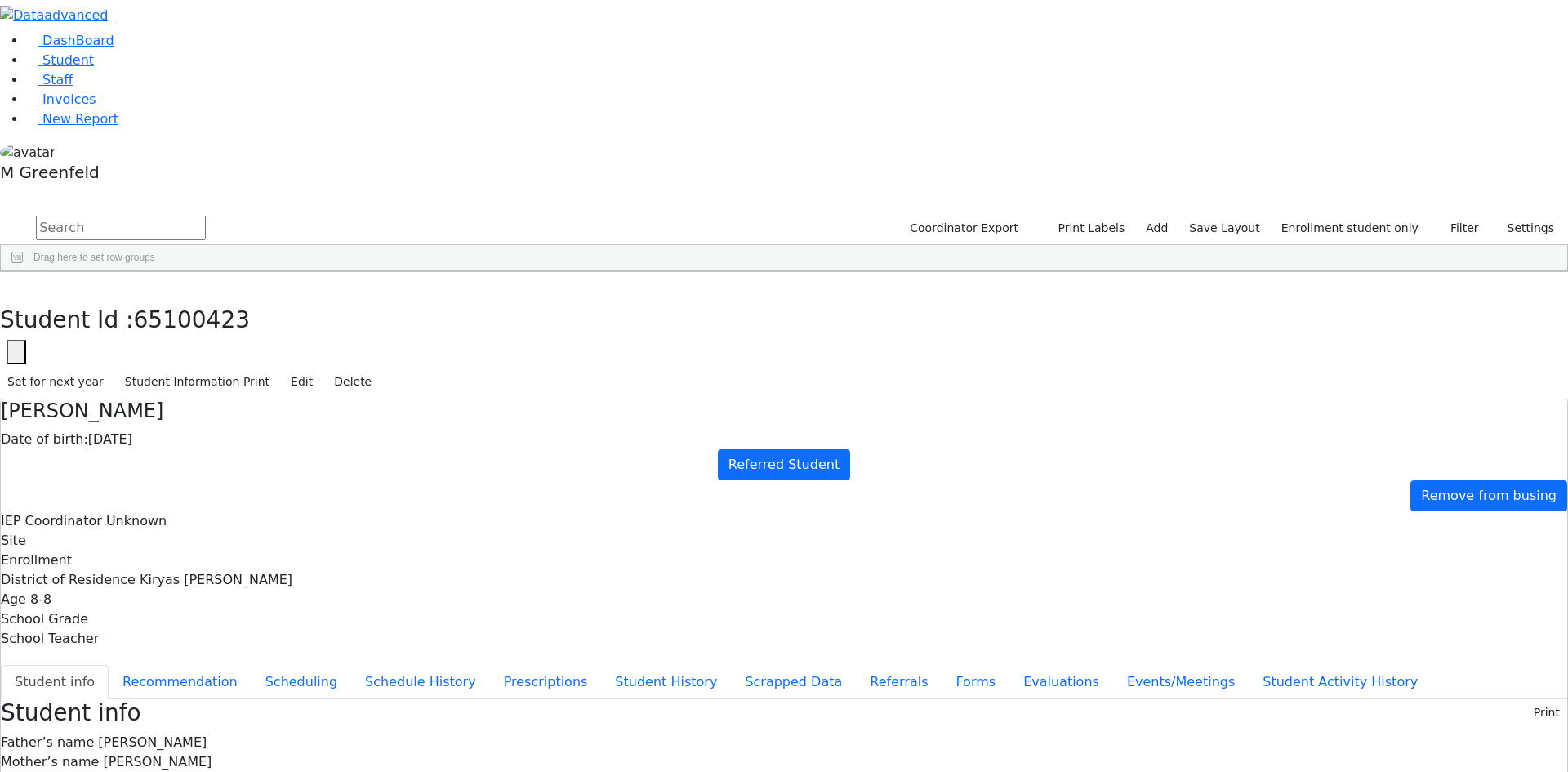
click at [856, 665] on button "Referrals" at bounding box center [899, 682] width 86 height 34
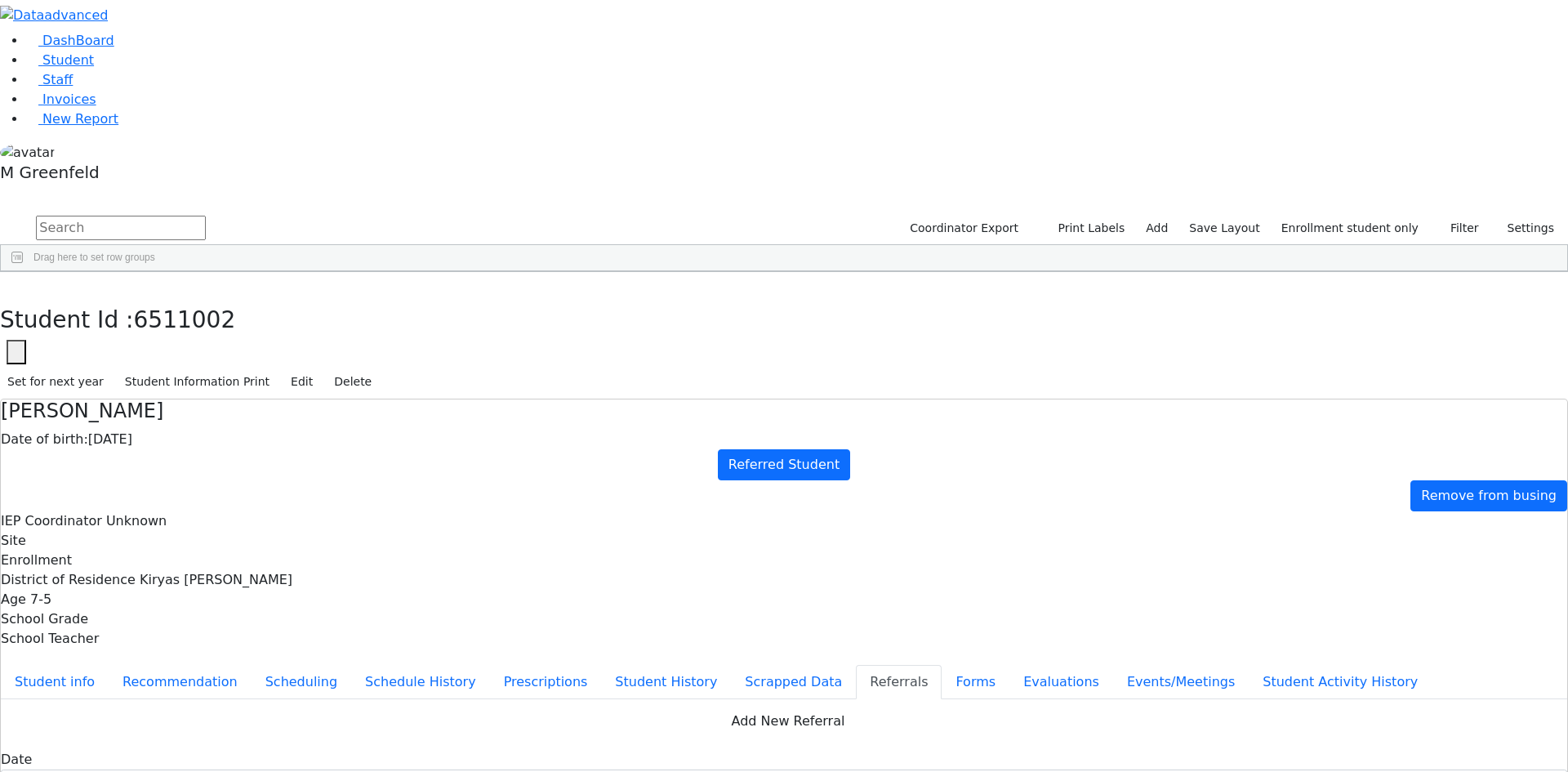
click at [24, 272] on button "button" at bounding box center [12, 289] width 24 height 34
click at [108, 665] on button "Student info" at bounding box center [55, 682] width 108 height 34
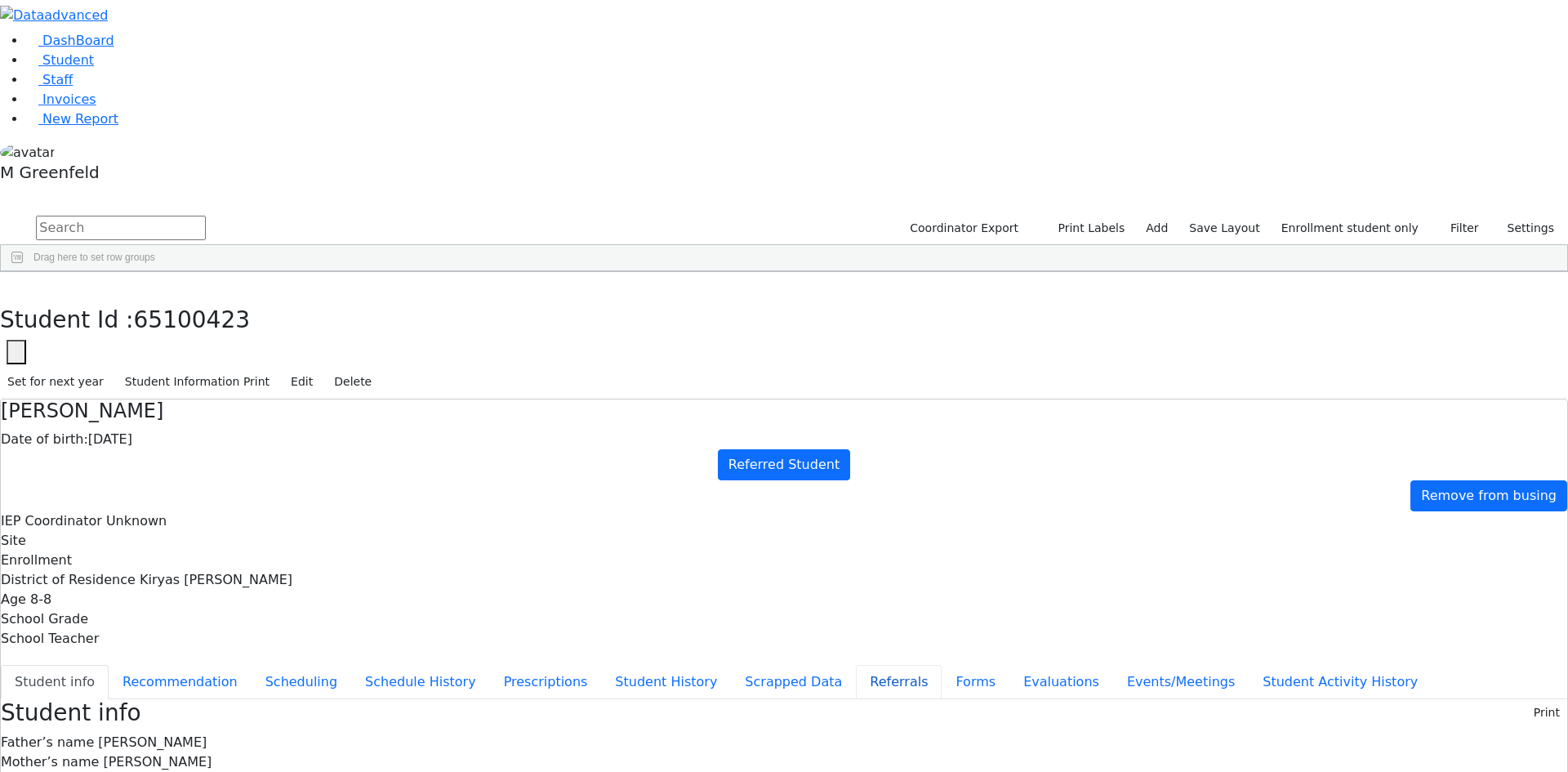
click at [856, 665] on button "Referrals" at bounding box center [899, 682] width 86 height 34
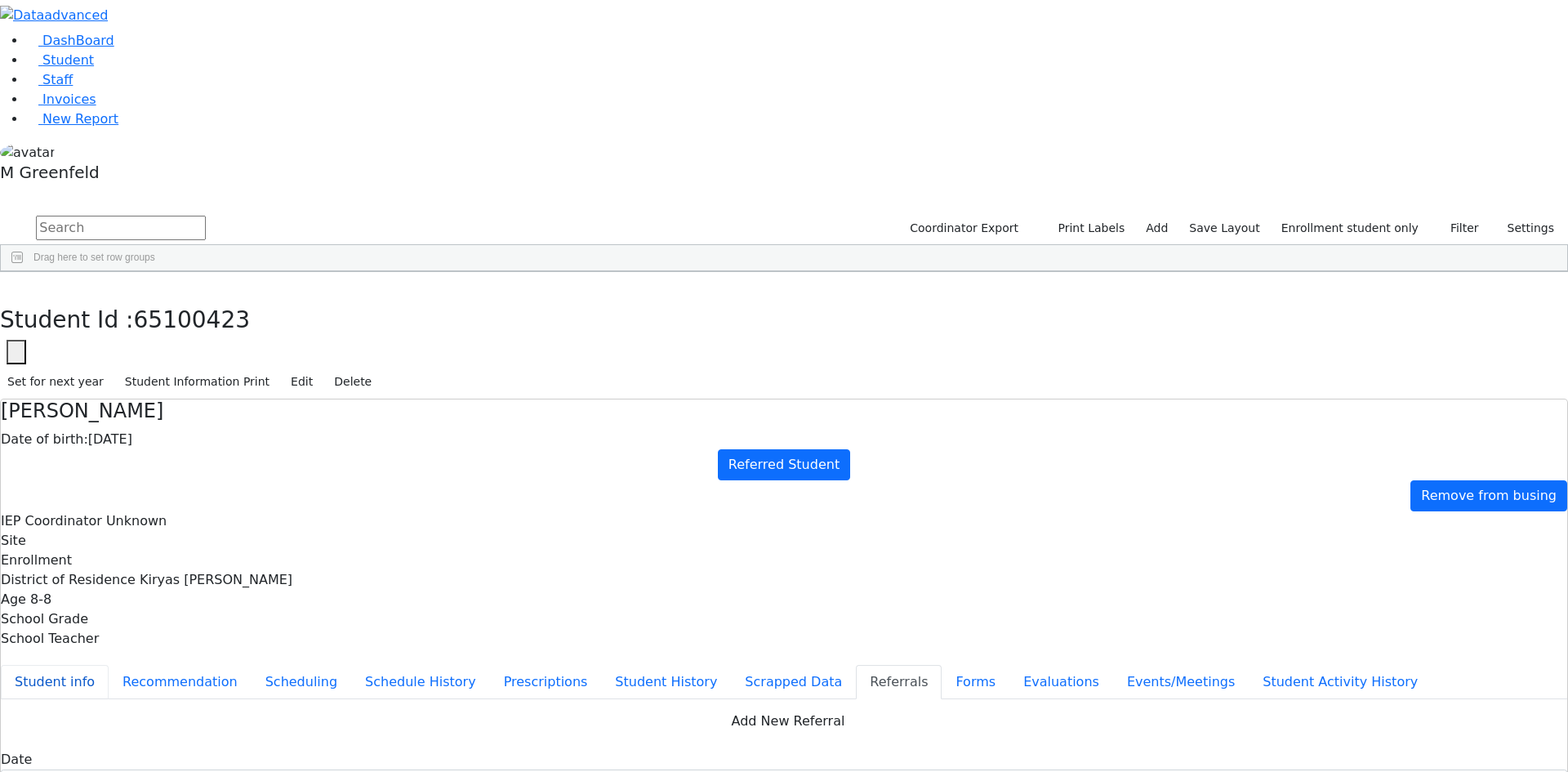
click at [108, 665] on button "Student info" at bounding box center [55, 682] width 108 height 34
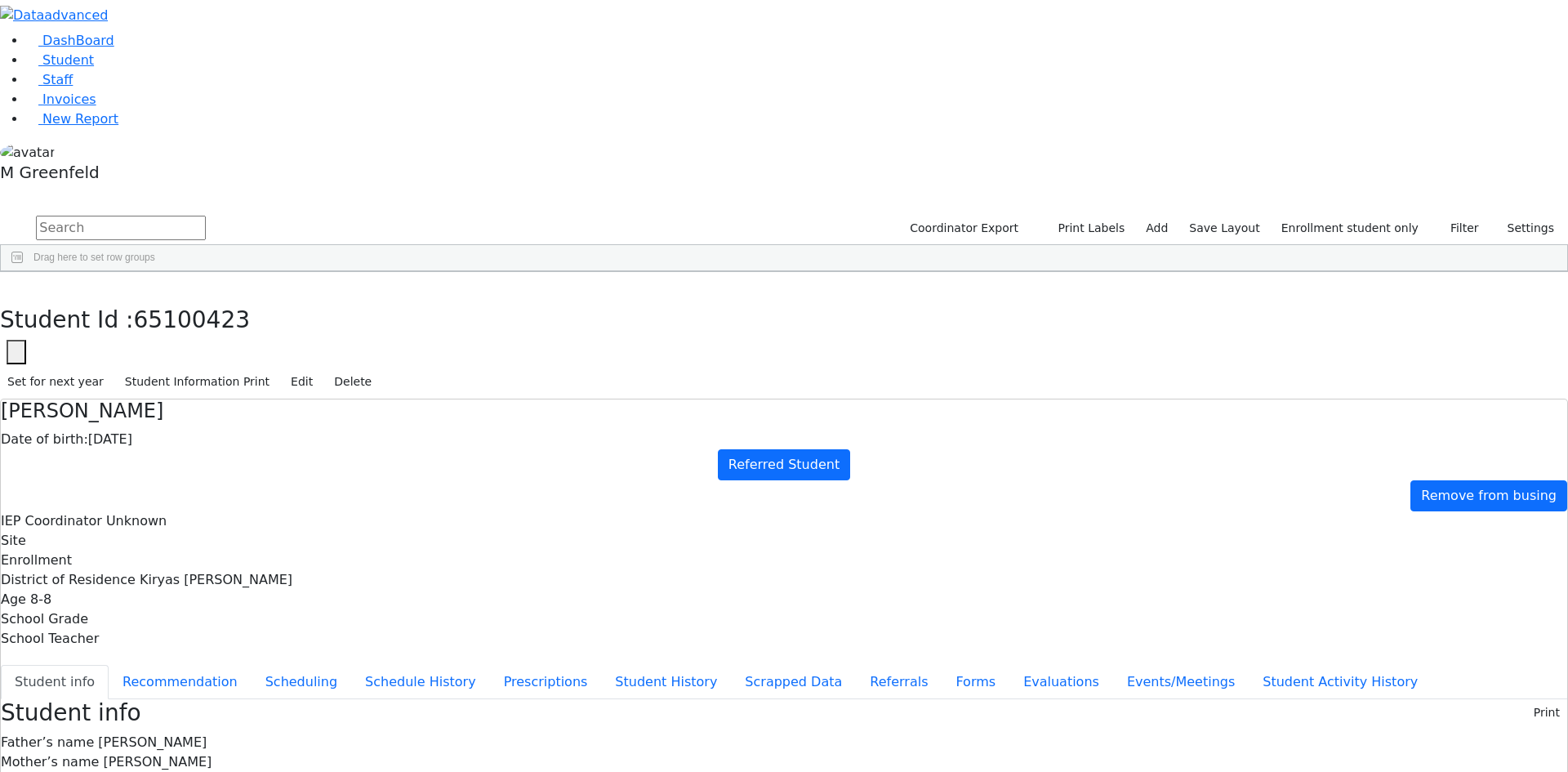
drag, startPoint x: 505, startPoint y: 606, endPoint x: 661, endPoint y: 637, distance: 159.1
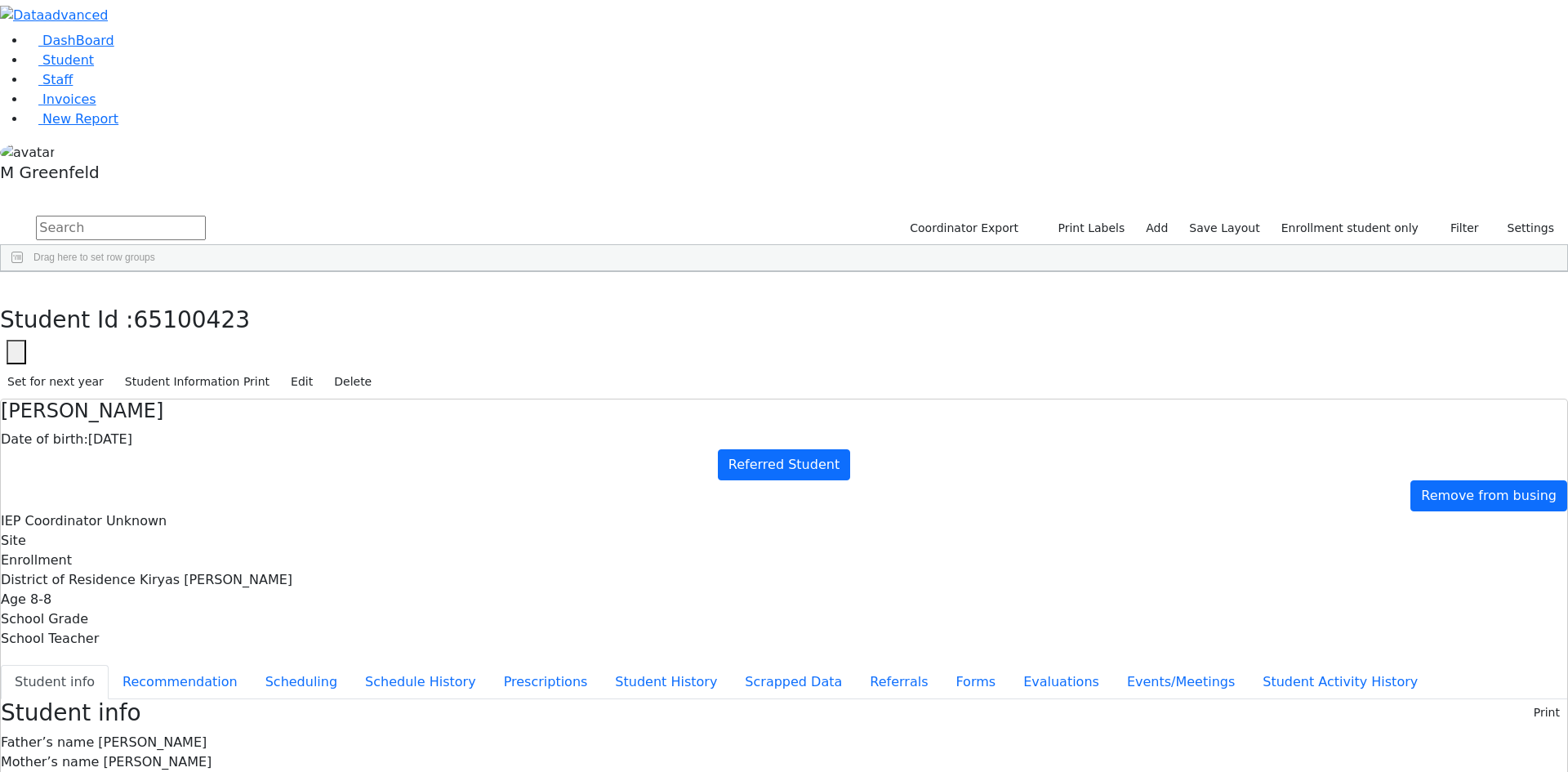
drag, startPoint x: 611, startPoint y: 621, endPoint x: 531, endPoint y: 630, distance: 80.5
drag, startPoint x: 620, startPoint y: 626, endPoint x: 497, endPoint y: 630, distance: 123.1
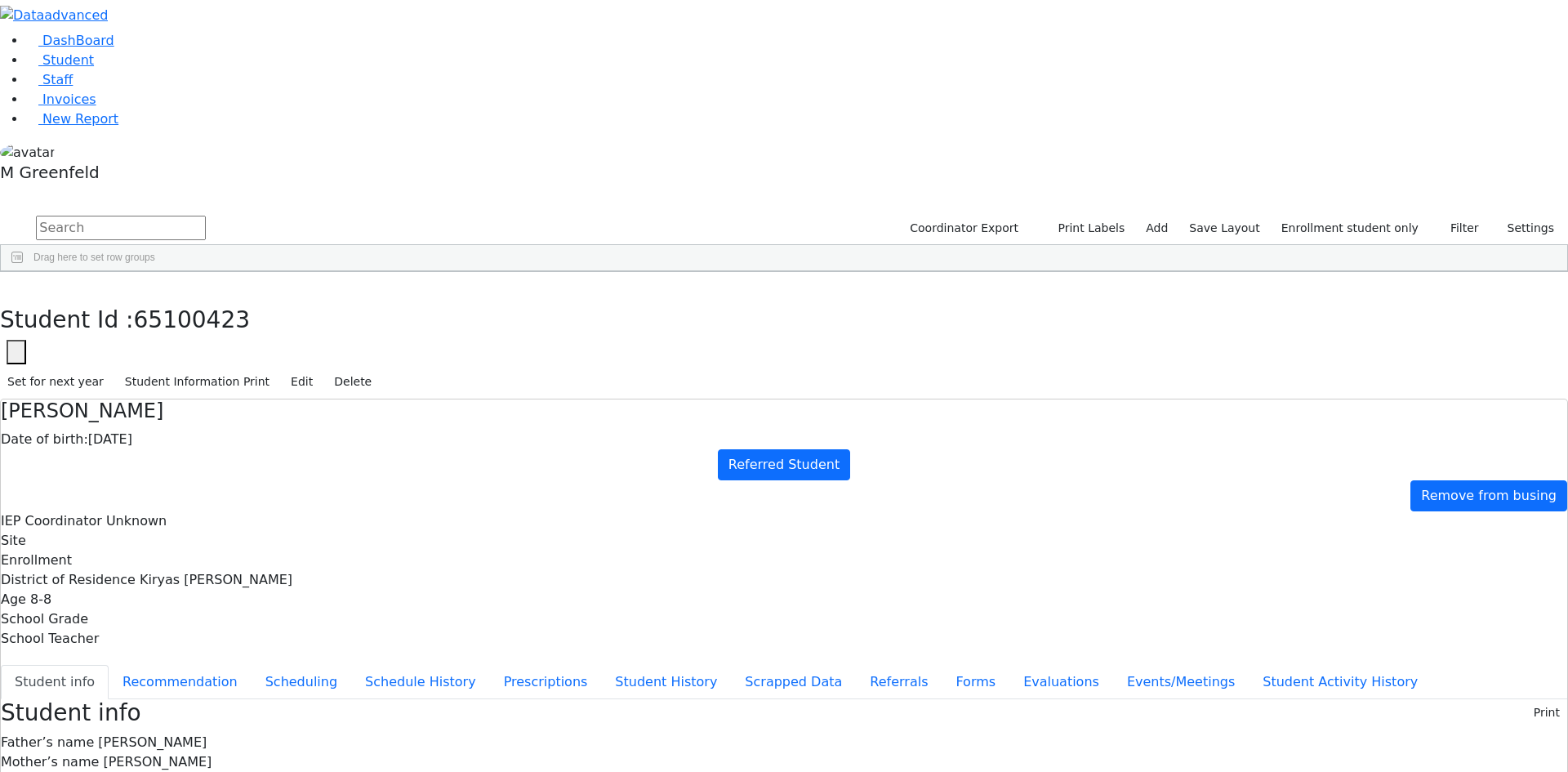
click at [376, 665] on ul "Student info Recommendation Scheduling Schedule History Prescriptions Student H…" at bounding box center [784, 682] width 1566 height 34
click at [856, 665] on button "Referrals" at bounding box center [899, 682] width 86 height 34
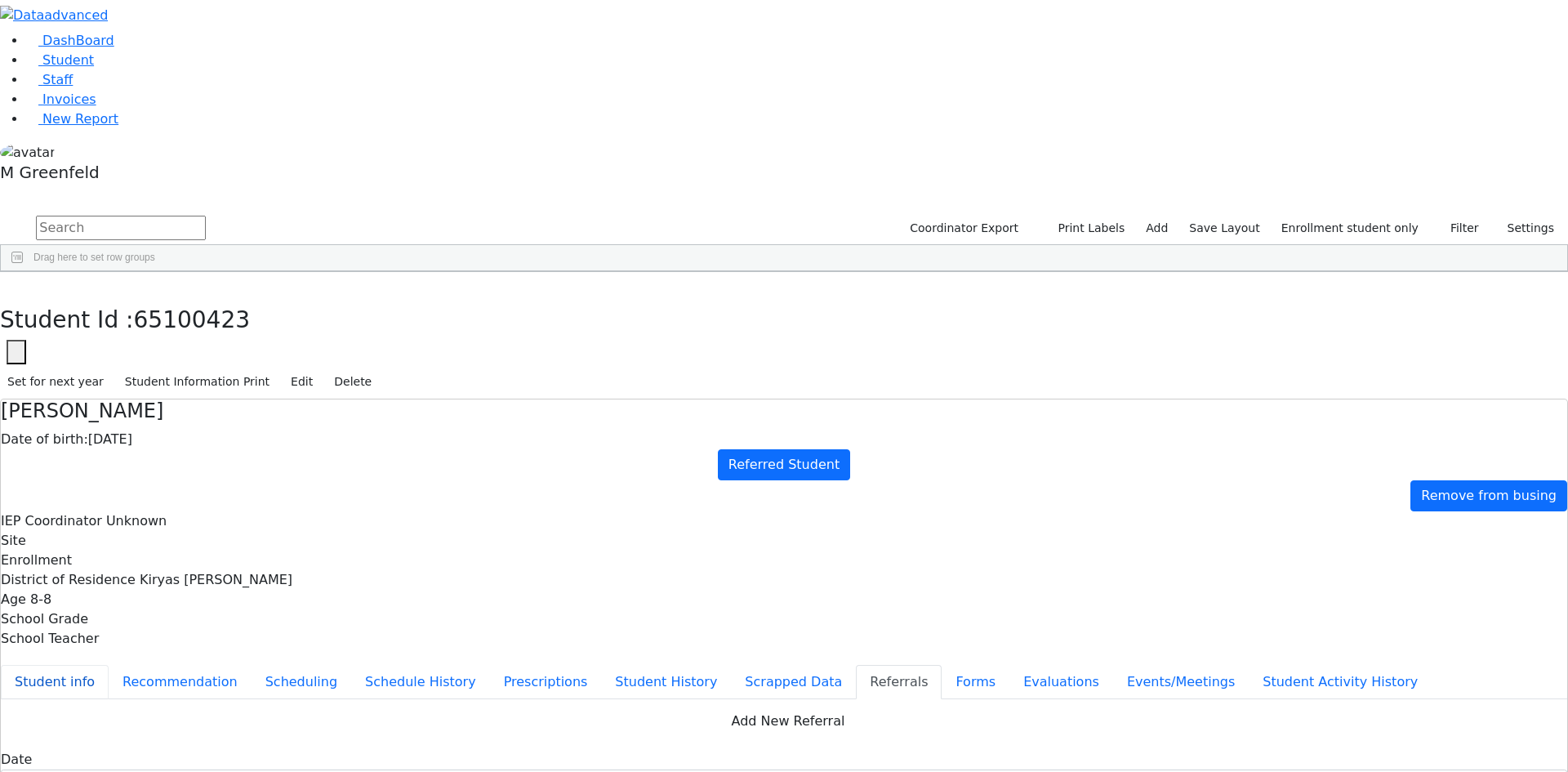
click at [108, 665] on button "Student info" at bounding box center [55, 682] width 108 height 34
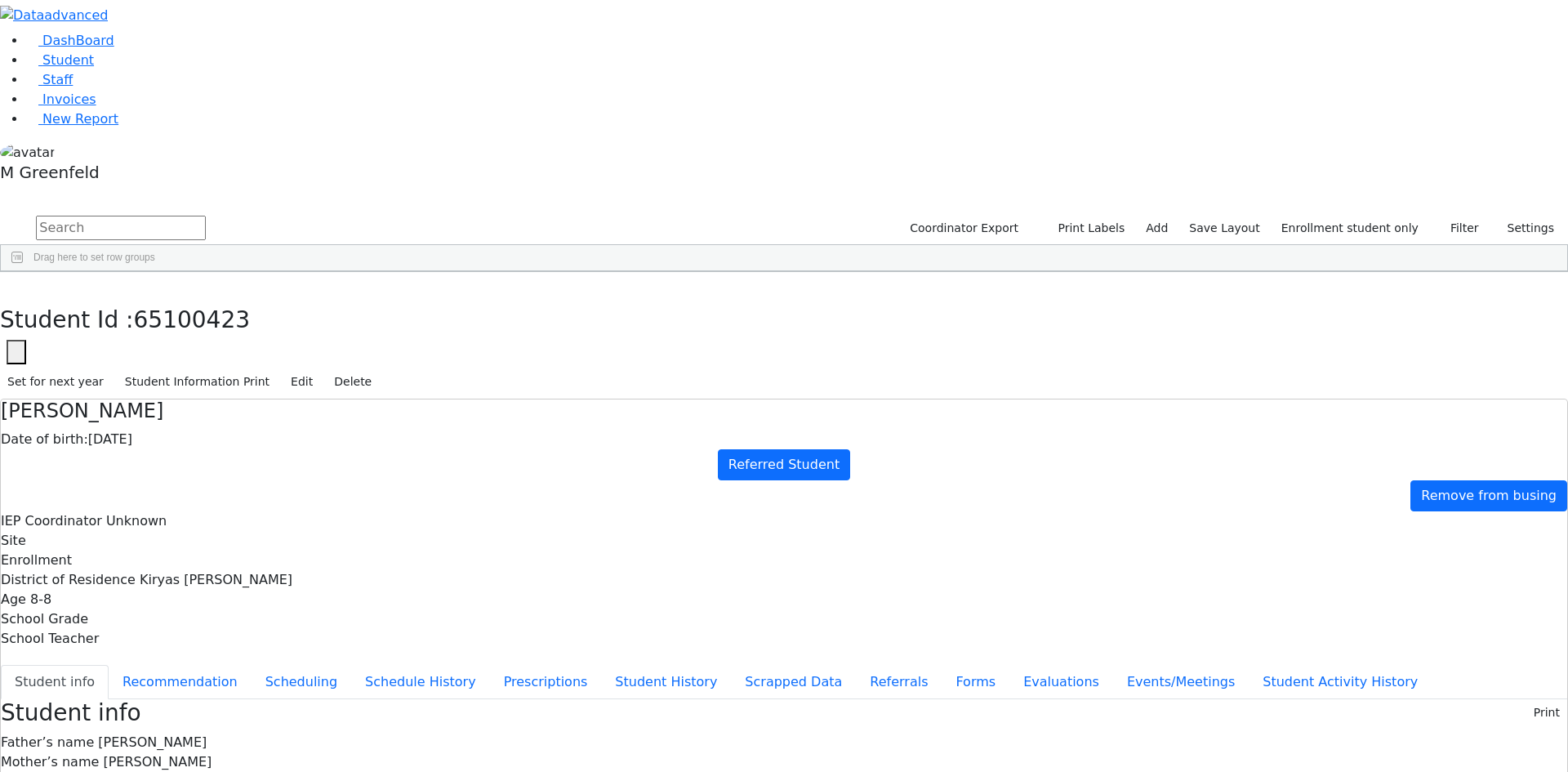
drag, startPoint x: 862, startPoint y: 625, endPoint x: 924, endPoint y: 629, distance: 62.1
drag, startPoint x: 858, startPoint y: 626, endPoint x: 958, endPoint y: 623, distance: 100.0
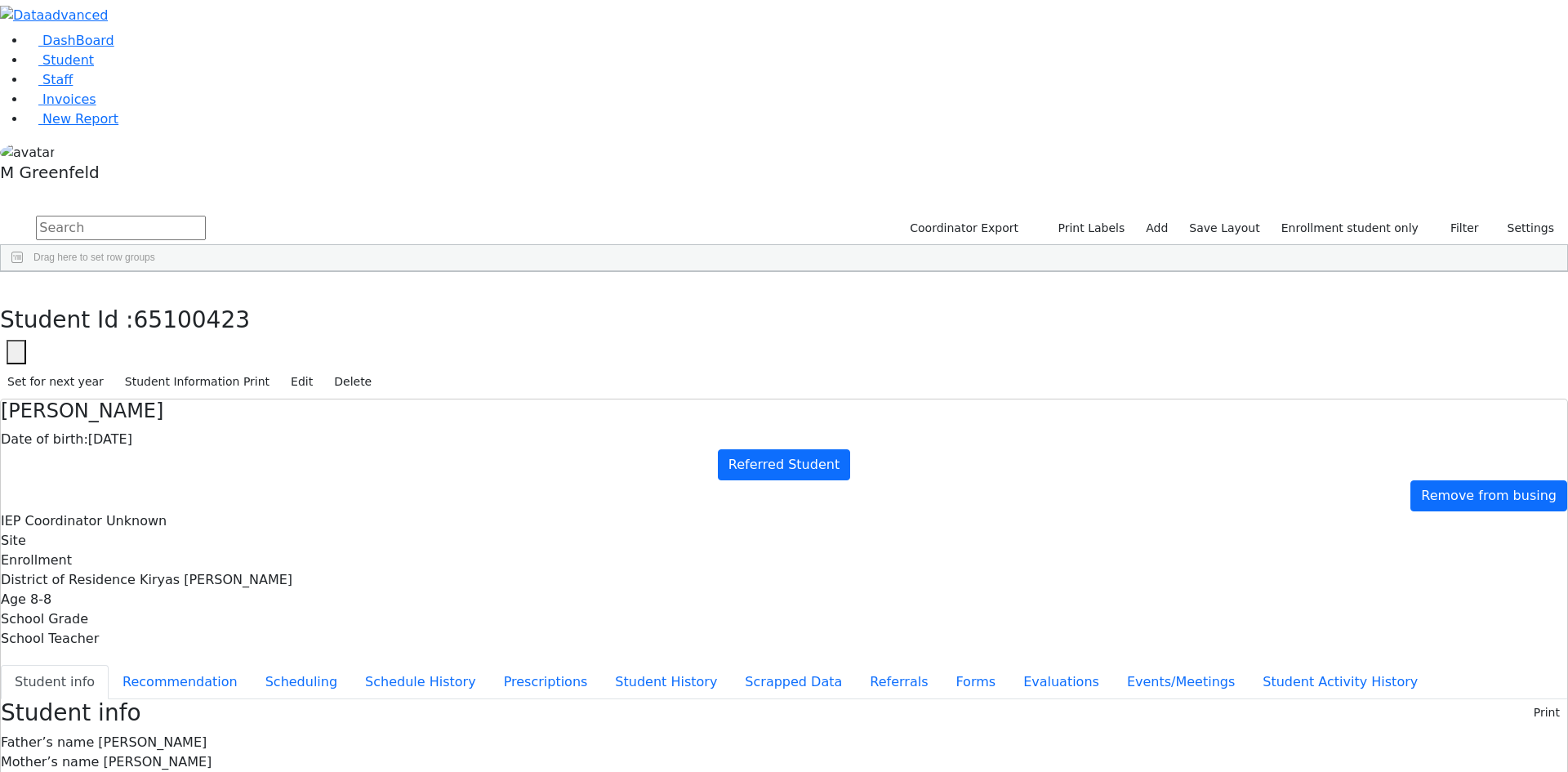
copy div "(845) 782-2944"
click at [320, 369] on button "Edit" at bounding box center [302, 382] width 37 height 26
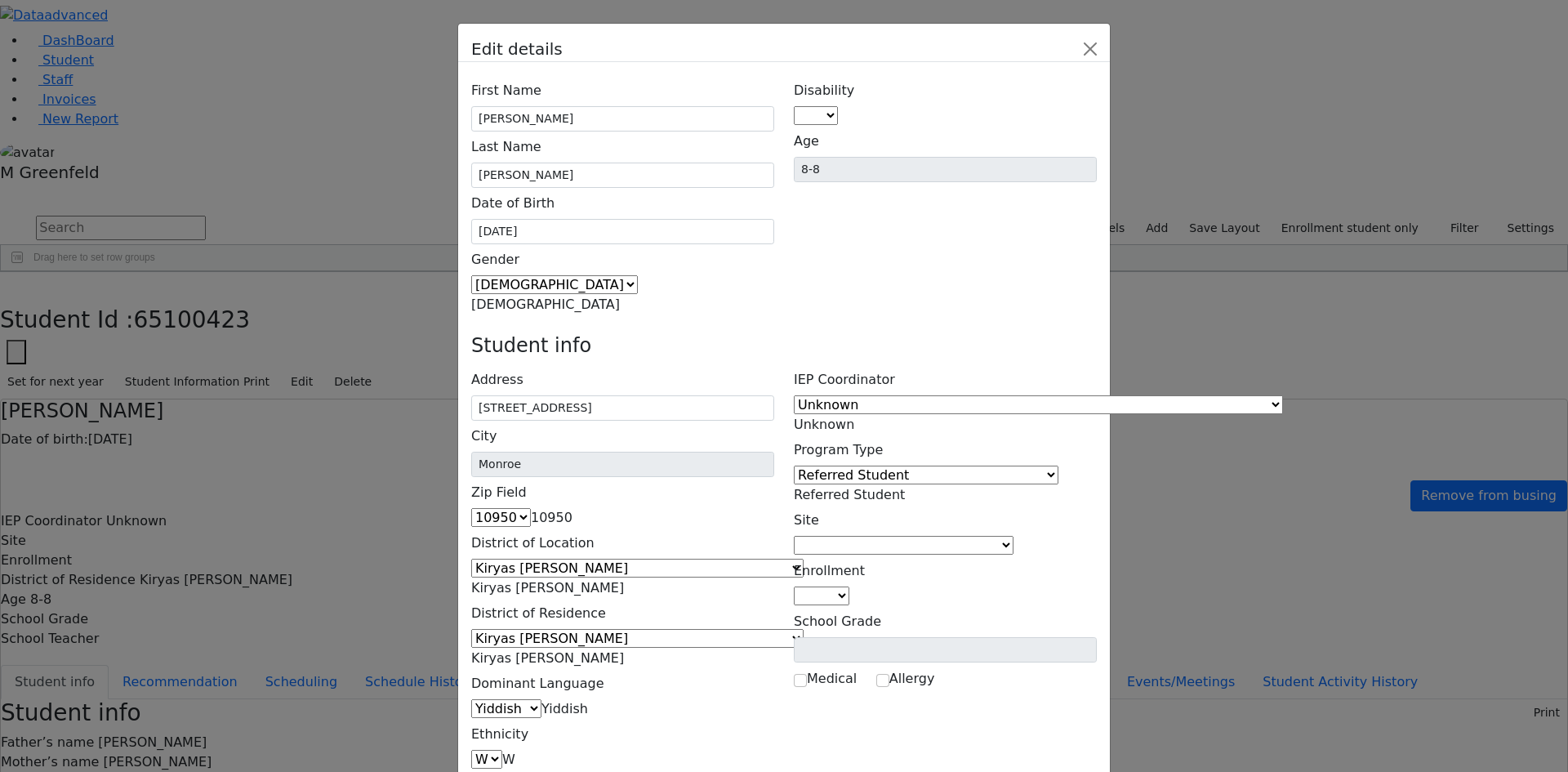
scroll to position [32, 0]
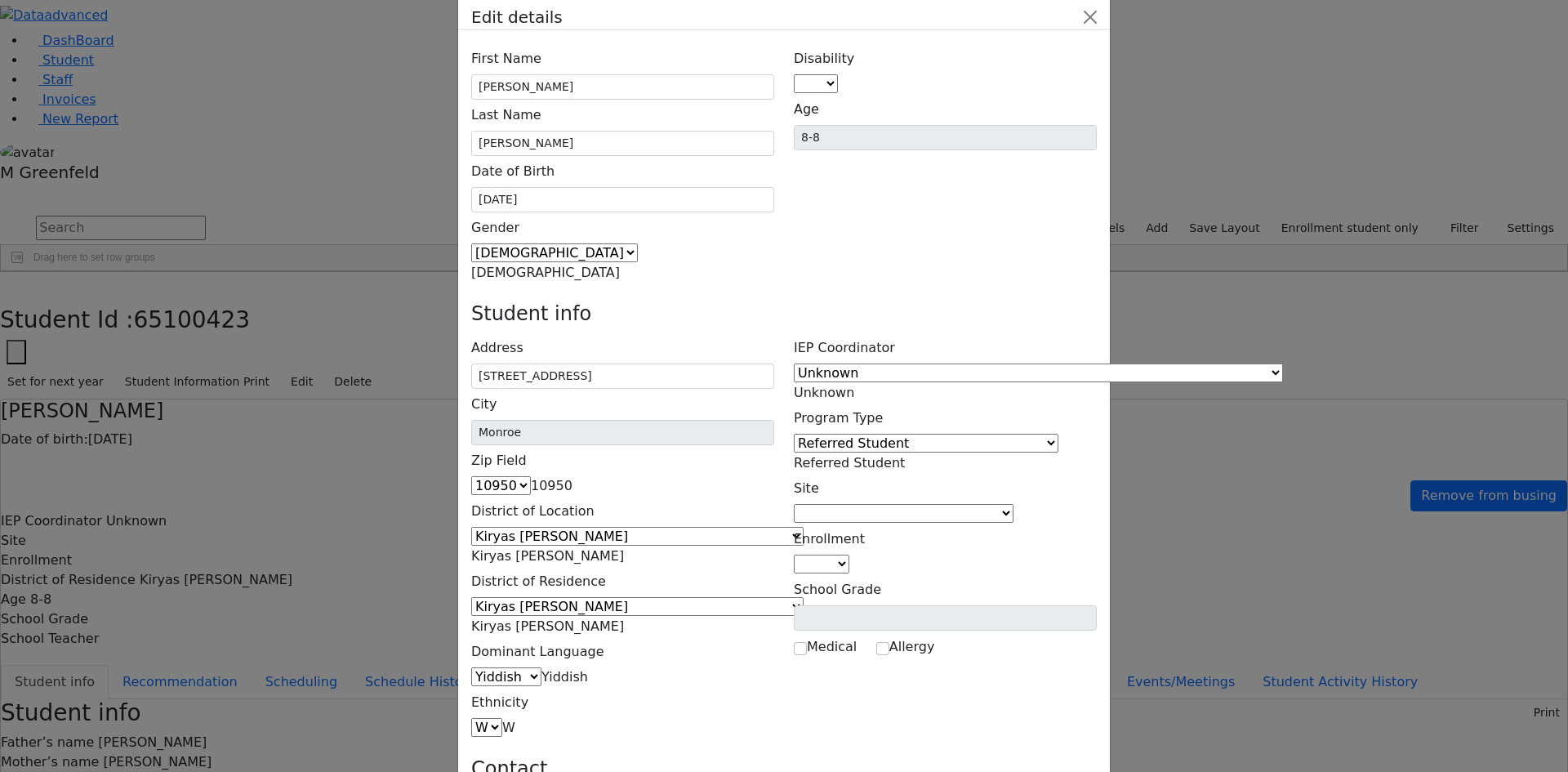
drag, startPoint x: 988, startPoint y: 470, endPoint x: 877, endPoint y: 470, distance: 111.0
click at [1096, 758] on h4 "Contact" at bounding box center [784, 769] width 625 height 24
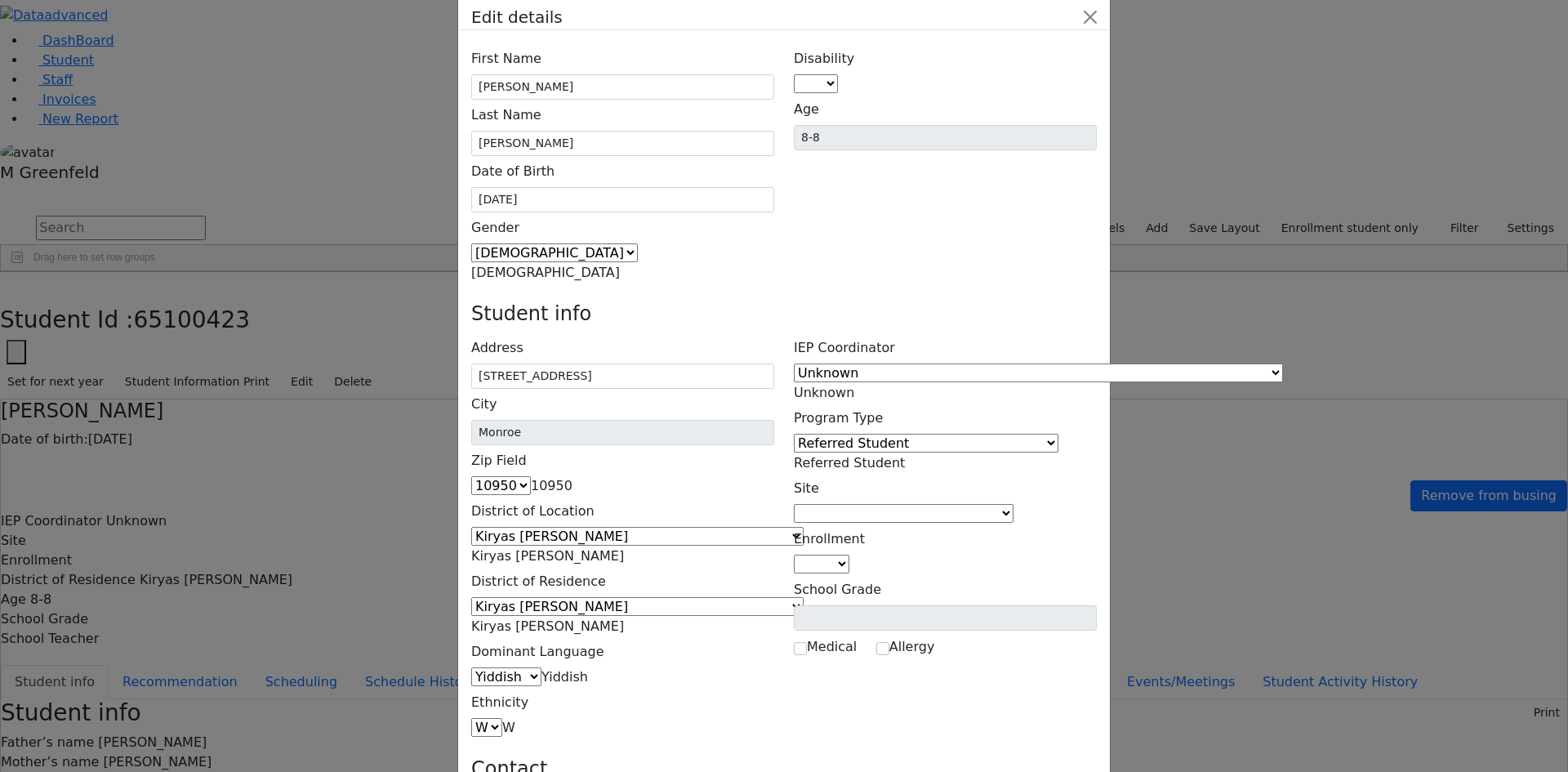
drag, startPoint x: 957, startPoint y: 452, endPoint x: 954, endPoint y: 465, distance: 13.3
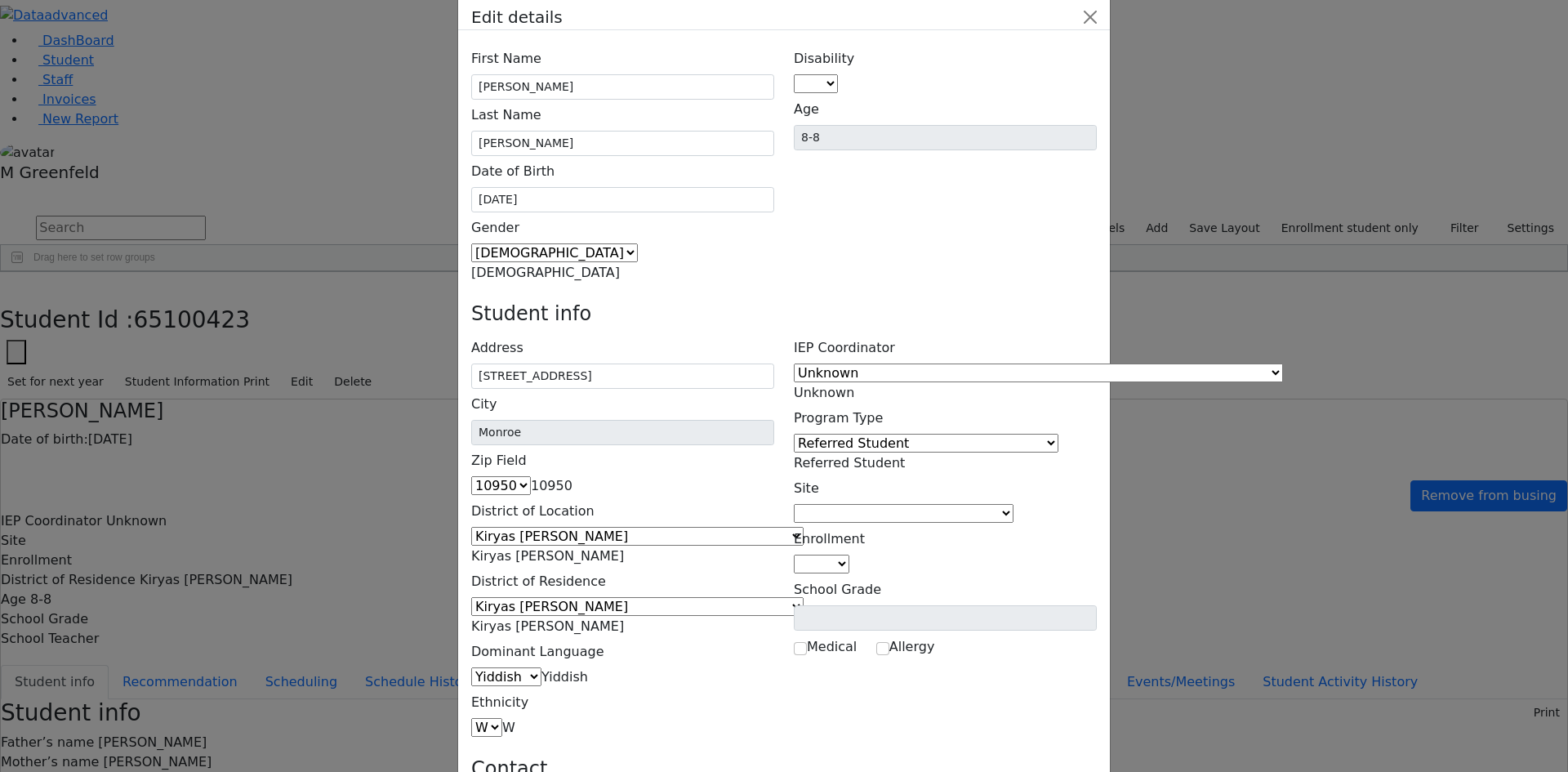
type input "Father"
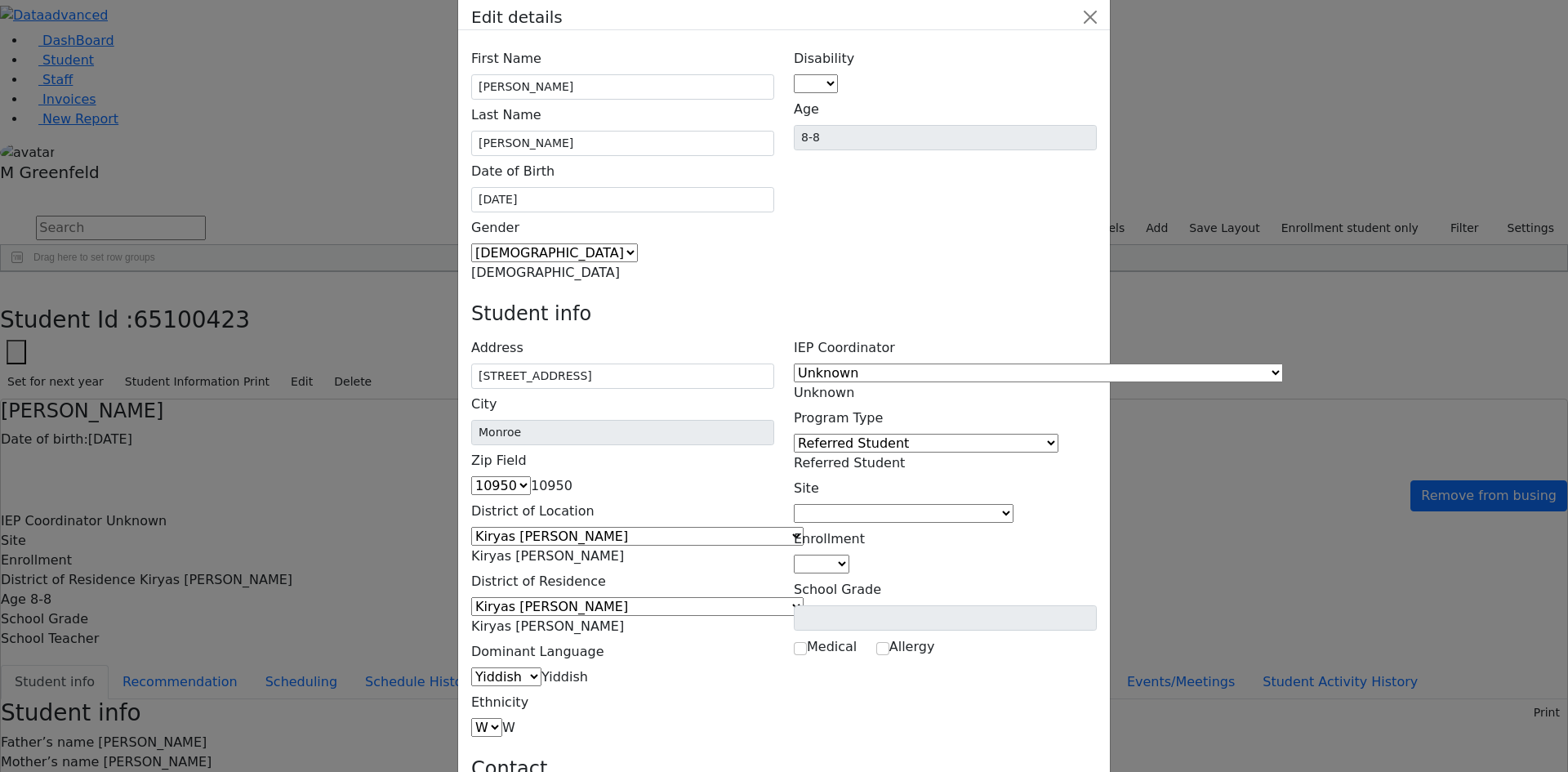
drag, startPoint x: 964, startPoint y: 529, endPoint x: 899, endPoint y: 530, distance: 65.0
type input "Mother"
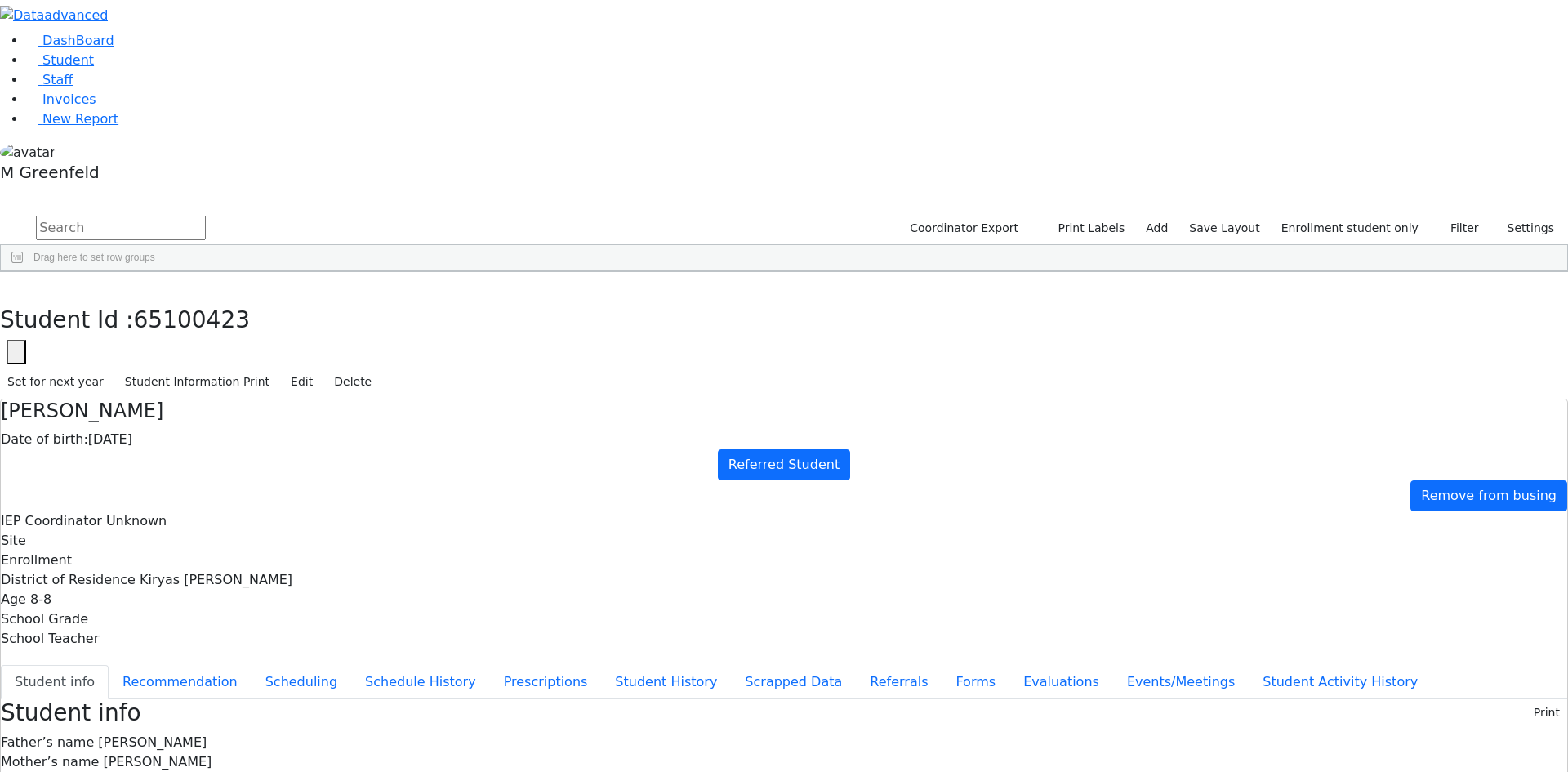
scroll to position [0, 0]
copy div "(845) 662-4693"
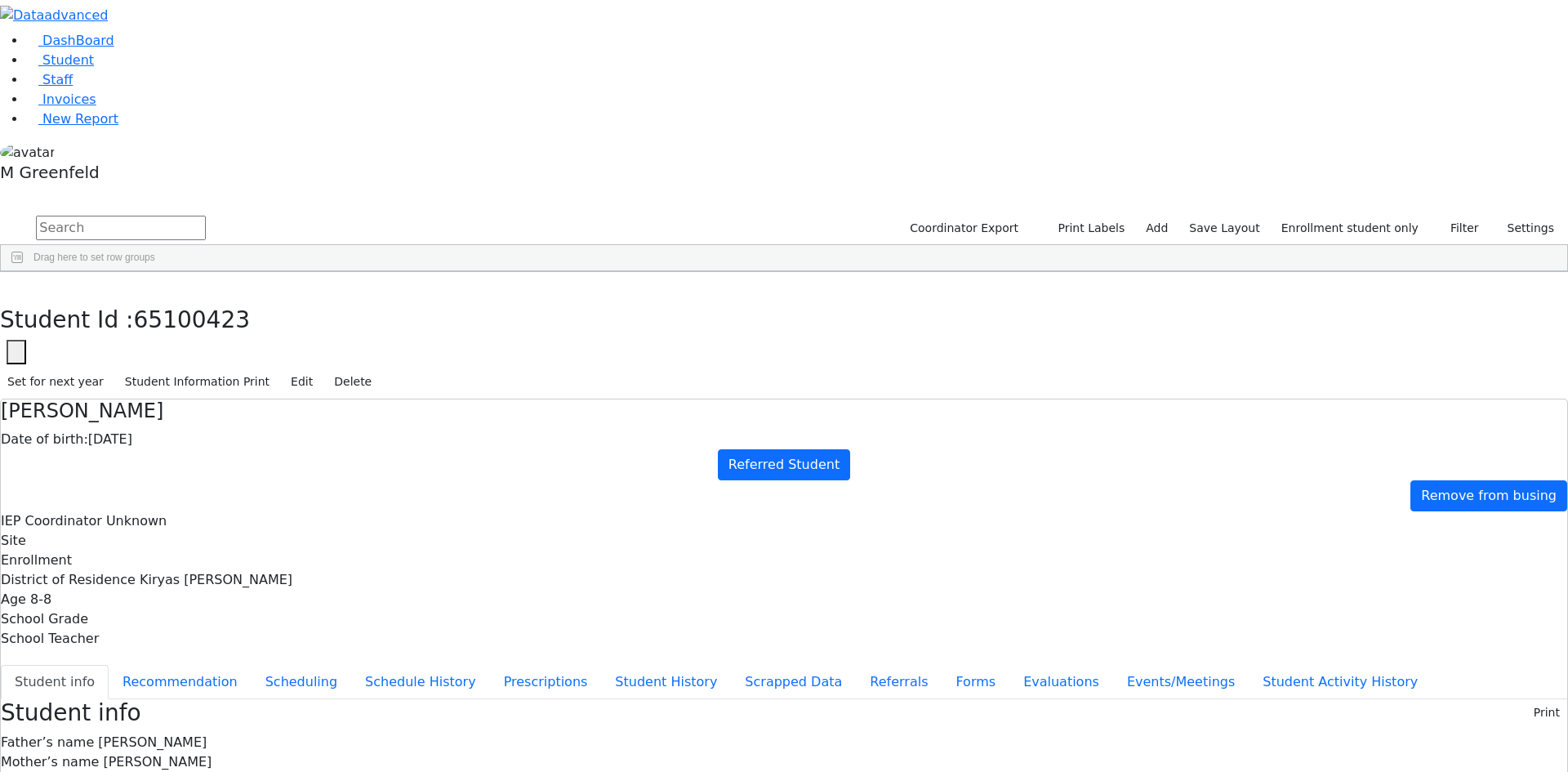
click at [26, 340] on button "button" at bounding box center [16, 352] width 20 height 25
drag, startPoint x: 435, startPoint y: 88, endPoint x: 491, endPoint y: 99, distance: 57.1
click at [192, 385] on input "65100423" at bounding box center [100, 400] width 185 height 31
paste input "1374"
click at [192, 385] on input "6511374" at bounding box center [100, 400] width 185 height 31
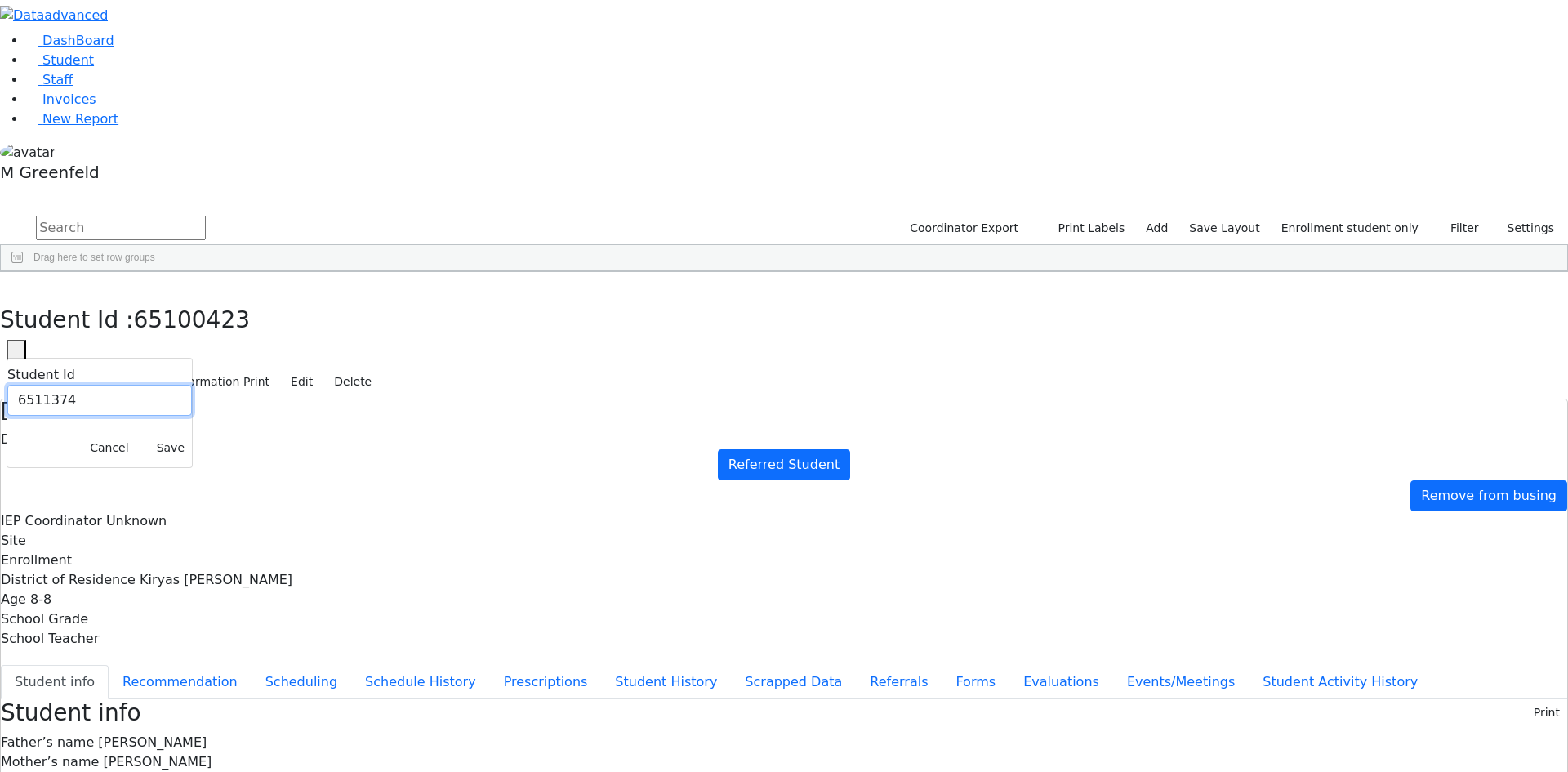
type input "6511374"
click at [192, 435] on button "Save" at bounding box center [170, 448] width 43 height 26
click at [856, 665] on button "Referrals" at bounding box center [899, 682] width 86 height 34
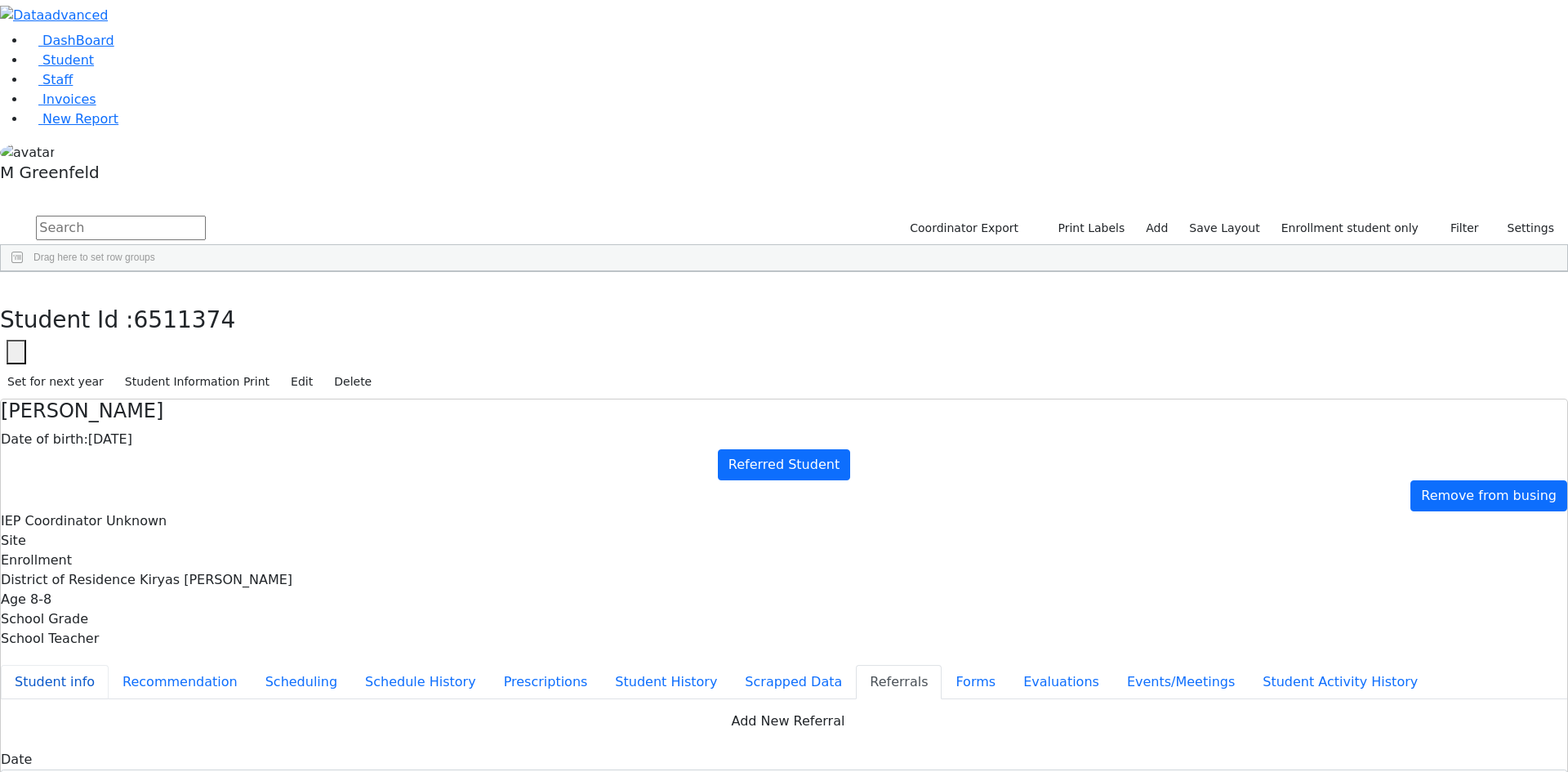
click at [108, 665] on button "Student info" at bounding box center [55, 682] width 108 height 34
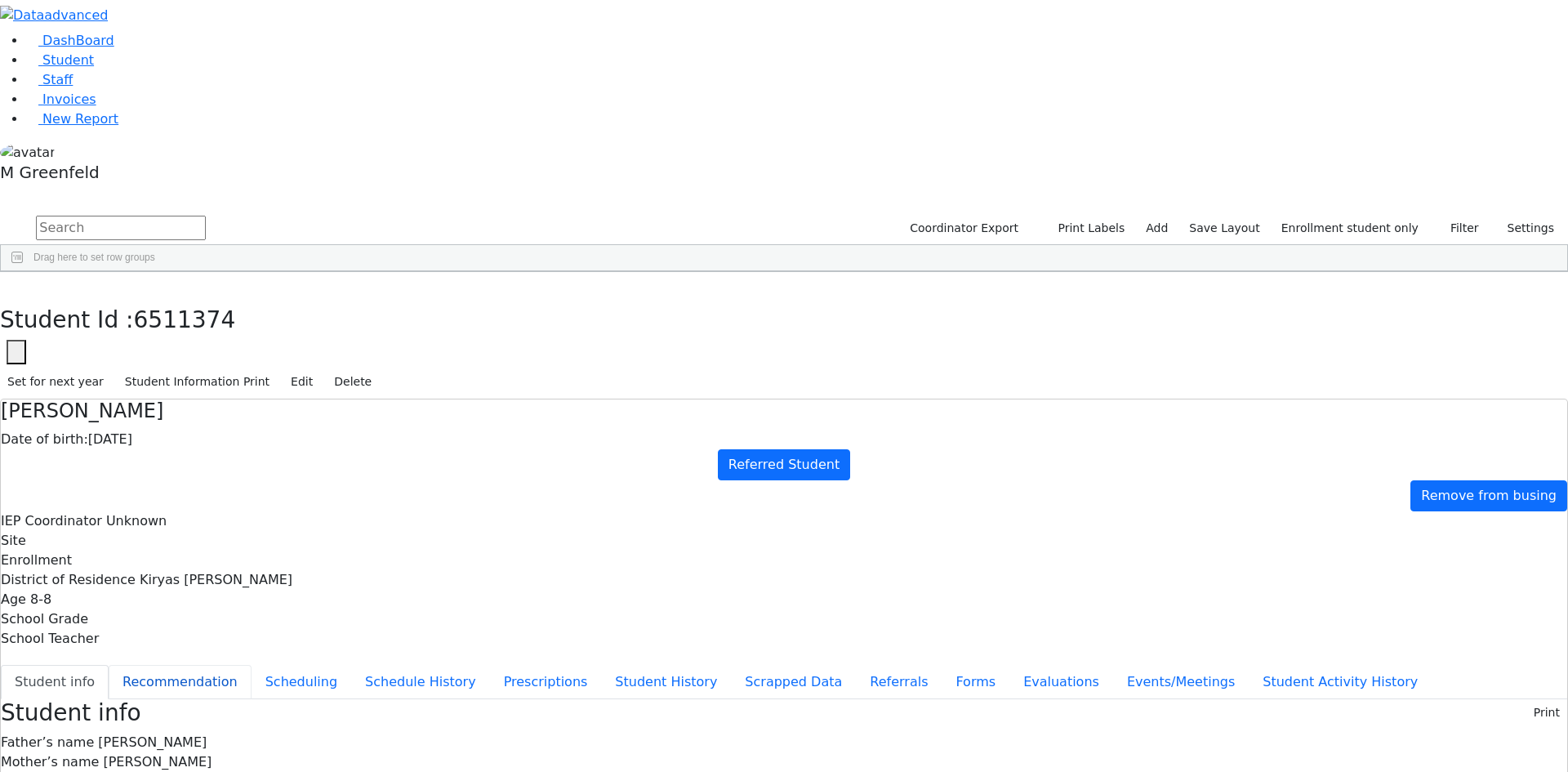
click at [251, 665] on button "Recommendation" at bounding box center [180, 682] width 143 height 34
checkbox input "true"
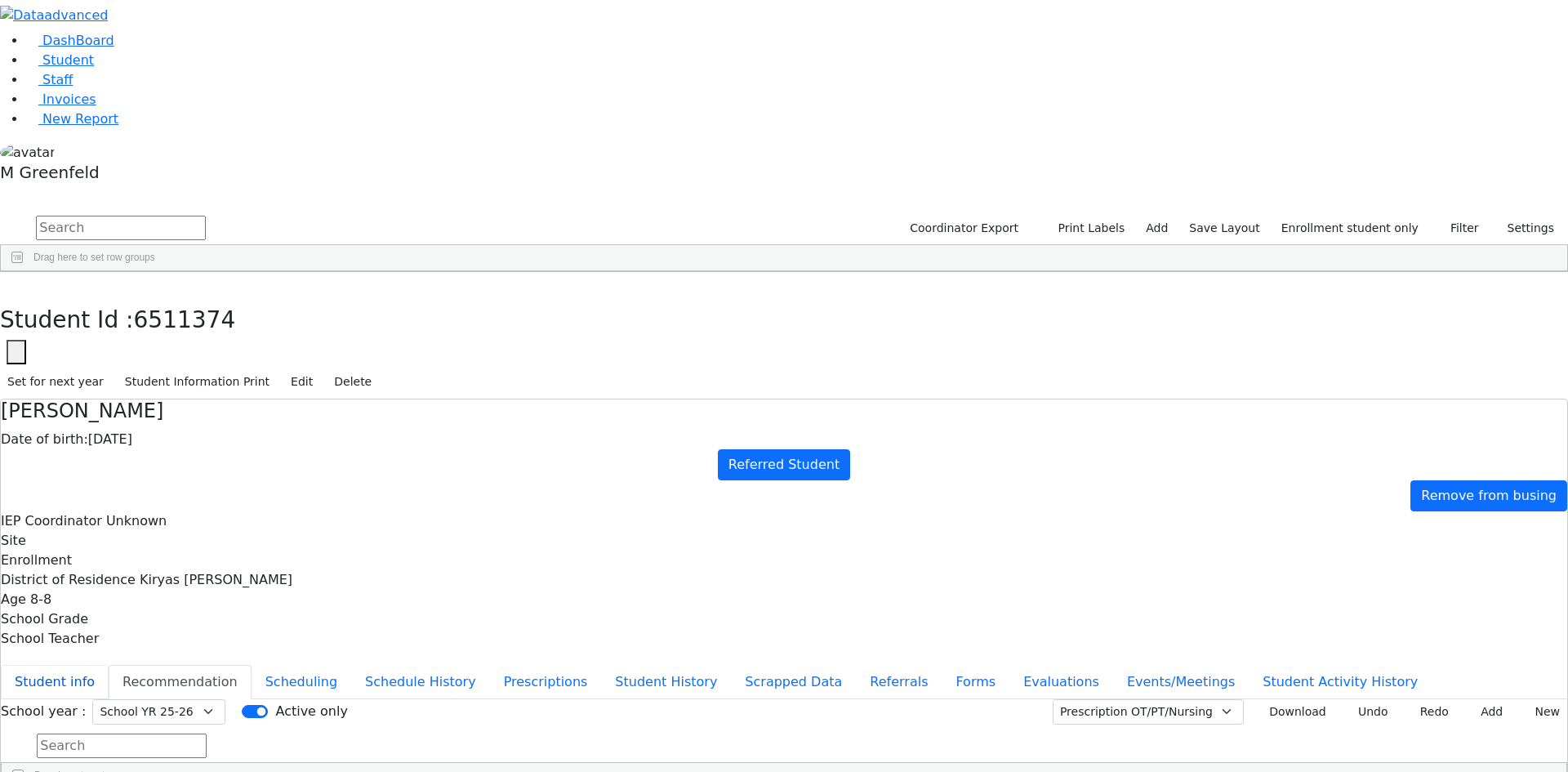
click at [108, 665] on button "Student info" at bounding box center [55, 682] width 108 height 34
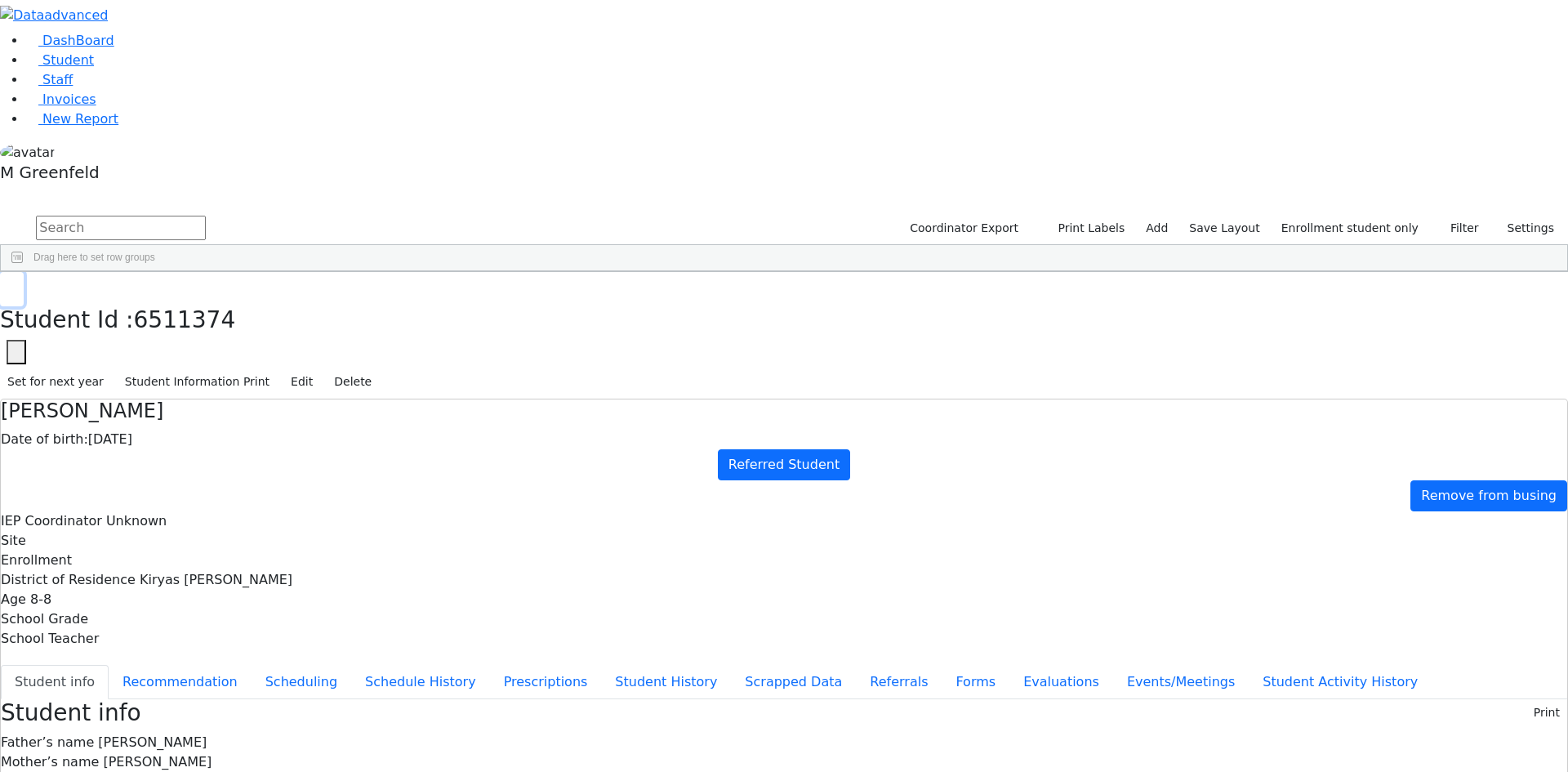
click at [16, 285] on icon "button" at bounding box center [12, 290] width 9 height 10
click at [87, 68] on link "Student" at bounding box center [60, 60] width 68 height 15
